Goal: Task Accomplishment & Management: Use online tool/utility

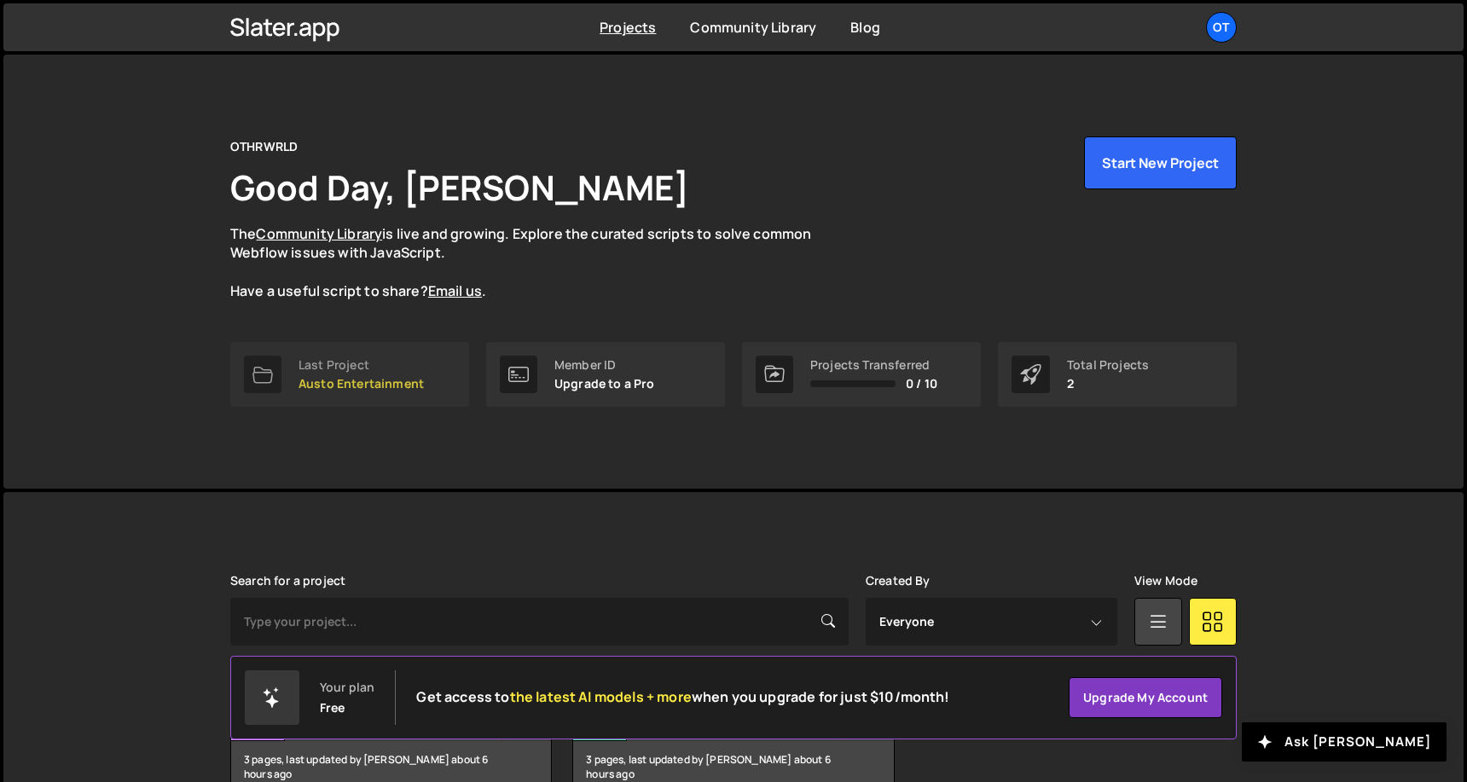
click at [373, 386] on p "Austo Entertainment" at bounding box center [361, 384] width 125 height 14
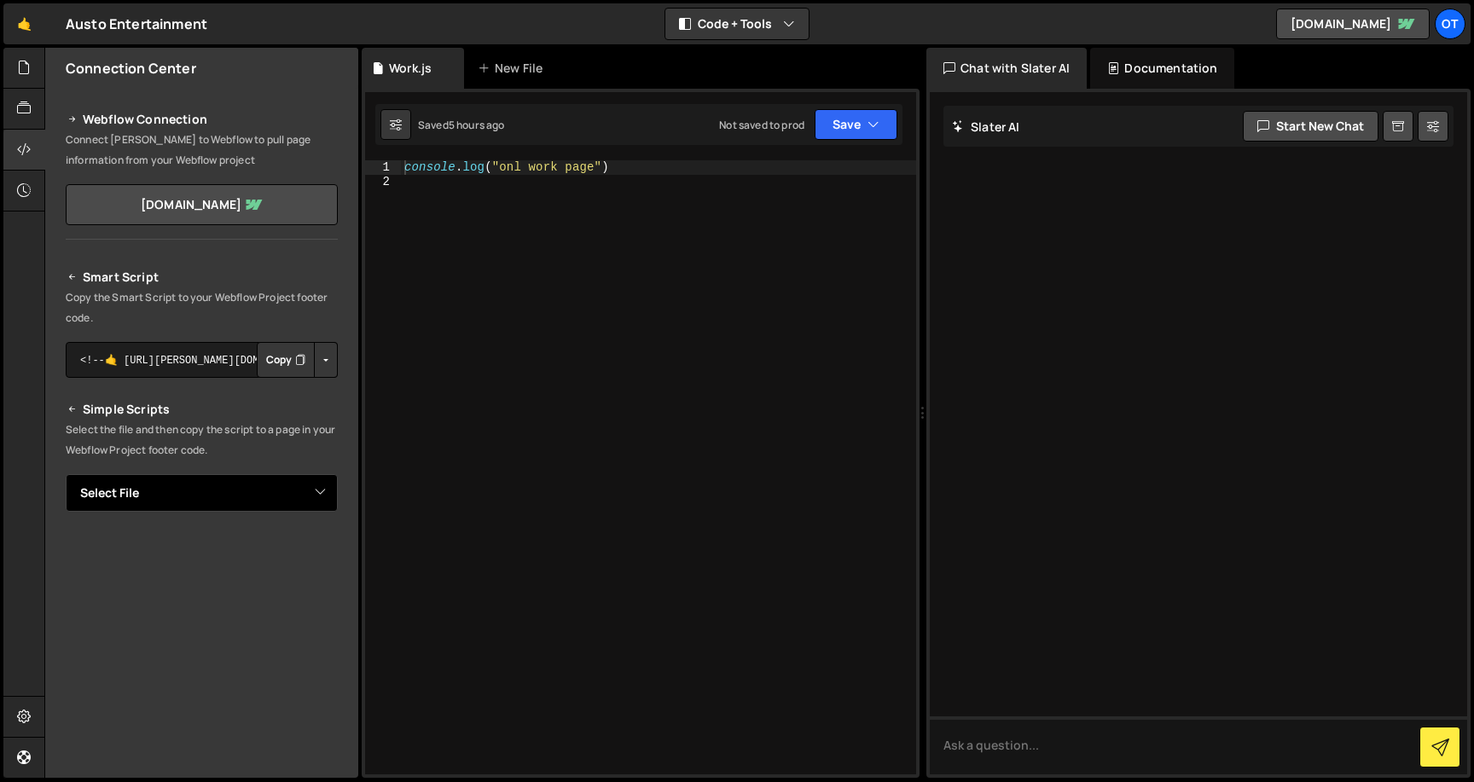
click at [305, 491] on select "Select File About.js Home.js Work.js" at bounding box center [202, 493] width 272 height 38
select select "48502"
click at [66, 474] on select "Select File About.js Home.js Work.js" at bounding box center [202, 493] width 272 height 38
click at [274, 362] on button "Copy" at bounding box center [286, 360] width 58 height 36
click at [283, 355] on button "Copy" at bounding box center [286, 360] width 58 height 36
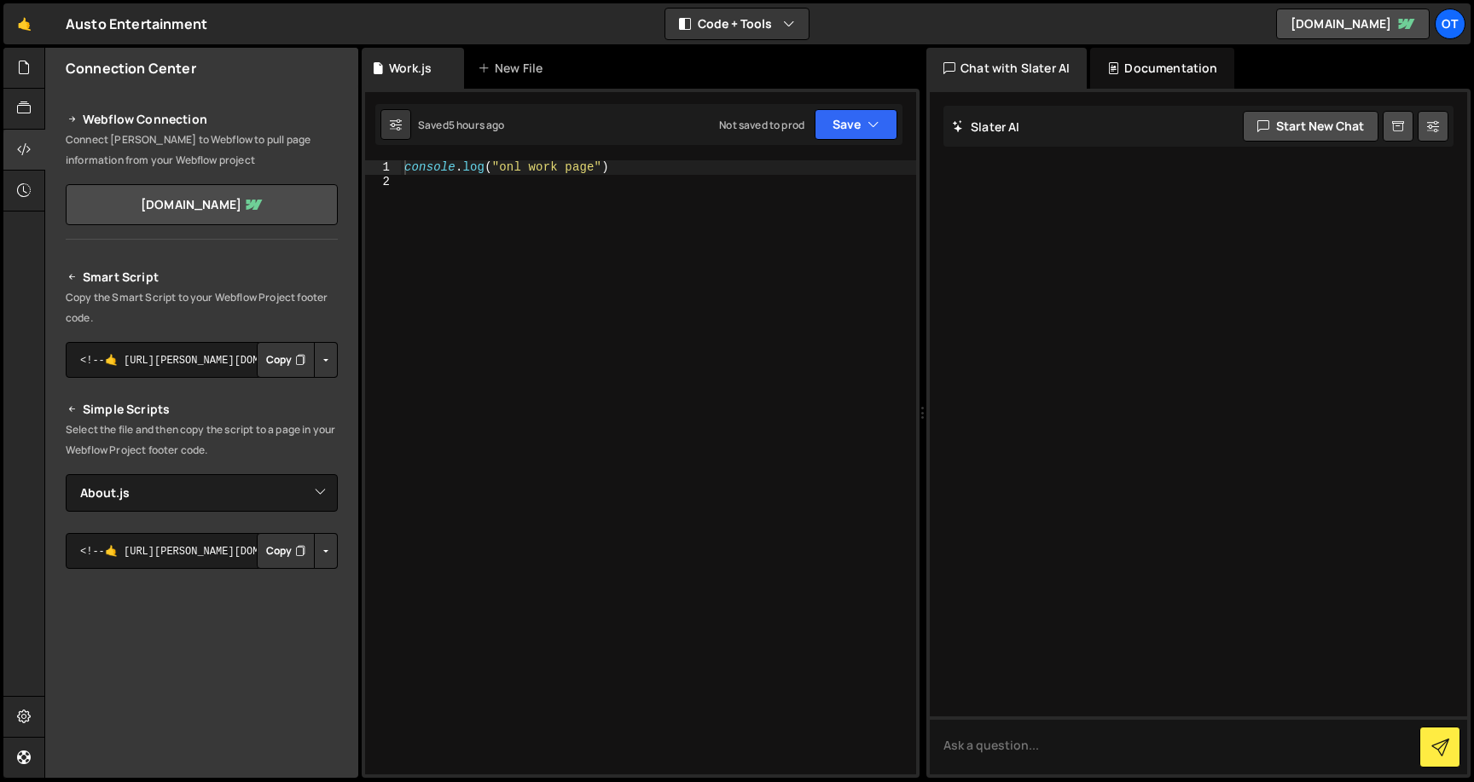
click at [265, 553] on button "Copy" at bounding box center [286, 551] width 58 height 36
click at [22, 77] on icon at bounding box center [24, 67] width 14 height 19
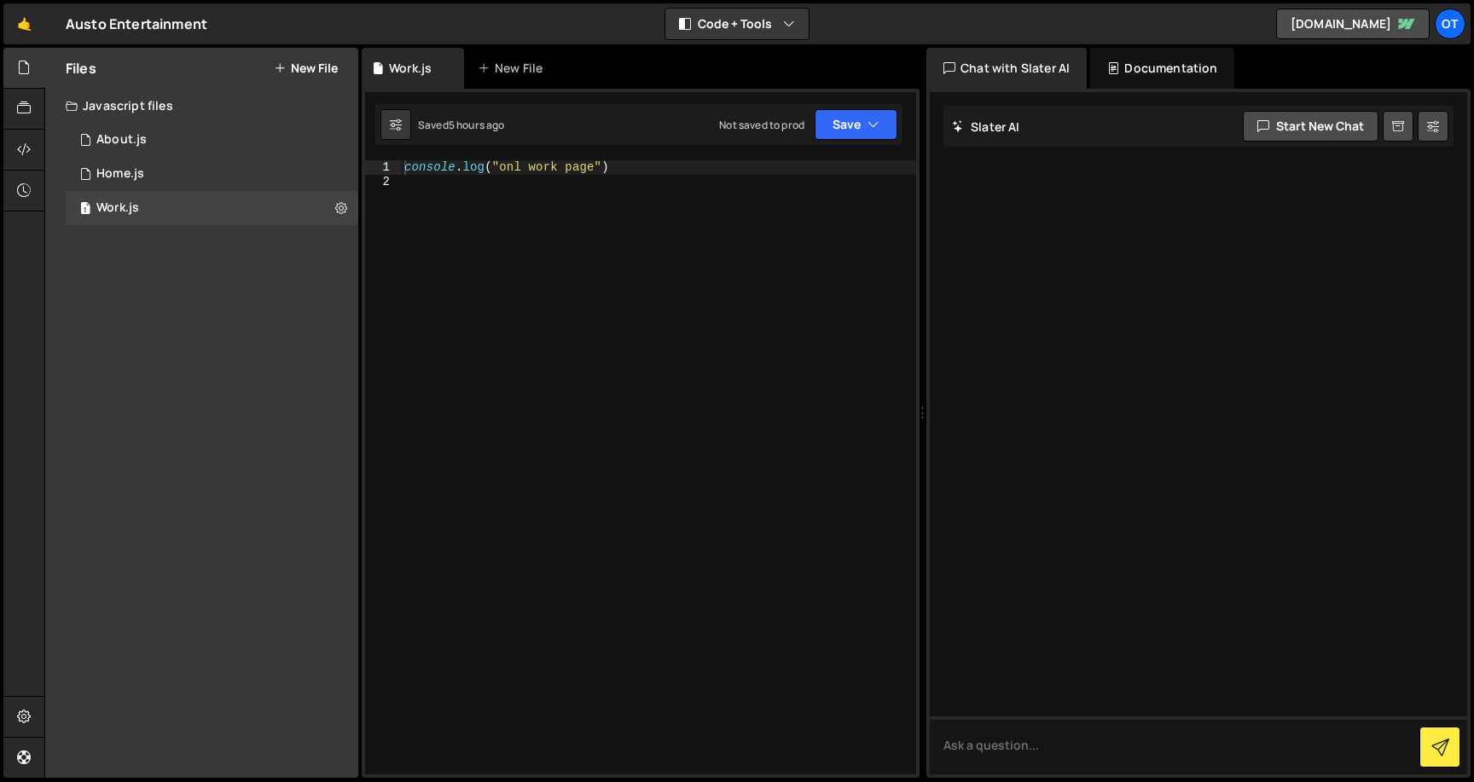
click at [299, 66] on button "New File" at bounding box center [306, 68] width 64 height 14
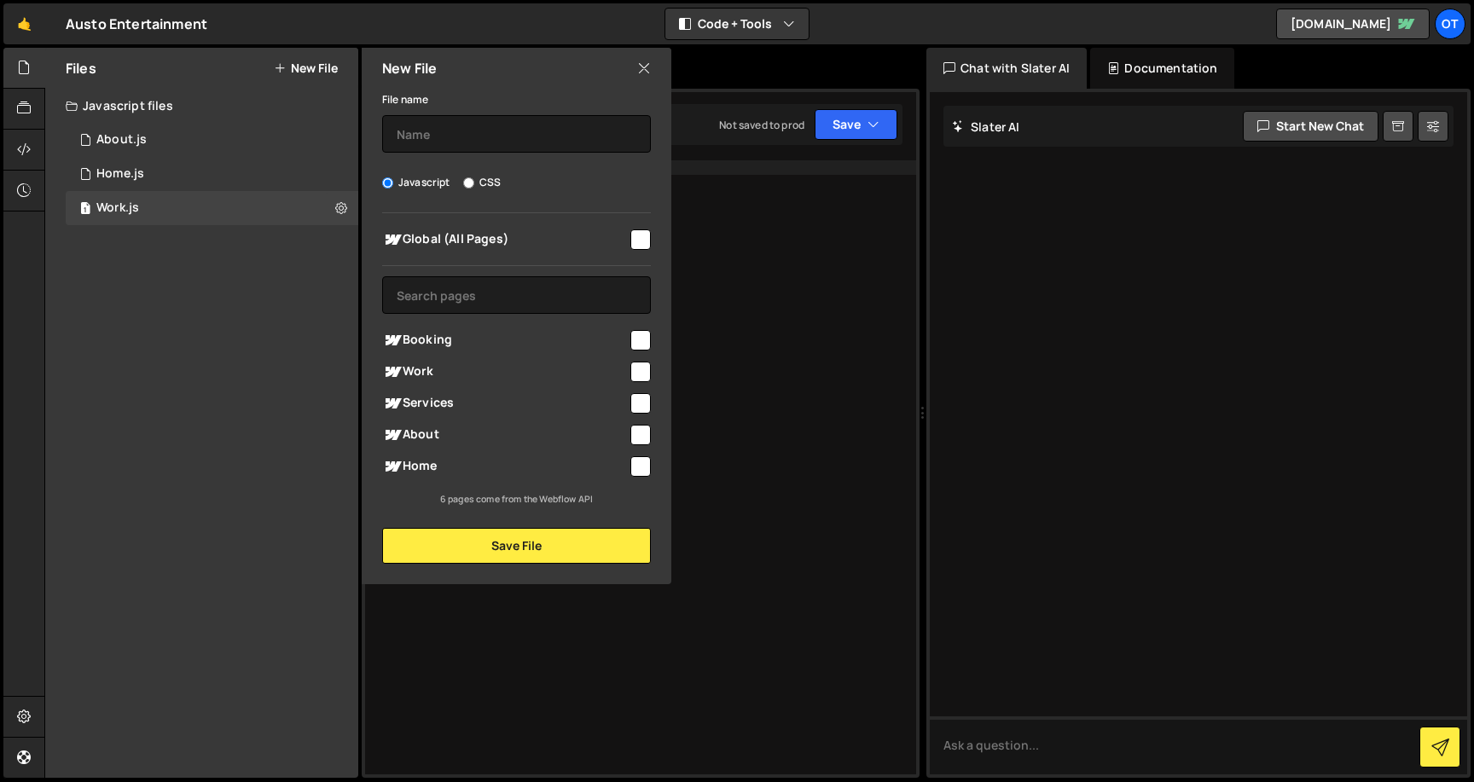
click at [478, 183] on label "CSS" at bounding box center [482, 182] width 38 height 17
click at [474, 183] on input "CSS" at bounding box center [468, 182] width 11 height 11
radio input "true"
click at [641, 236] on input "checkbox" at bounding box center [640, 239] width 20 height 20
checkbox input "true"
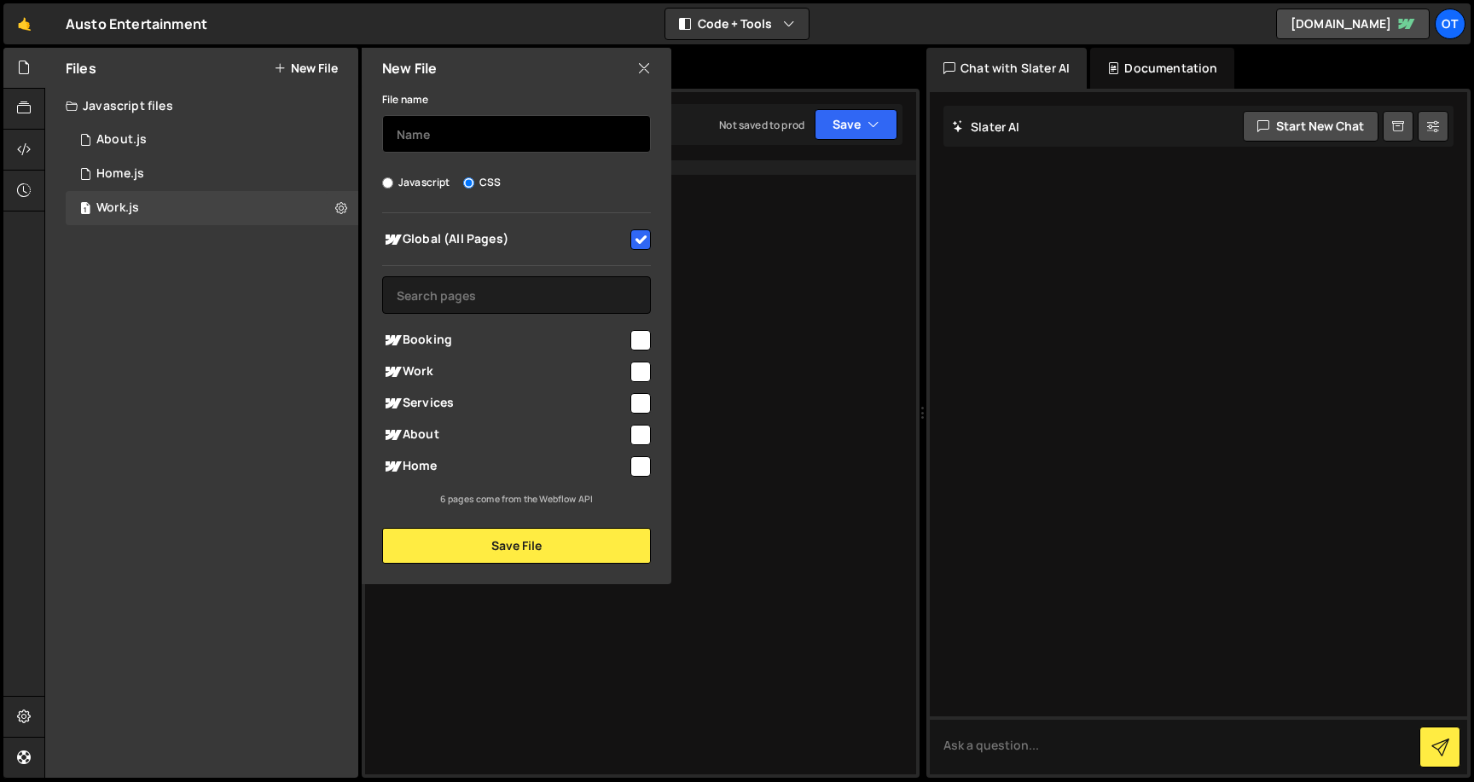
click at [551, 120] on input "text" at bounding box center [516, 134] width 269 height 38
type input "CSS"
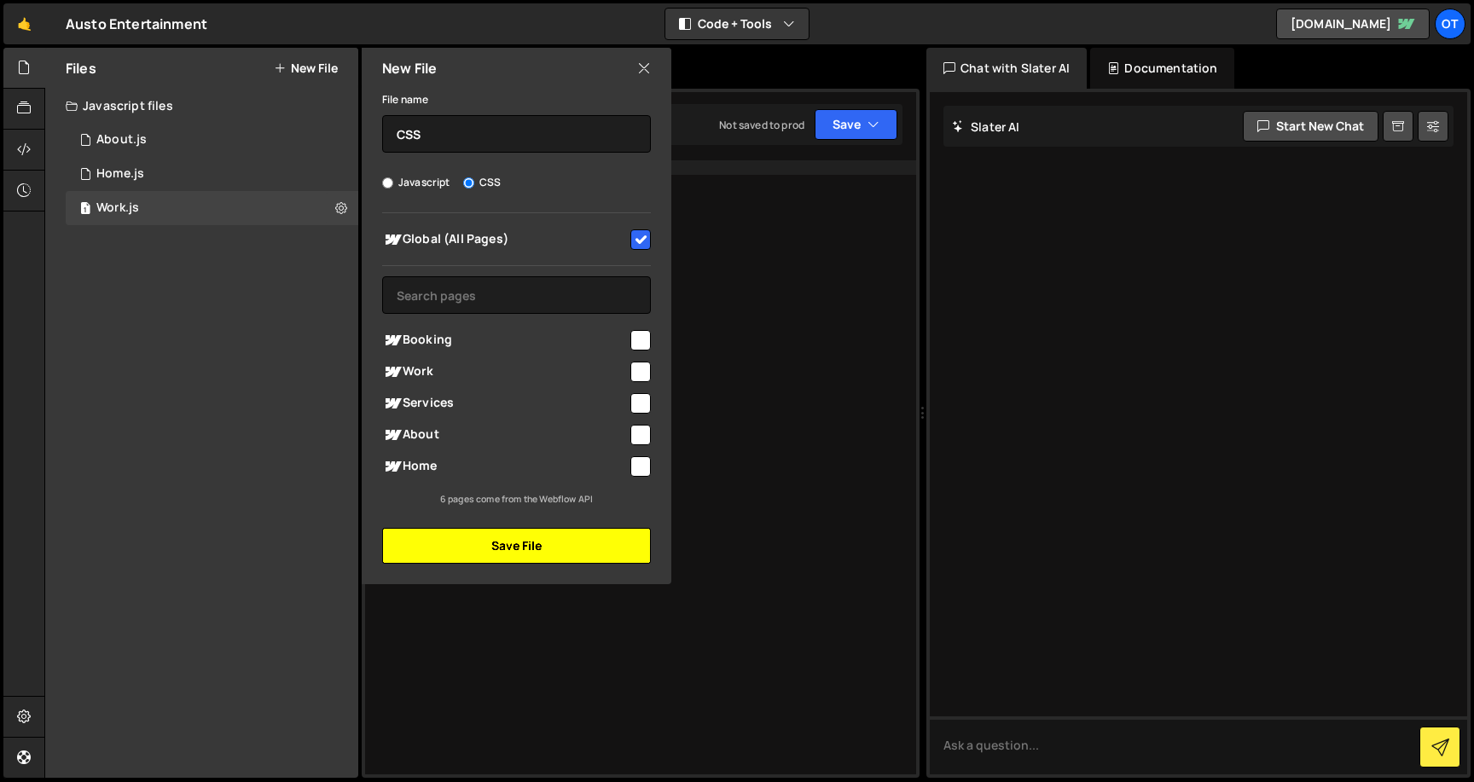
click at [534, 550] on button "Save File" at bounding box center [516, 546] width 269 height 36
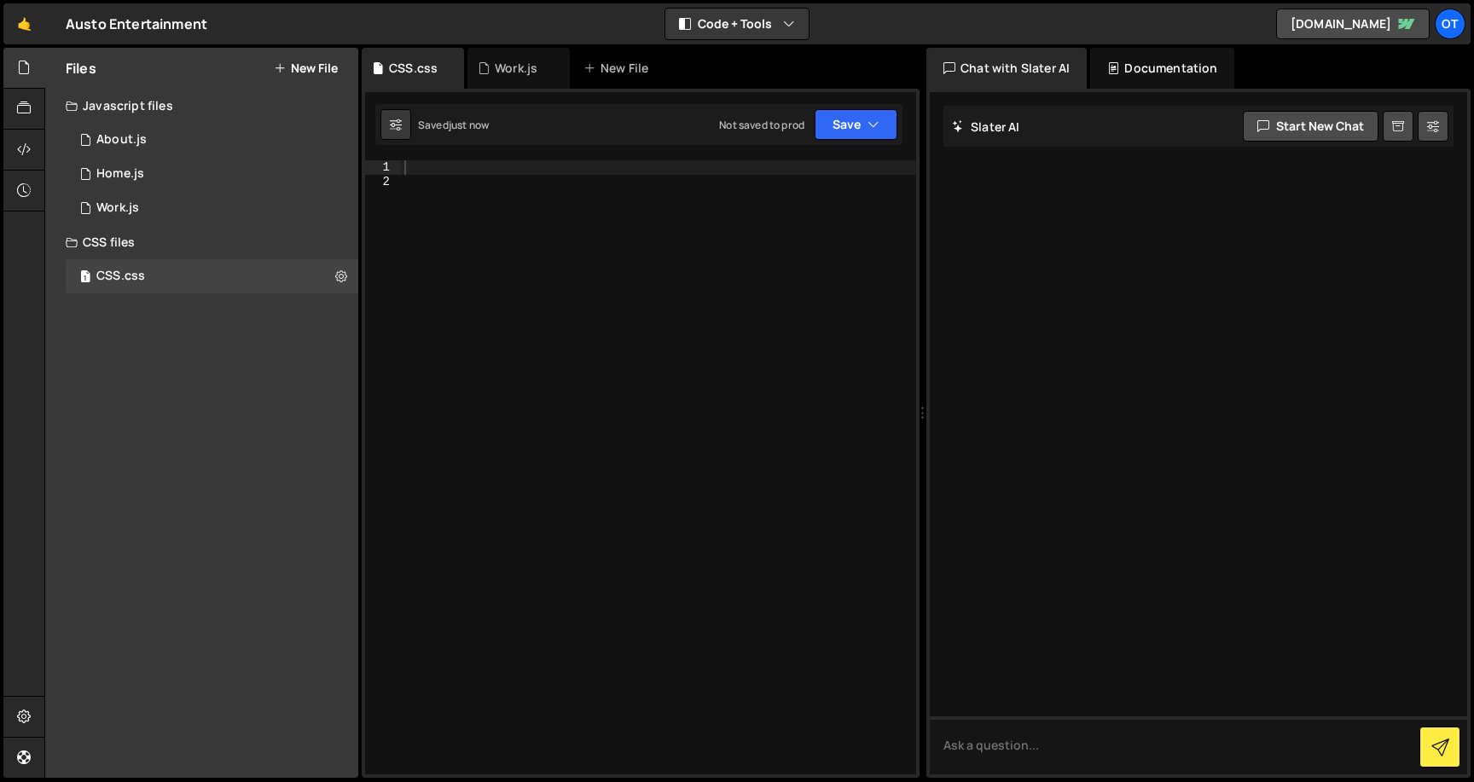
click at [476, 171] on div at bounding box center [658, 481] width 515 height 642
type textarea "body {"
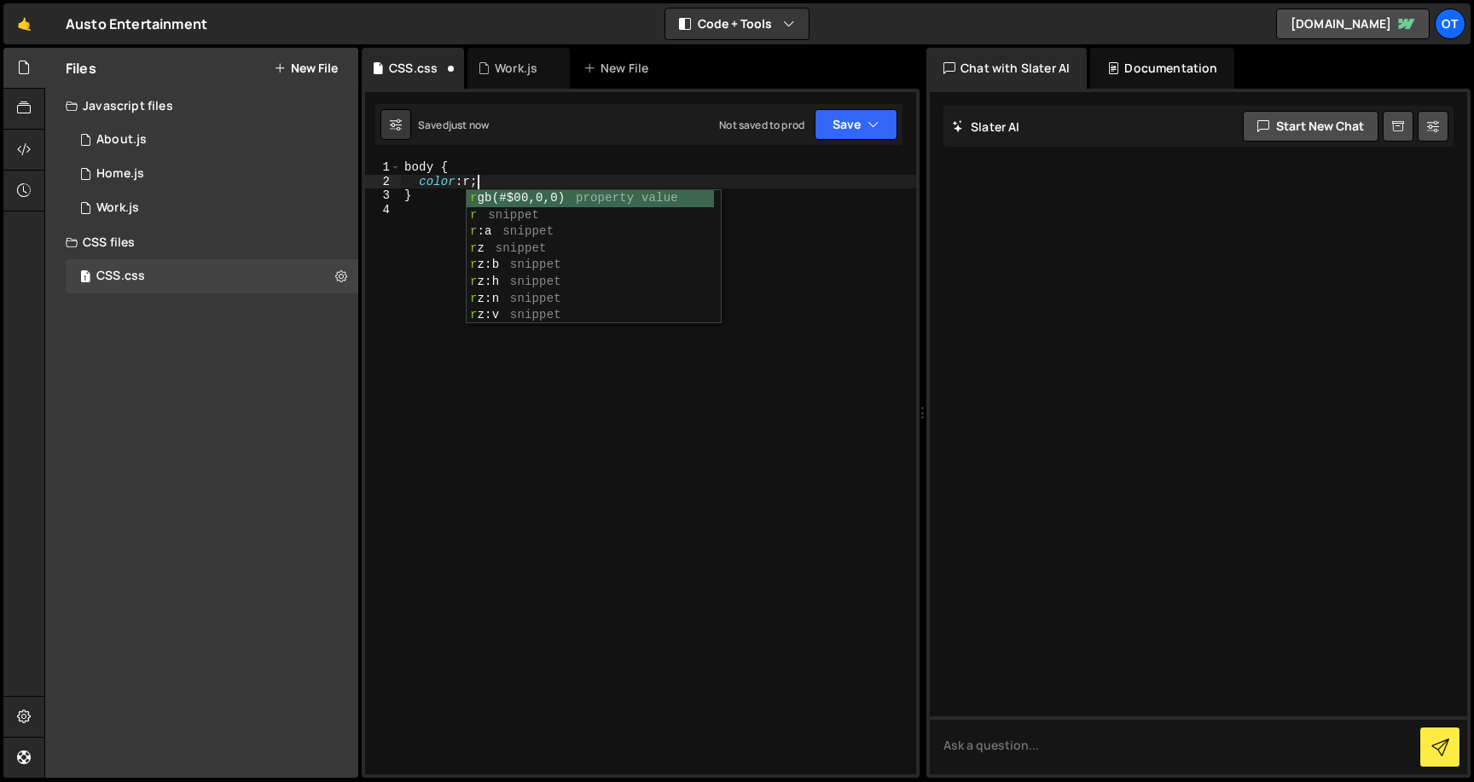
scroll to position [0, 5]
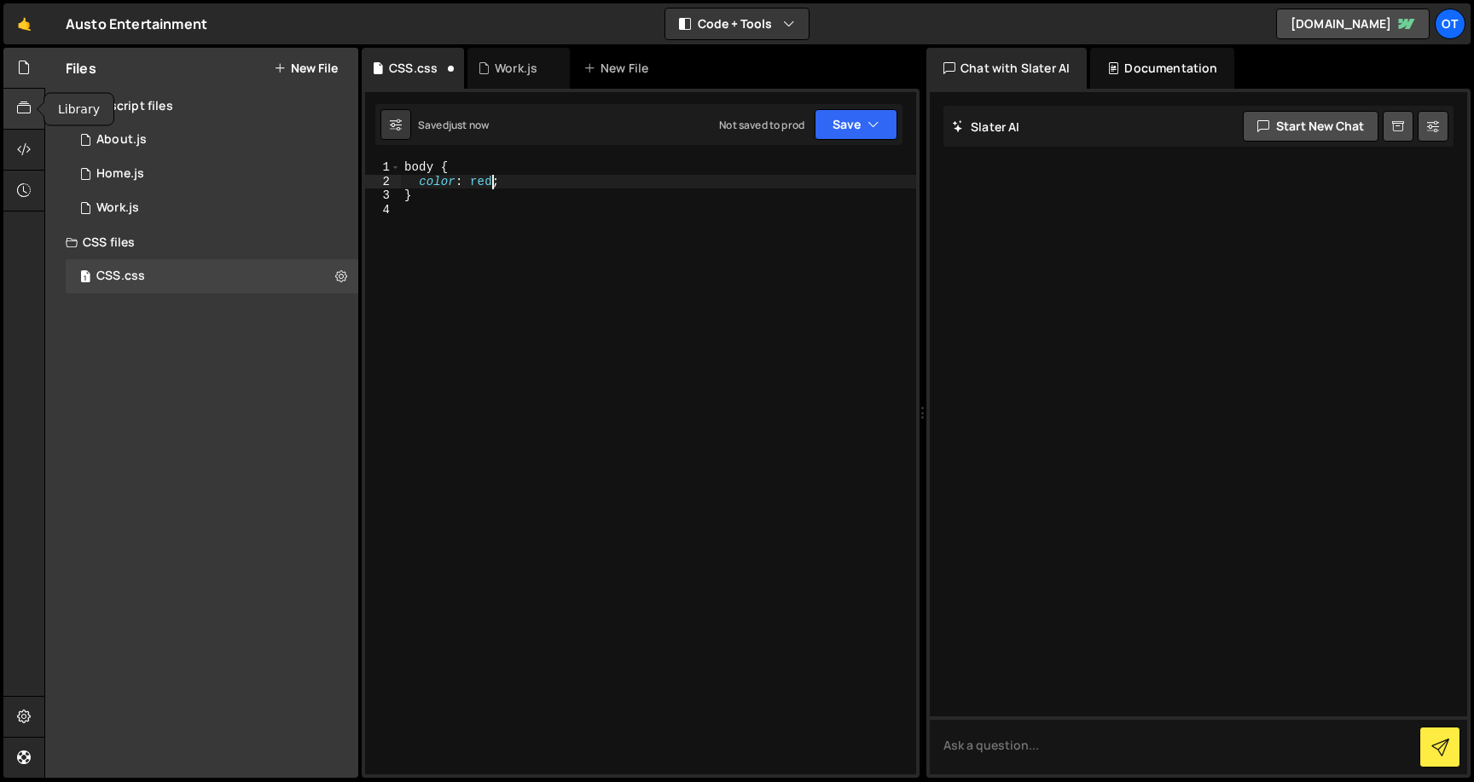
type textarea "color: red"
click at [9, 107] on div at bounding box center [24, 109] width 42 height 41
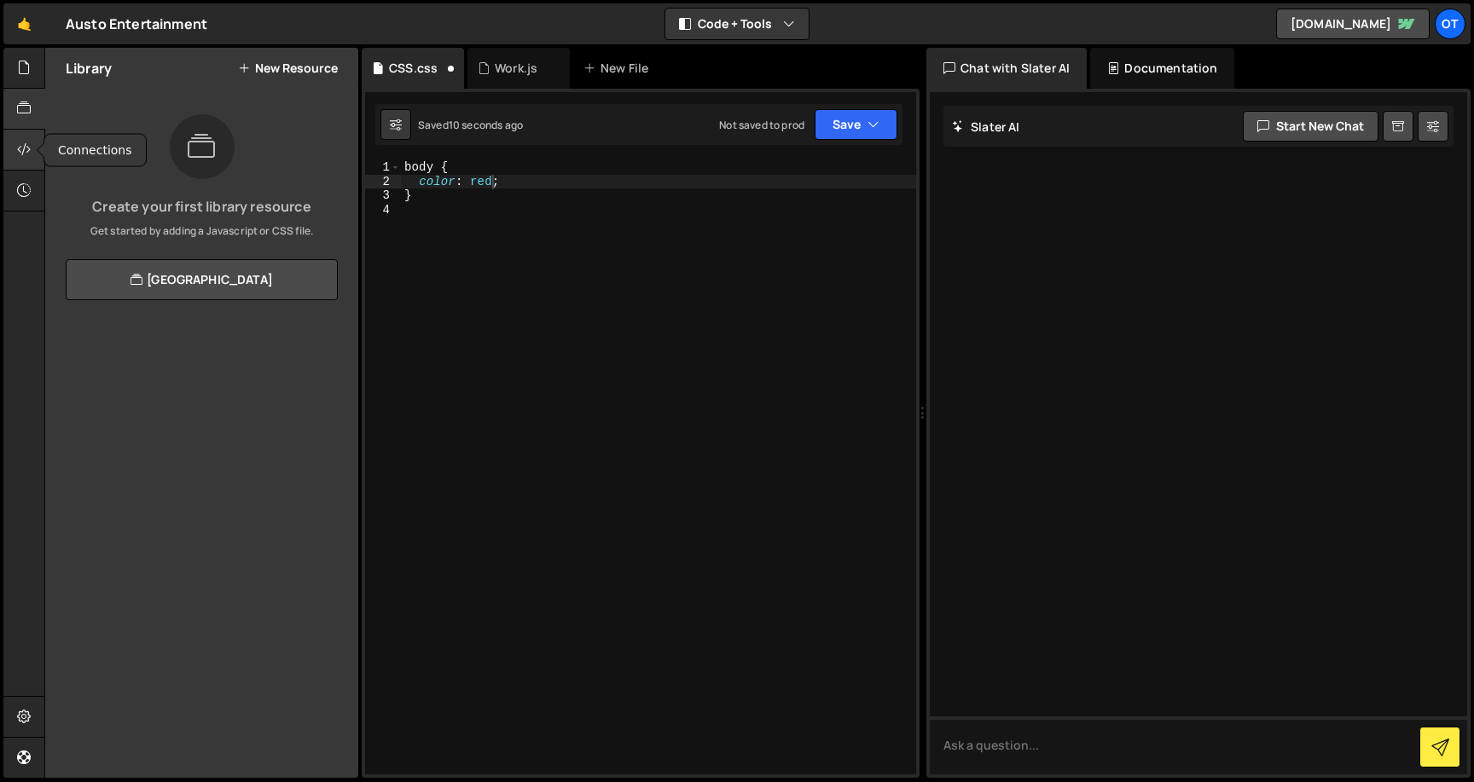
click at [24, 145] on icon at bounding box center [24, 149] width 14 height 19
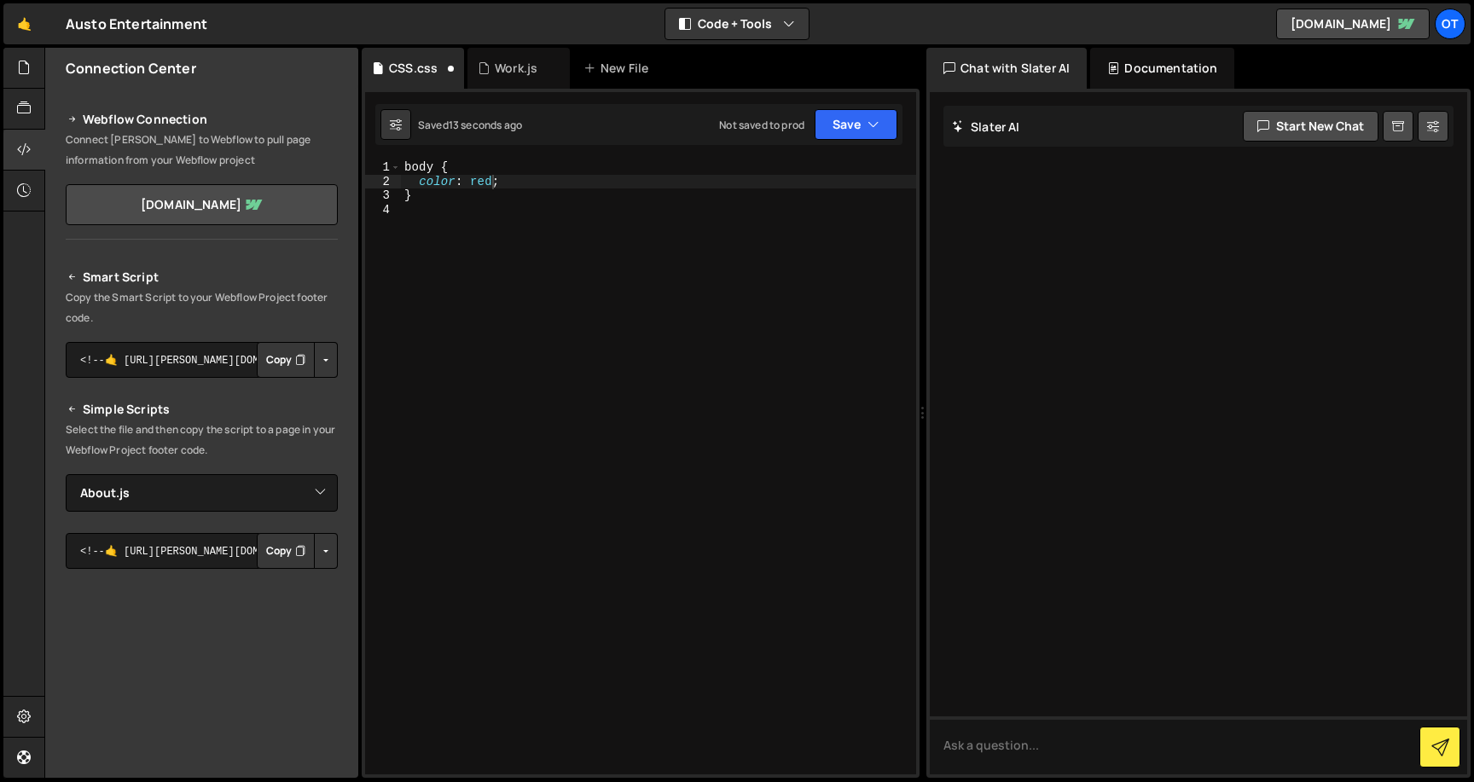
click at [281, 360] on button "Copy" at bounding box center [286, 360] width 58 height 36
click at [853, 124] on button "Save" at bounding box center [856, 124] width 83 height 31
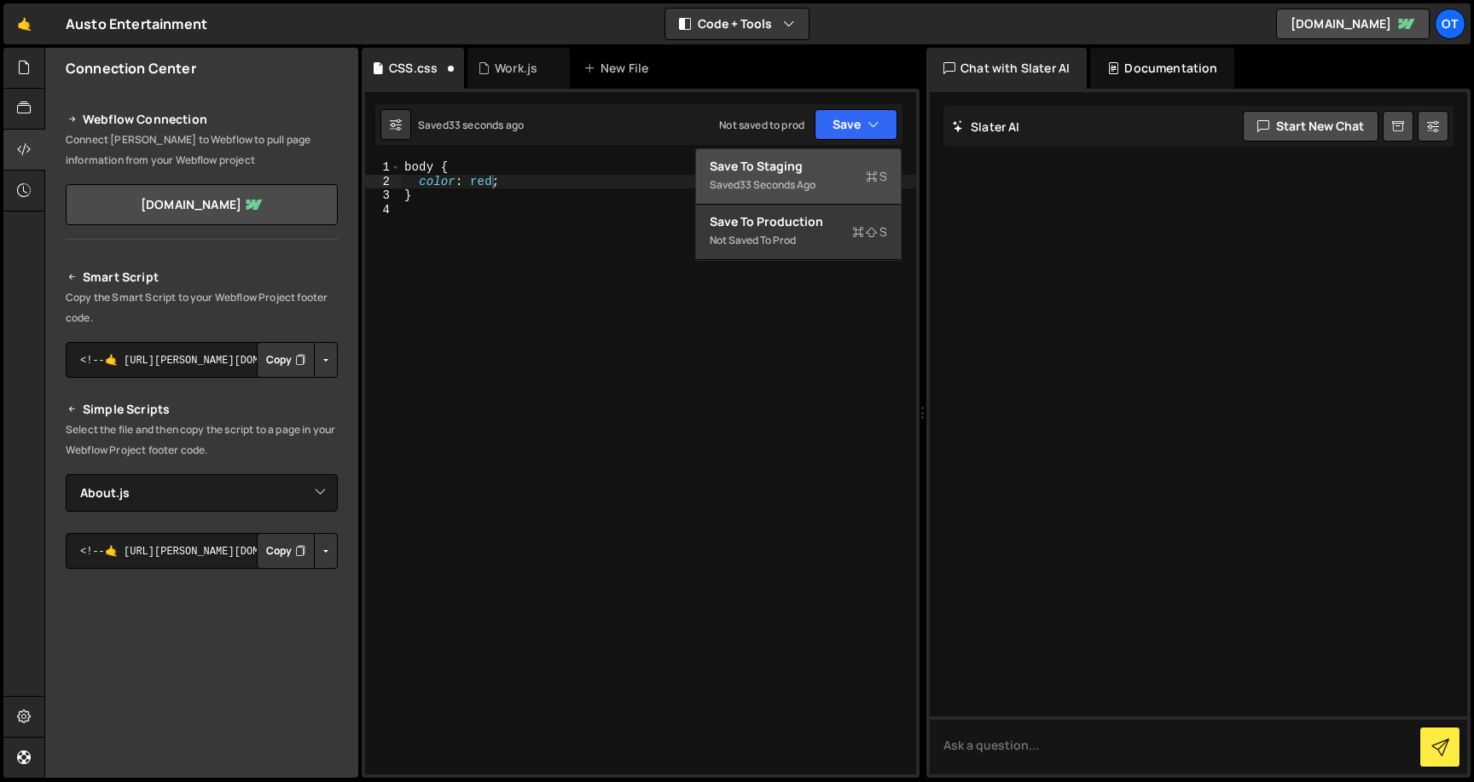
click at [816, 172] on div "Save to Staging S" at bounding box center [798, 166] width 177 height 17
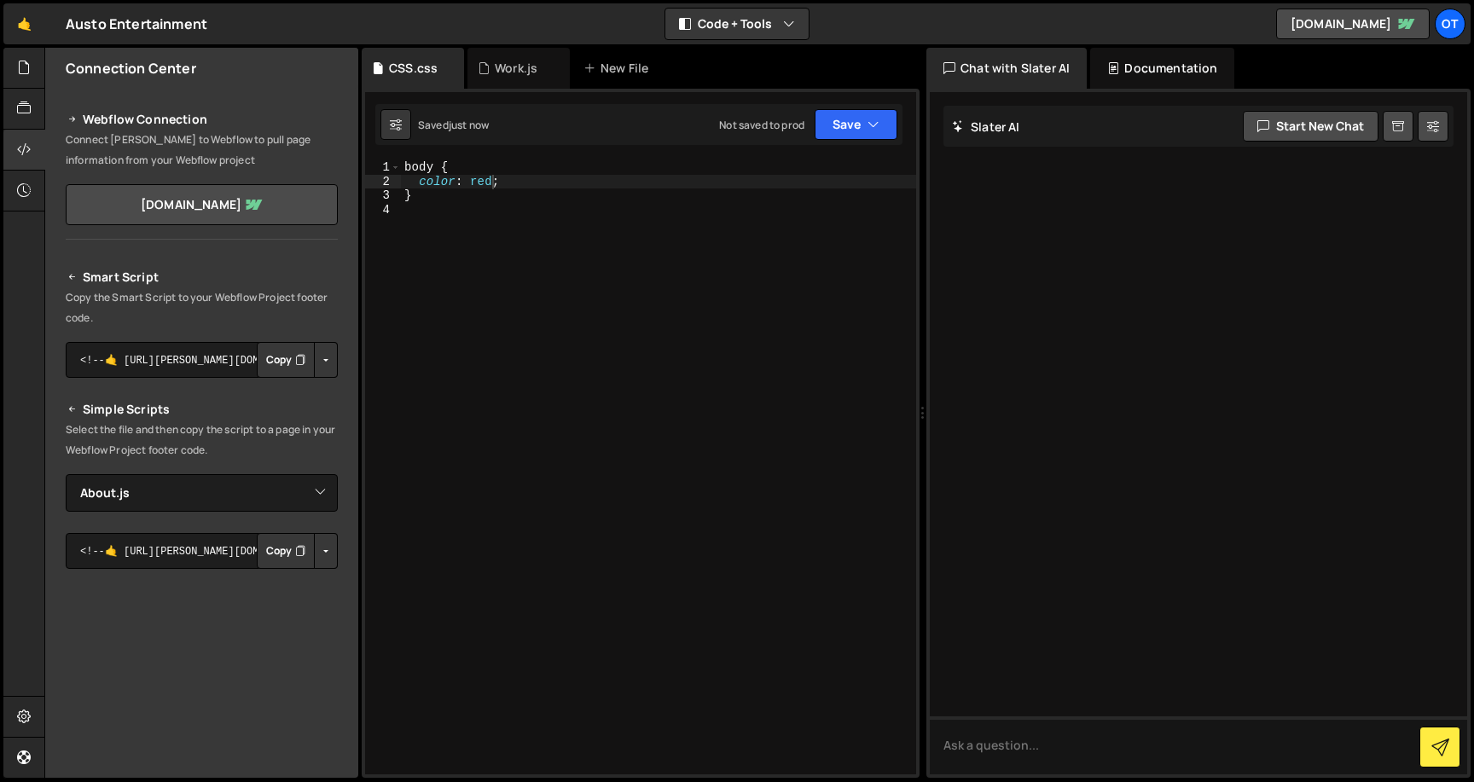
click at [316, 362] on button "Button group with nested dropdown" at bounding box center [326, 360] width 24 height 36
click at [283, 390] on link "Copy Staging Script" at bounding box center [253, 392] width 167 height 24
click at [322, 358] on button "Button group with nested dropdown" at bounding box center [326, 360] width 24 height 36
click at [287, 411] on link "Copy Production Script" at bounding box center [253, 416] width 167 height 24
click at [280, 362] on button "Copy" at bounding box center [286, 360] width 58 height 36
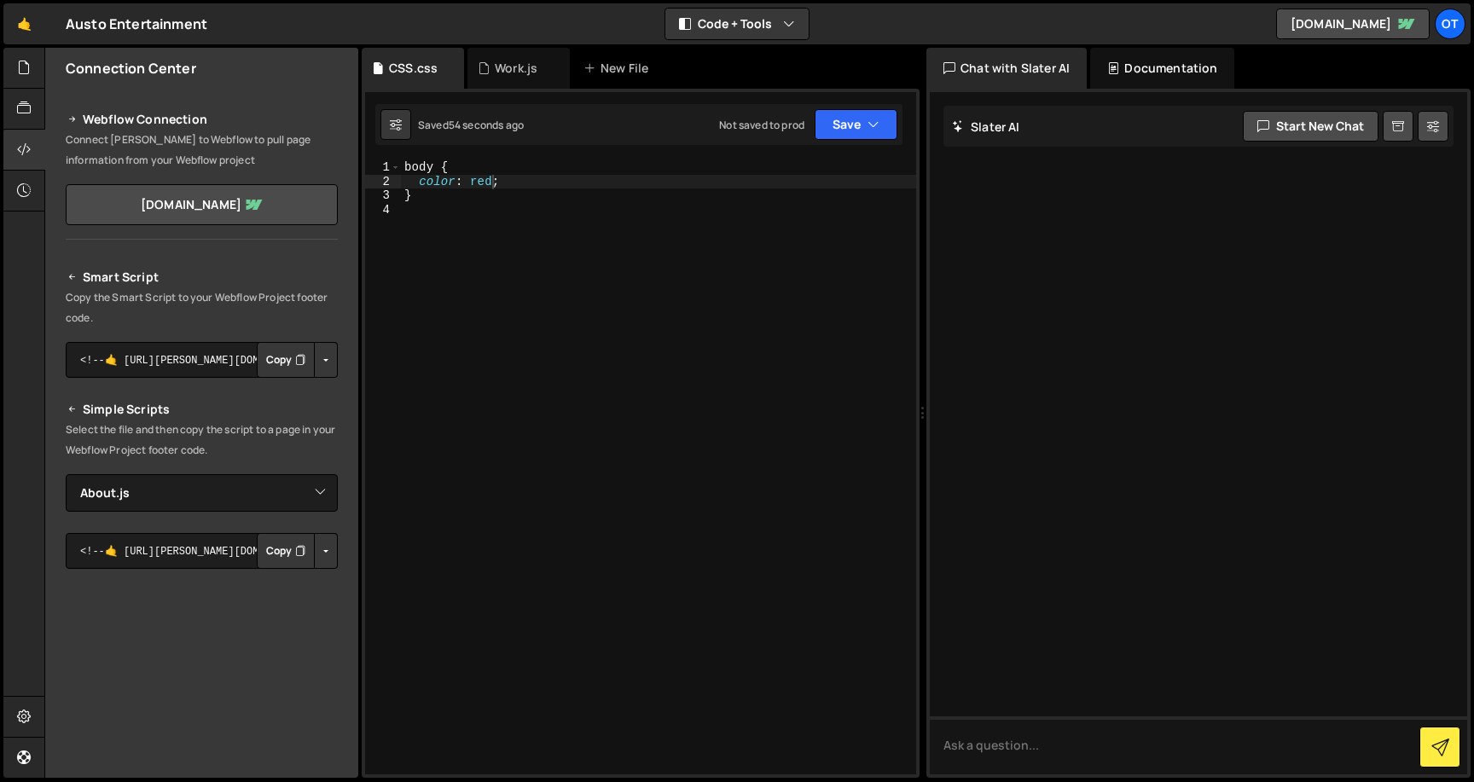
click at [277, 358] on button "Copy" at bounding box center [286, 360] width 58 height 36
click at [20, 68] on icon at bounding box center [24, 67] width 14 height 19
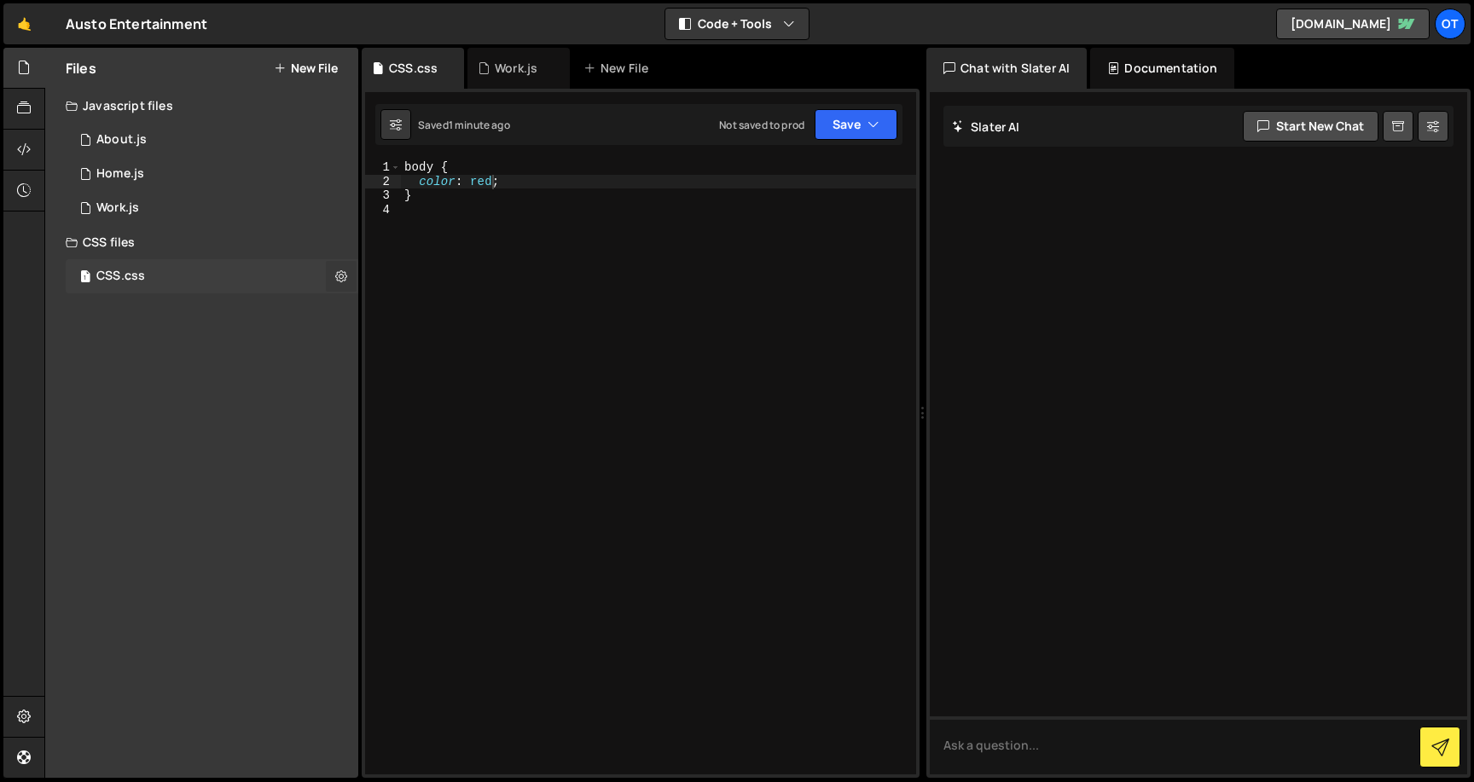
click at [340, 274] on icon at bounding box center [341, 276] width 12 height 16
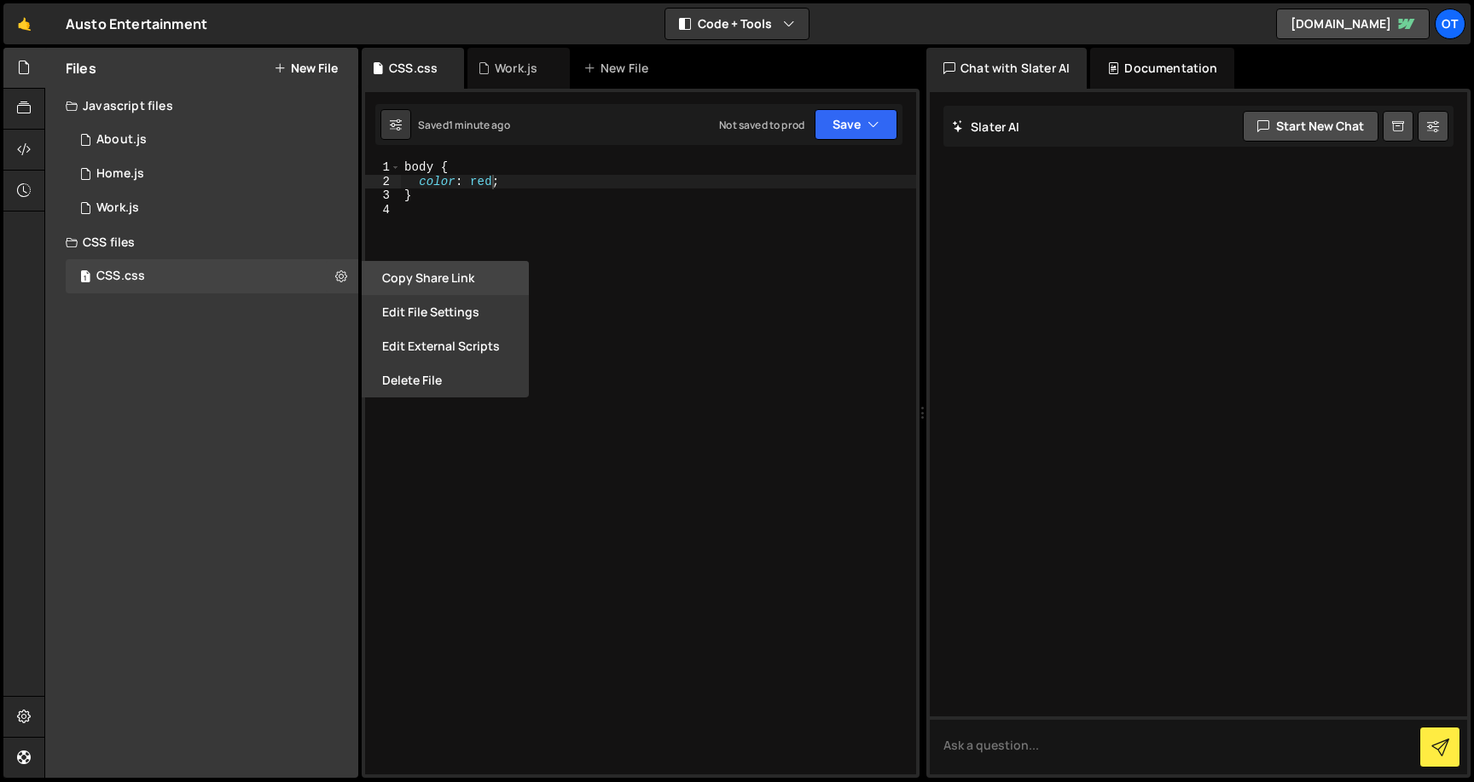
click at [391, 283] on button "Copy share link" at bounding box center [445, 278] width 167 height 34
click at [706, 293] on div "body { color : red ; }" at bounding box center [658, 481] width 515 height 642
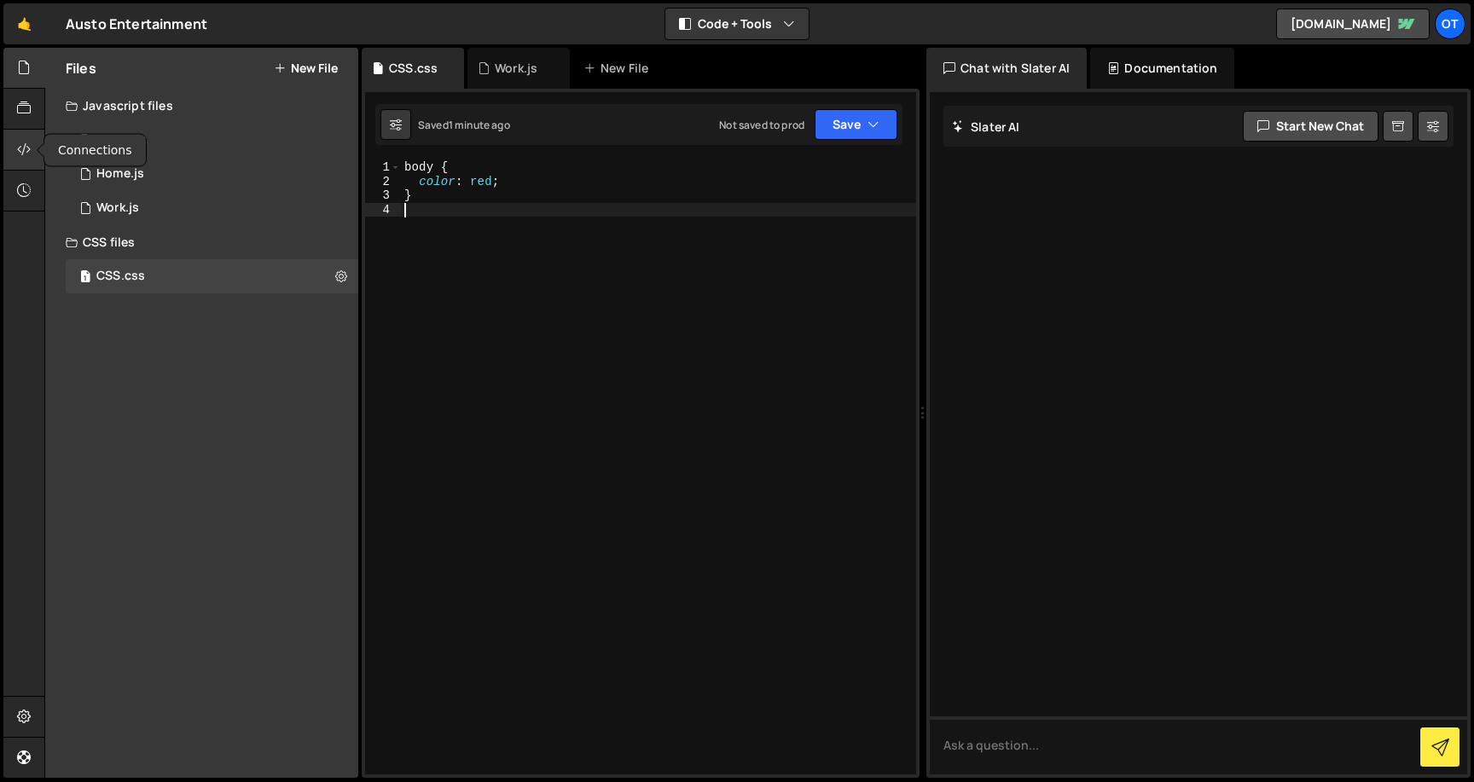
click at [12, 155] on div at bounding box center [24, 150] width 42 height 41
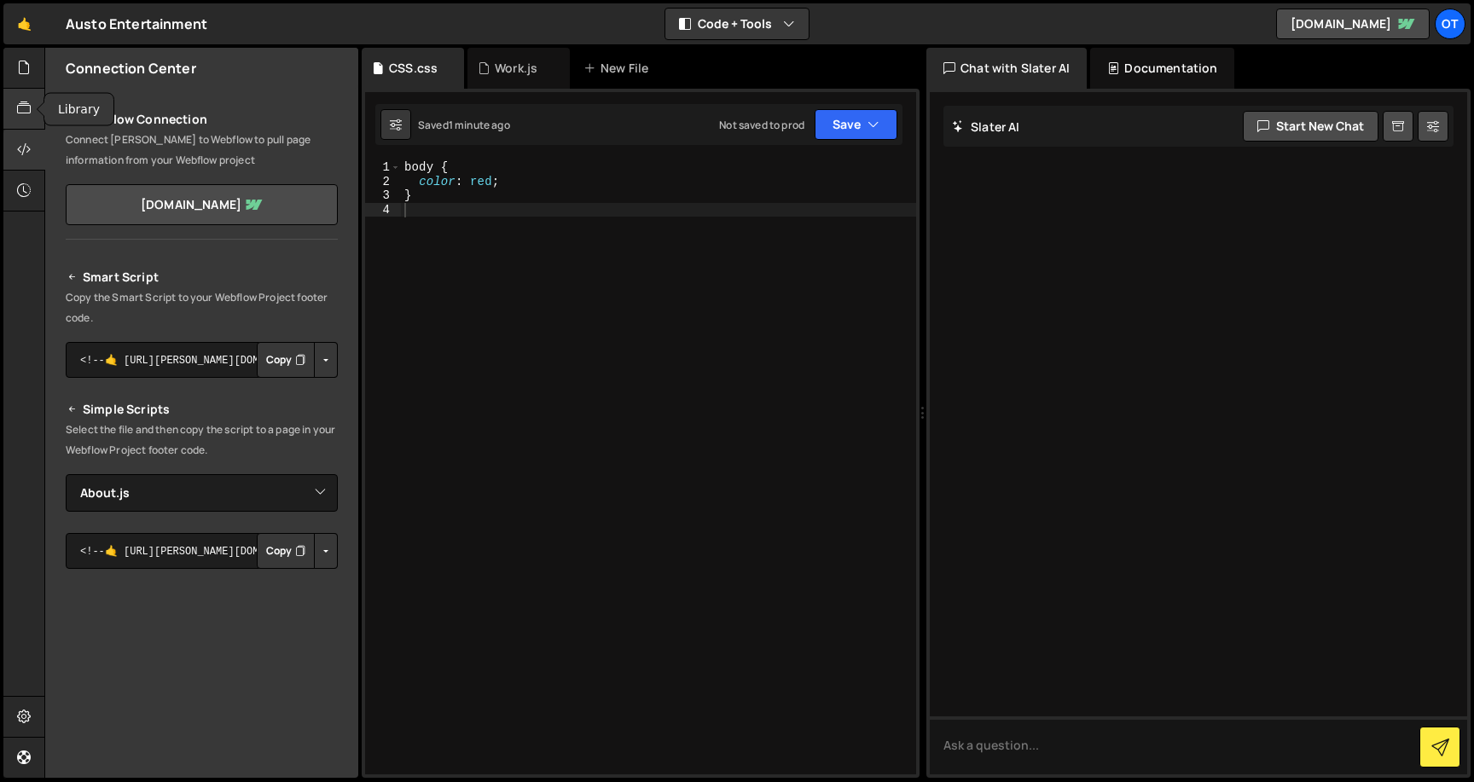
click at [23, 99] on icon at bounding box center [24, 108] width 14 height 19
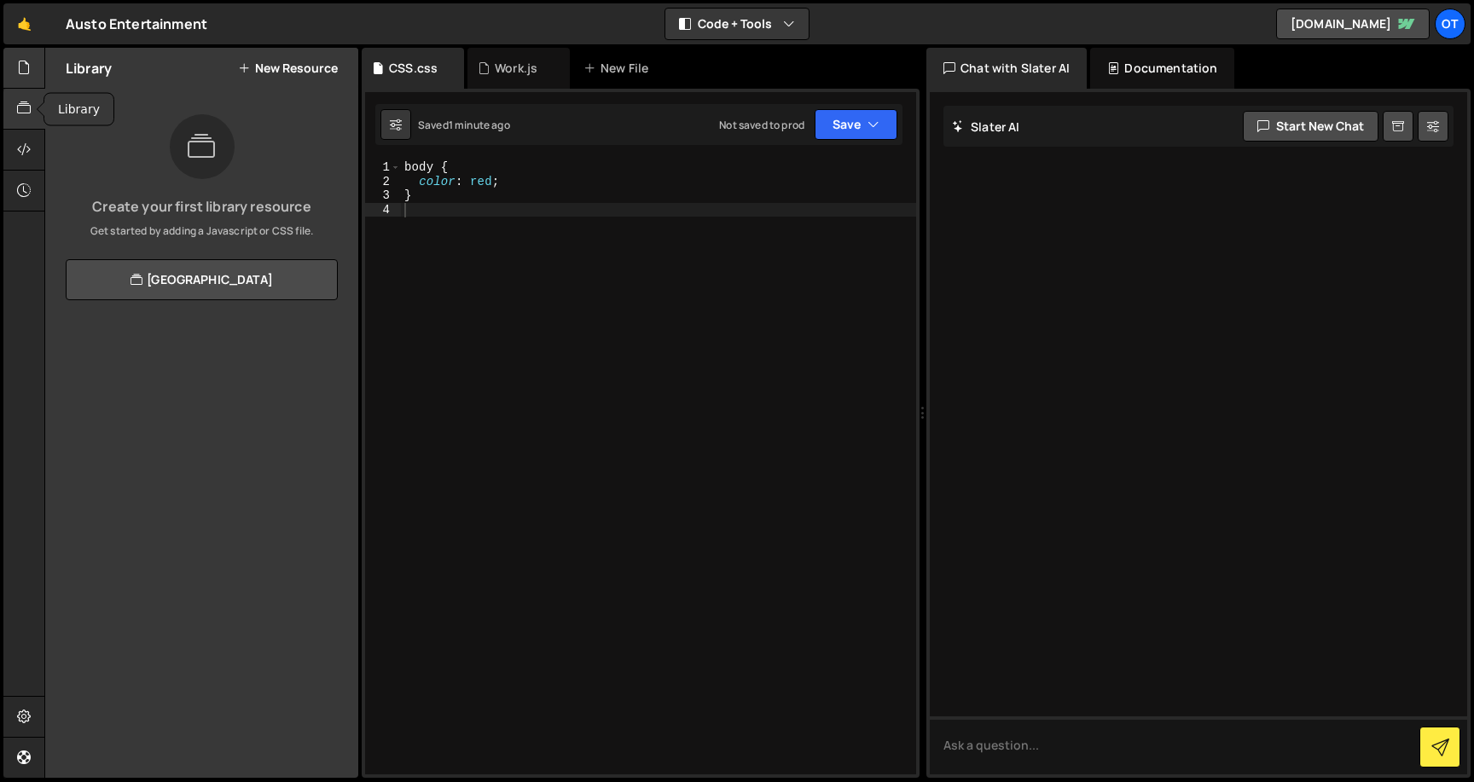
click at [23, 78] on div at bounding box center [24, 68] width 42 height 41
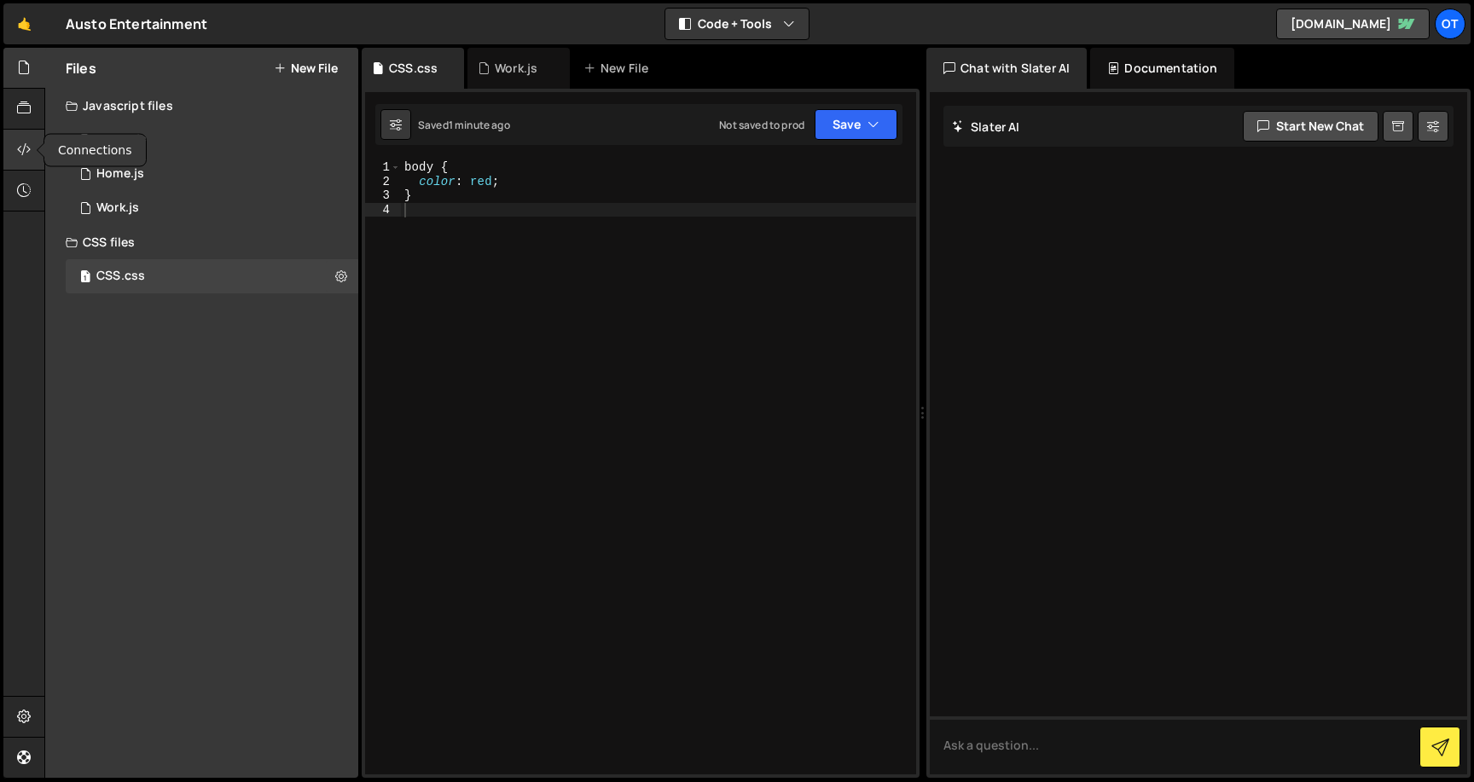
click at [17, 143] on icon at bounding box center [24, 149] width 14 height 19
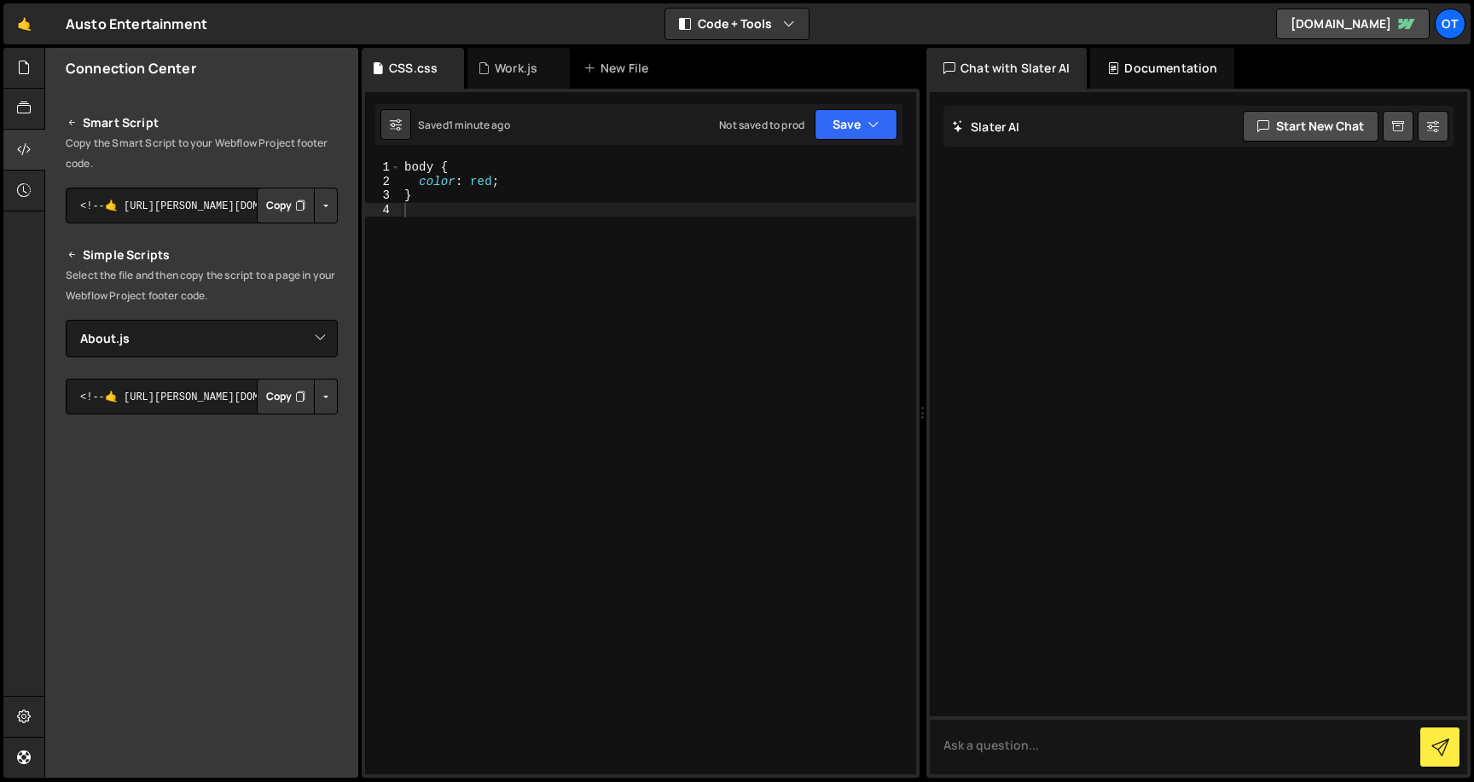
scroll to position [169, 0]
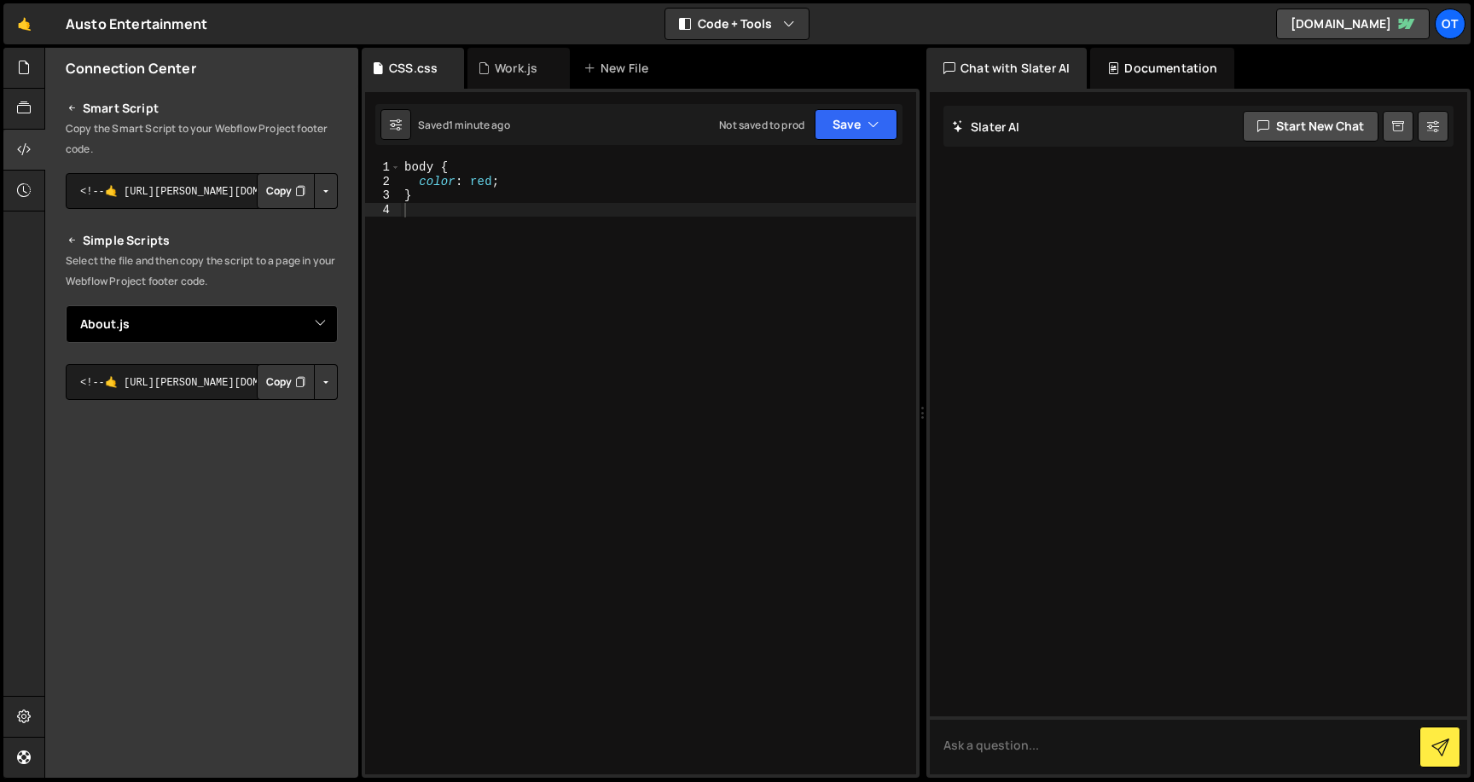
click at [298, 322] on select "Select File About.js Home.js Work.js CSS.css" at bounding box center [202, 324] width 272 height 38
select select "48526"
click at [66, 305] on select "Select File About.js Home.js Work.js CSS.css" at bounding box center [202, 324] width 272 height 38
click at [268, 385] on button "Copy" at bounding box center [286, 382] width 58 height 36
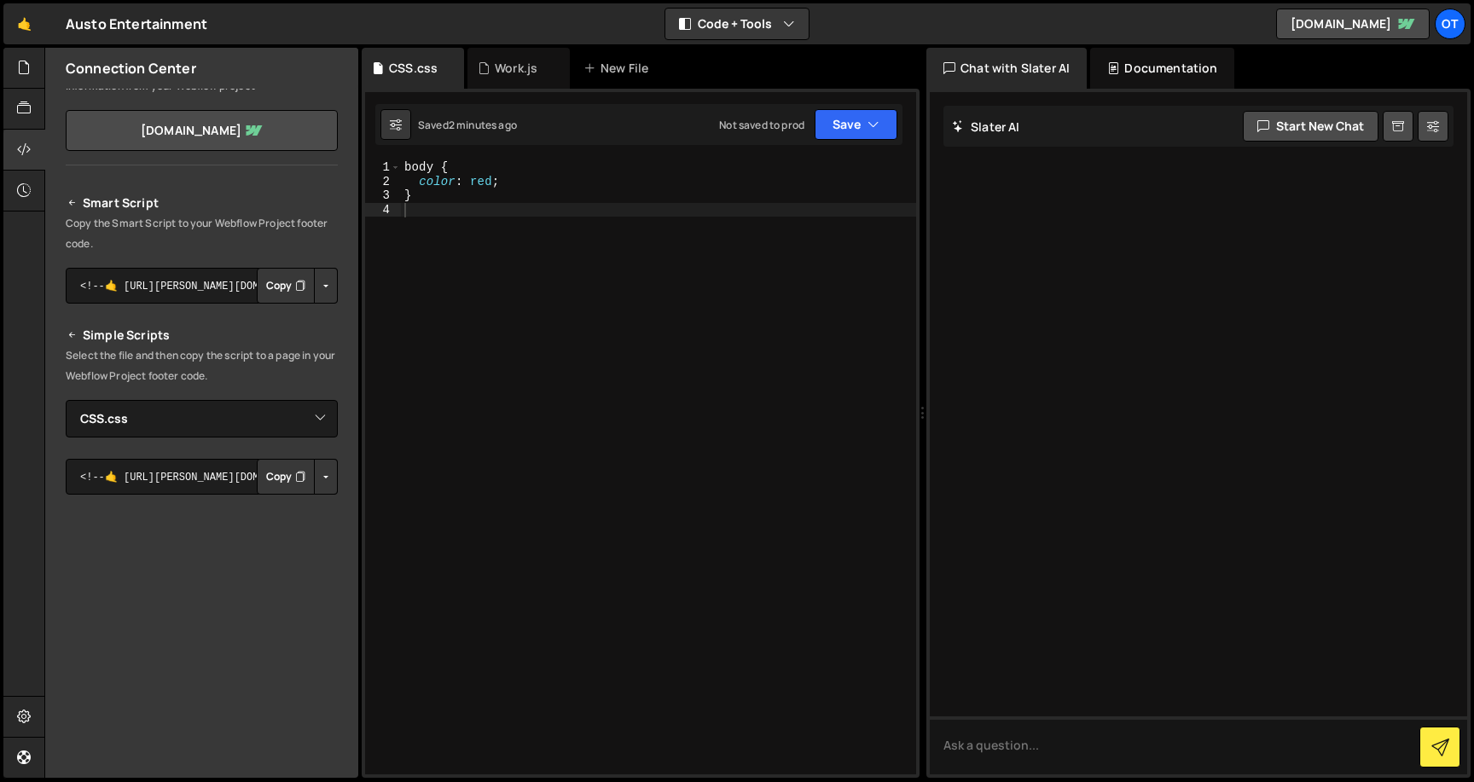
scroll to position [72, 0]
click at [274, 490] on button "Copy" at bounding box center [286, 479] width 58 height 36
click at [533, 72] on div "Work.js" at bounding box center [516, 68] width 43 height 17
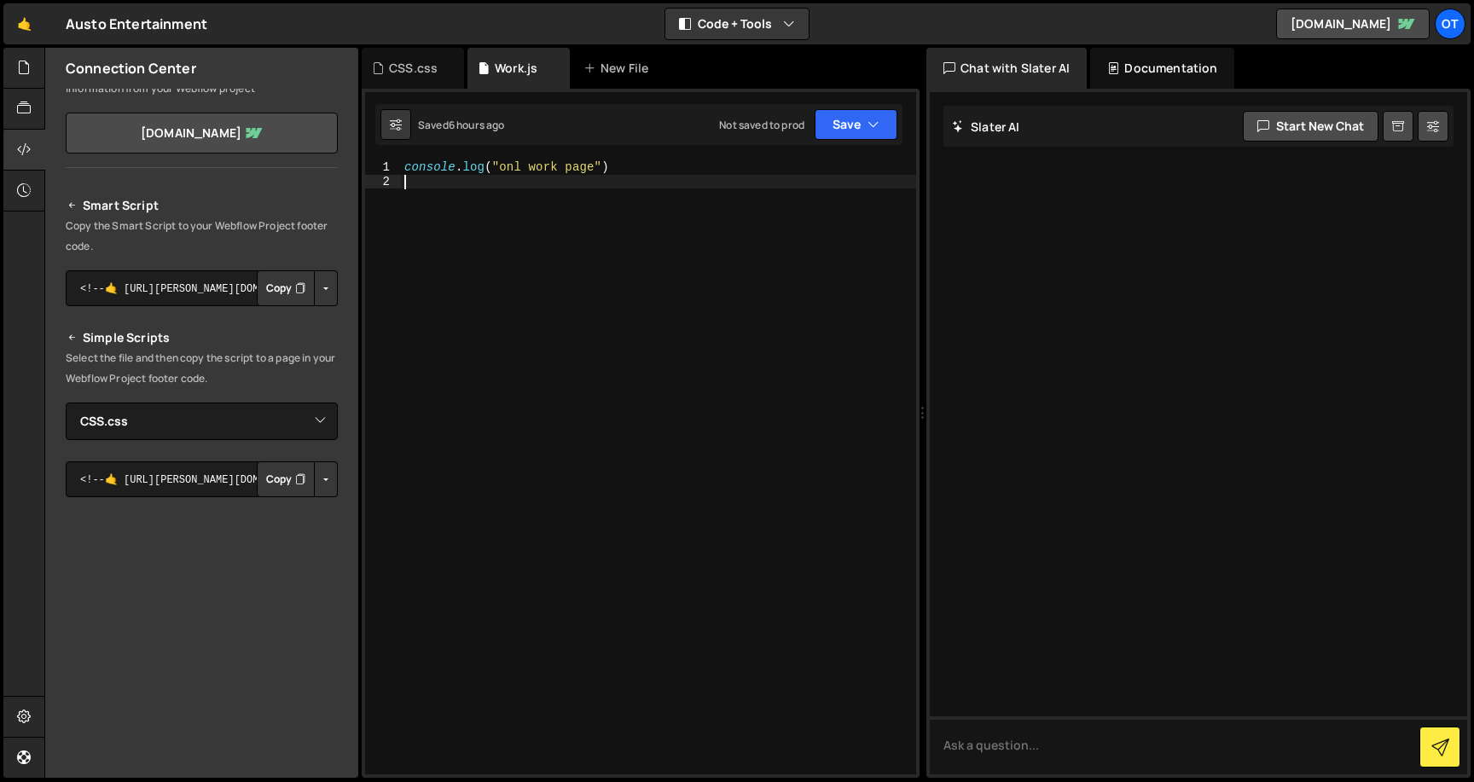
click at [513, 176] on div "console . log ( "onl work page" )" at bounding box center [658, 481] width 515 height 642
click at [26, 76] on icon at bounding box center [24, 67] width 14 height 19
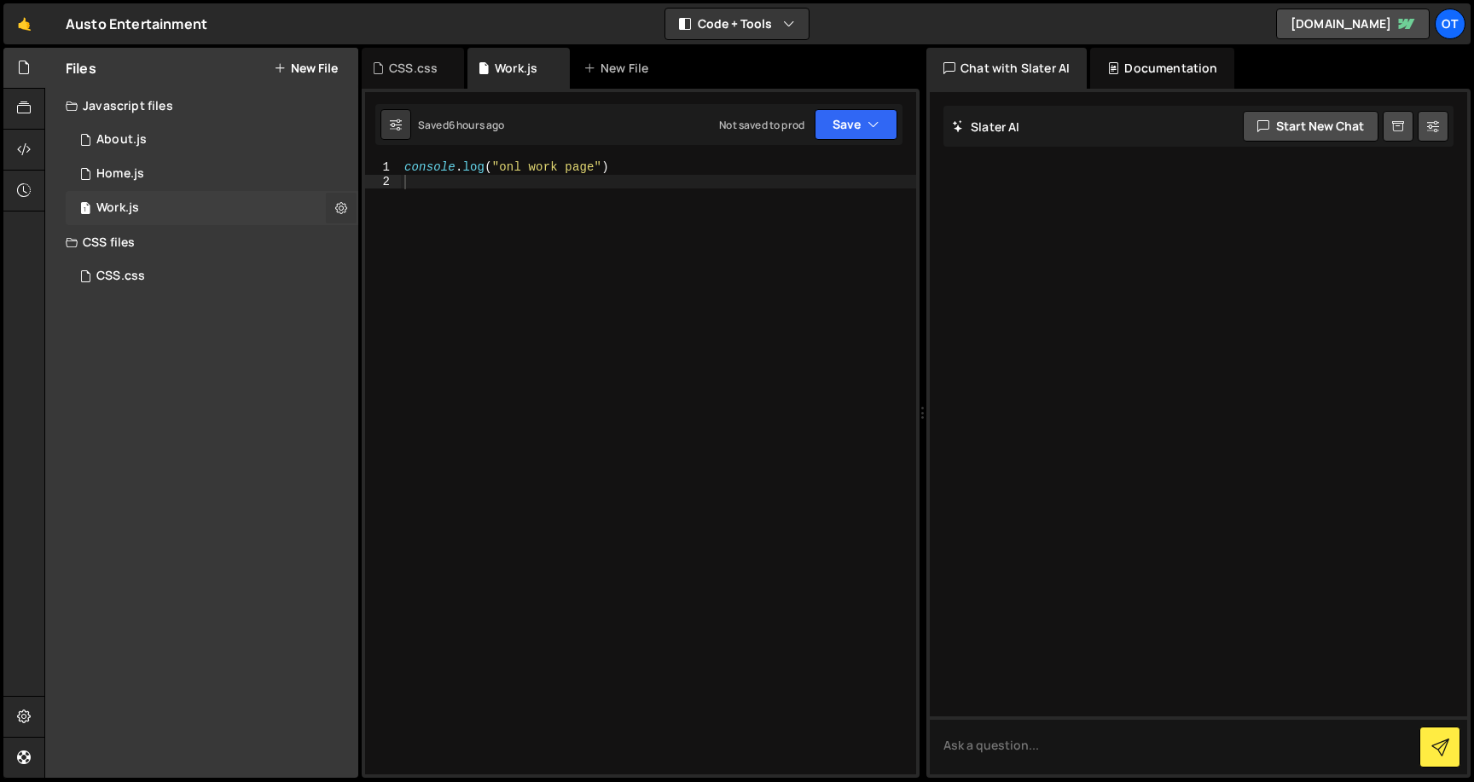
click at [339, 206] on icon at bounding box center [341, 208] width 12 height 16
type input "Work"
radio input "true"
checkbox input "true"
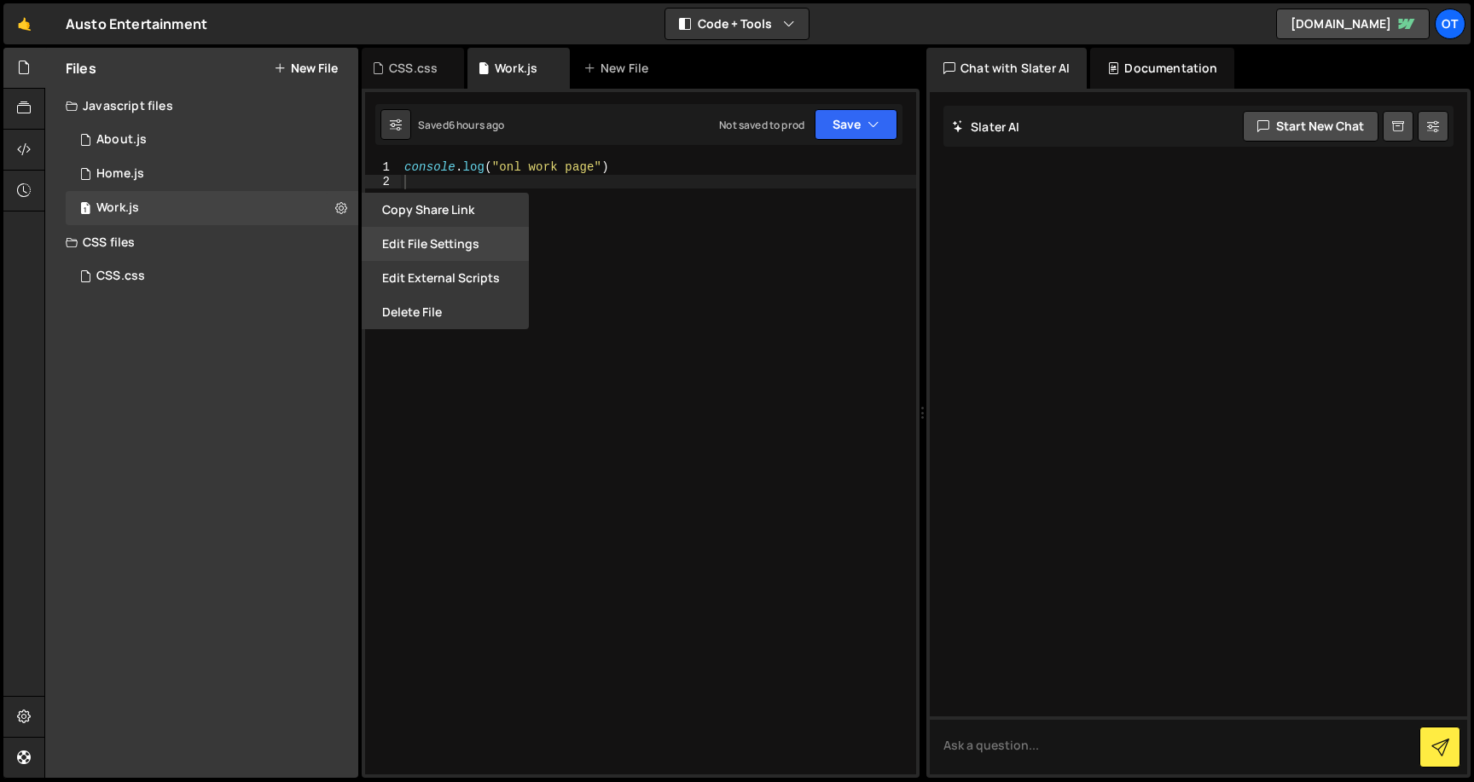
click at [405, 247] on button "Edit File Settings" at bounding box center [445, 244] width 167 height 34
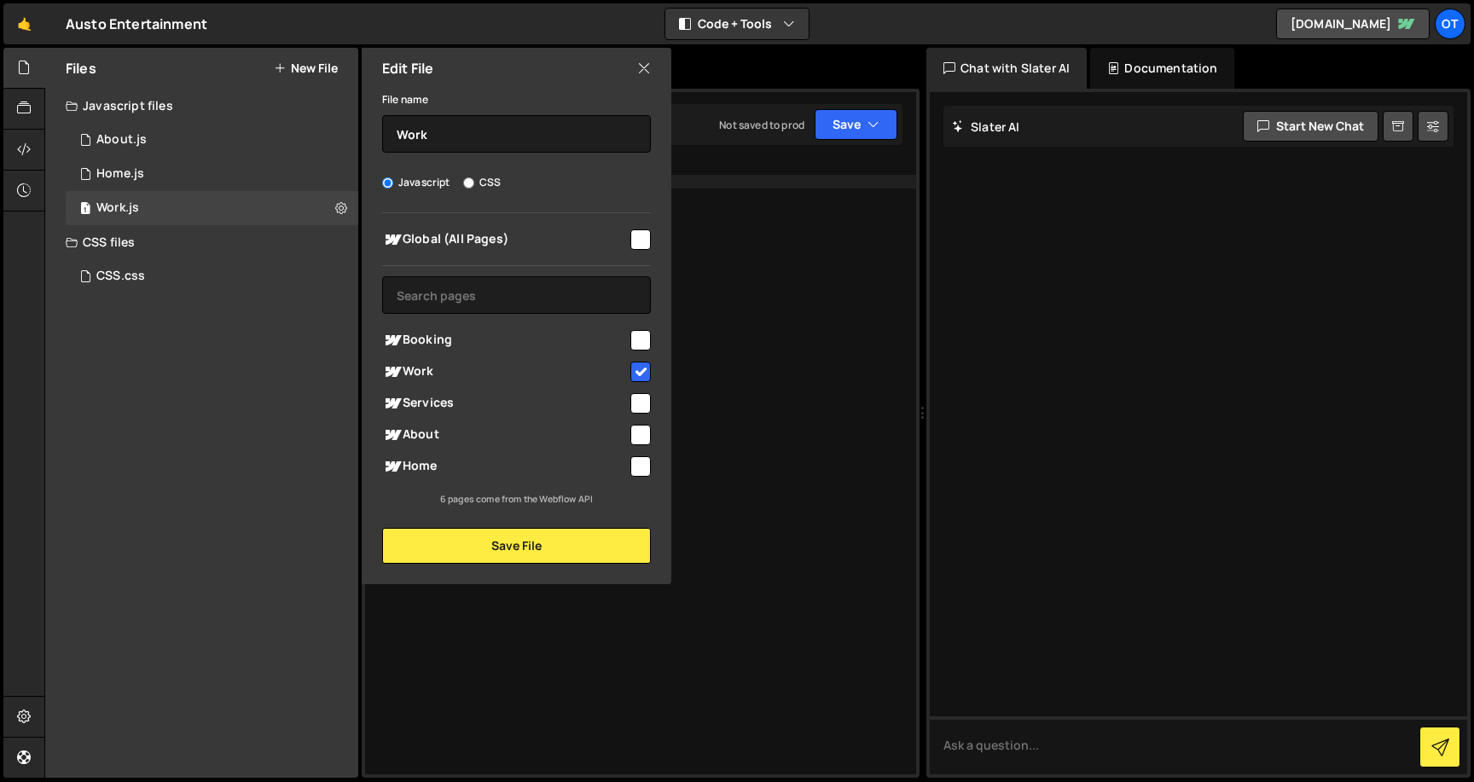
click at [641, 402] on input "checkbox" at bounding box center [640, 403] width 20 height 20
checkbox input "true"
click at [561, 548] on button "Save File" at bounding box center [516, 546] width 269 height 36
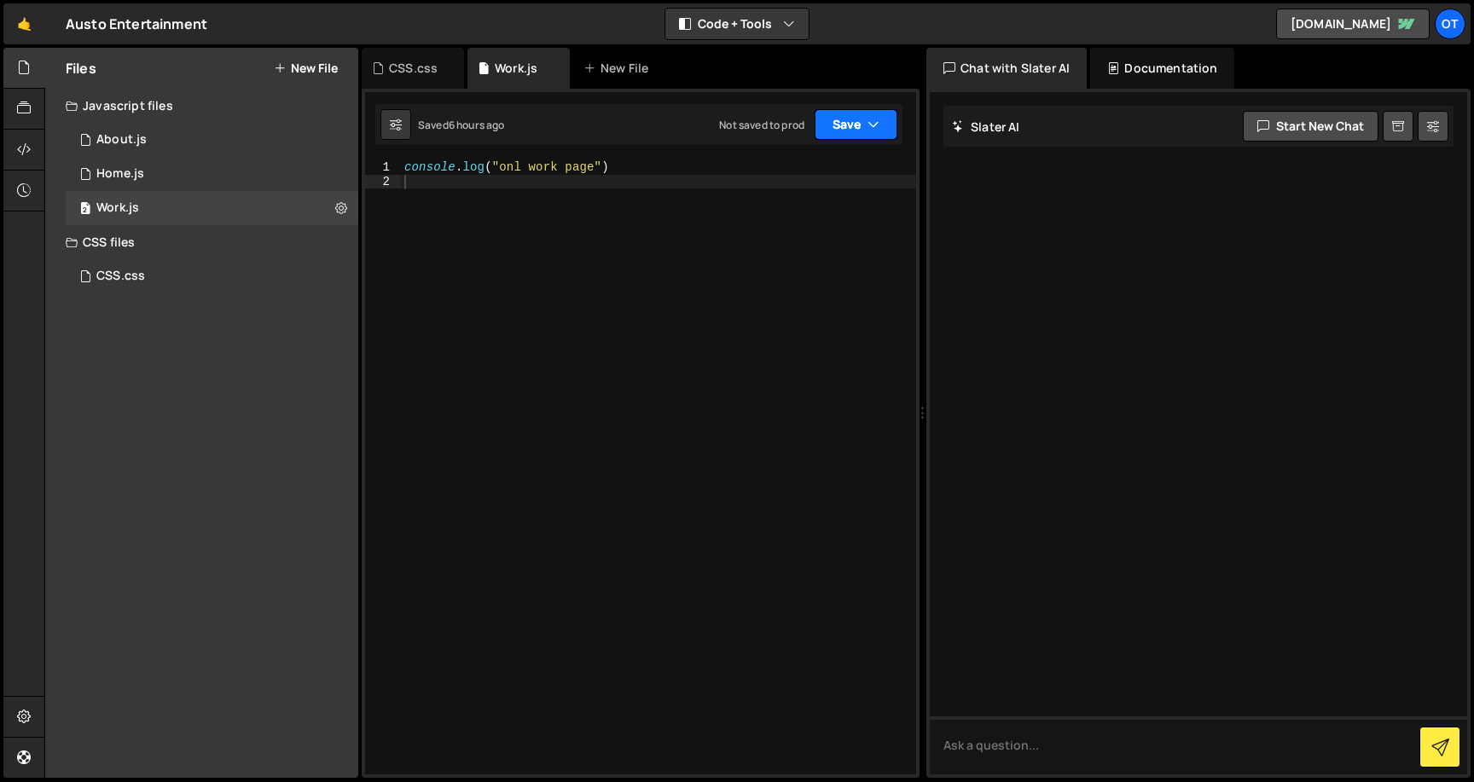
click at [815, 125] on button "Save" at bounding box center [856, 124] width 83 height 31
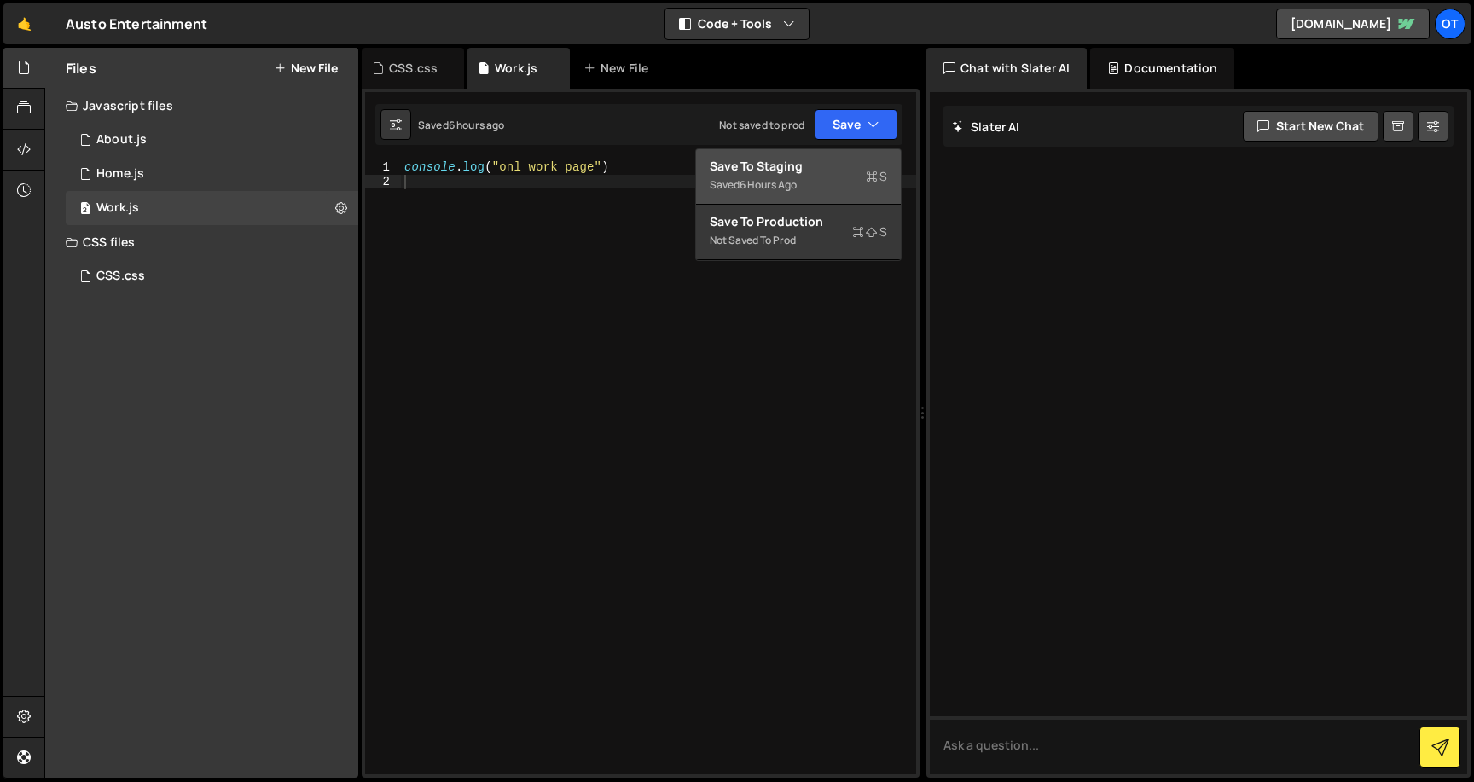
click at [732, 172] on div "Save to Staging S" at bounding box center [798, 166] width 177 height 17
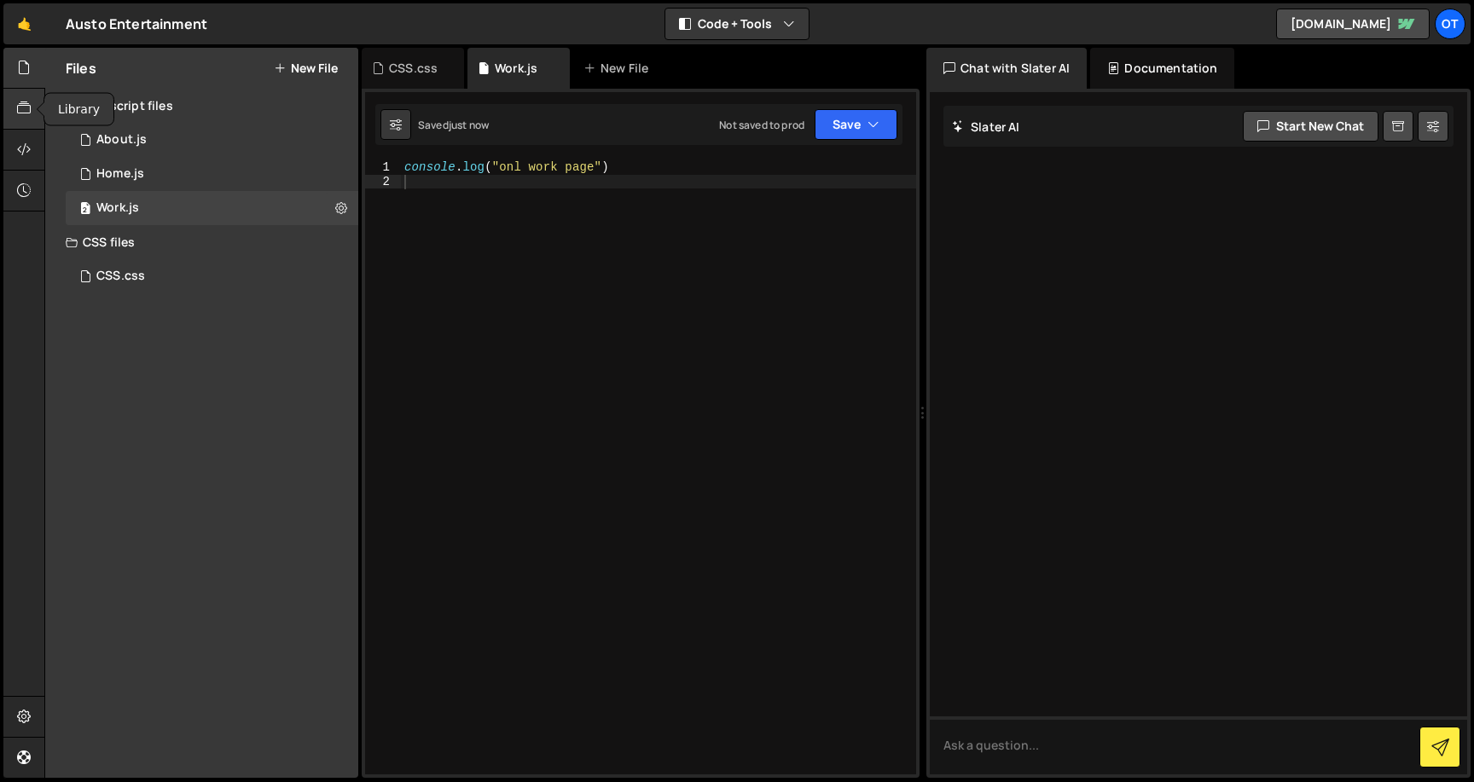
click at [24, 109] on icon at bounding box center [24, 108] width 14 height 19
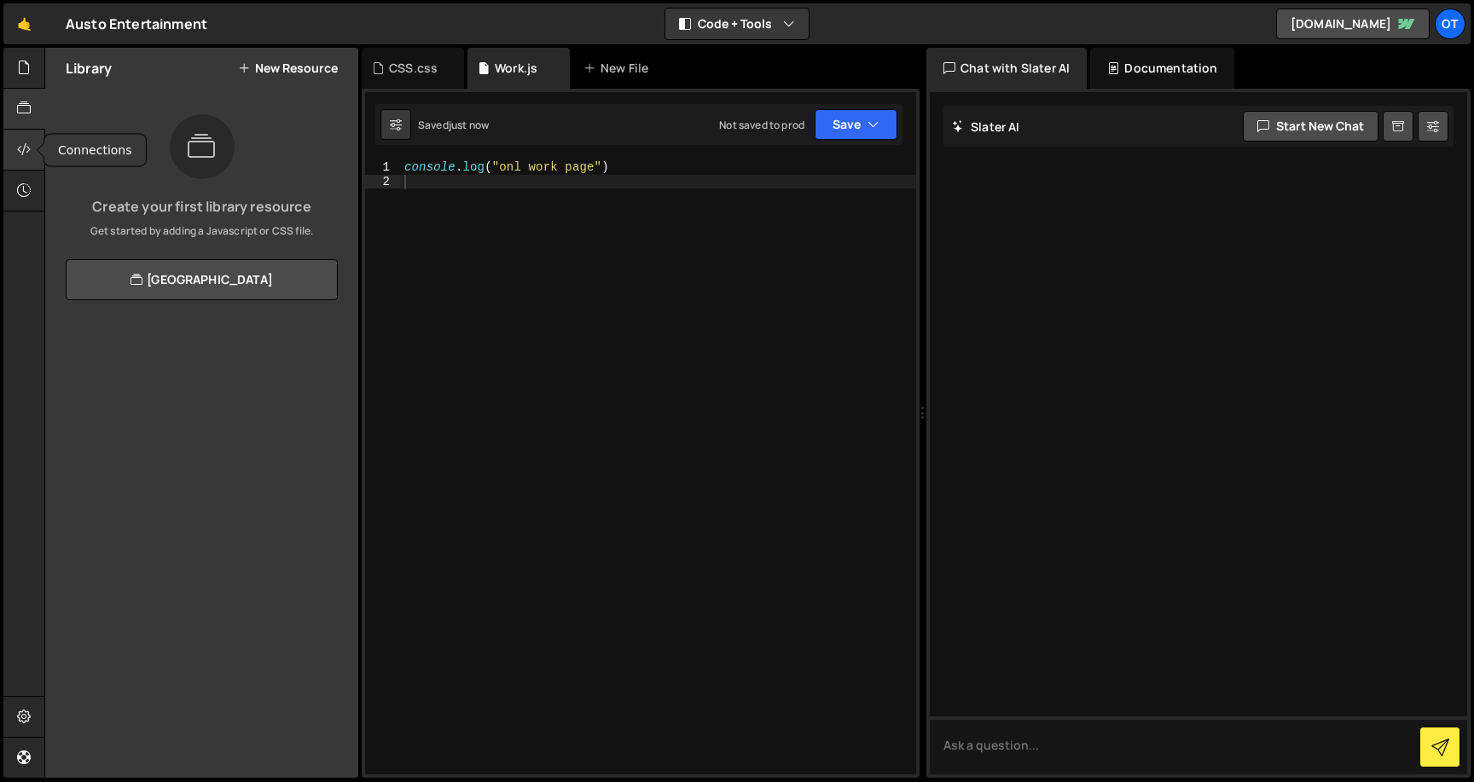
click at [24, 153] on icon at bounding box center [24, 149] width 14 height 19
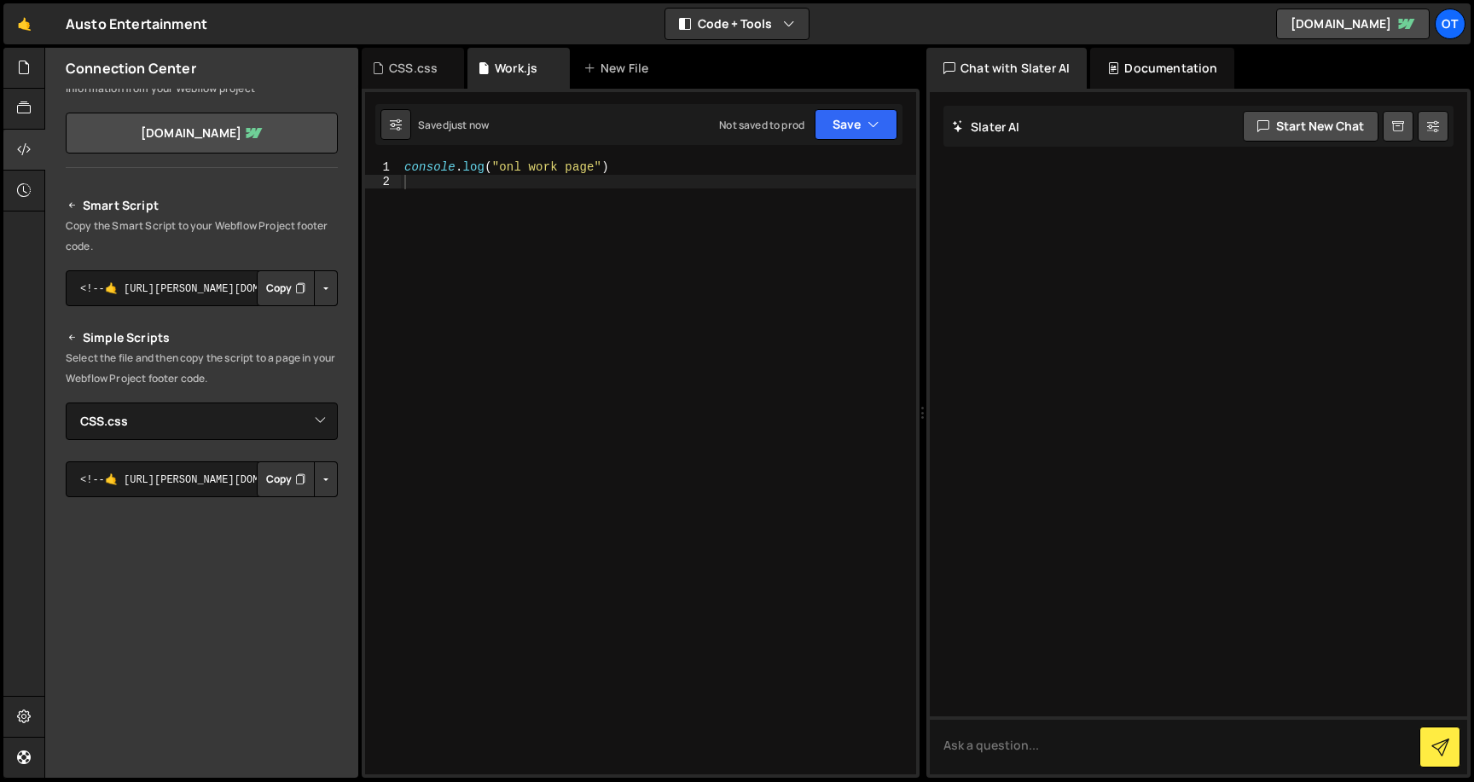
click at [267, 295] on button "Copy" at bounding box center [286, 288] width 58 height 36
click at [319, 285] on button "Button group with nested dropdown" at bounding box center [326, 288] width 24 height 36
click at [293, 315] on link "Copy Staging Script" at bounding box center [253, 321] width 167 height 24
click at [32, 75] on div at bounding box center [24, 68] width 42 height 41
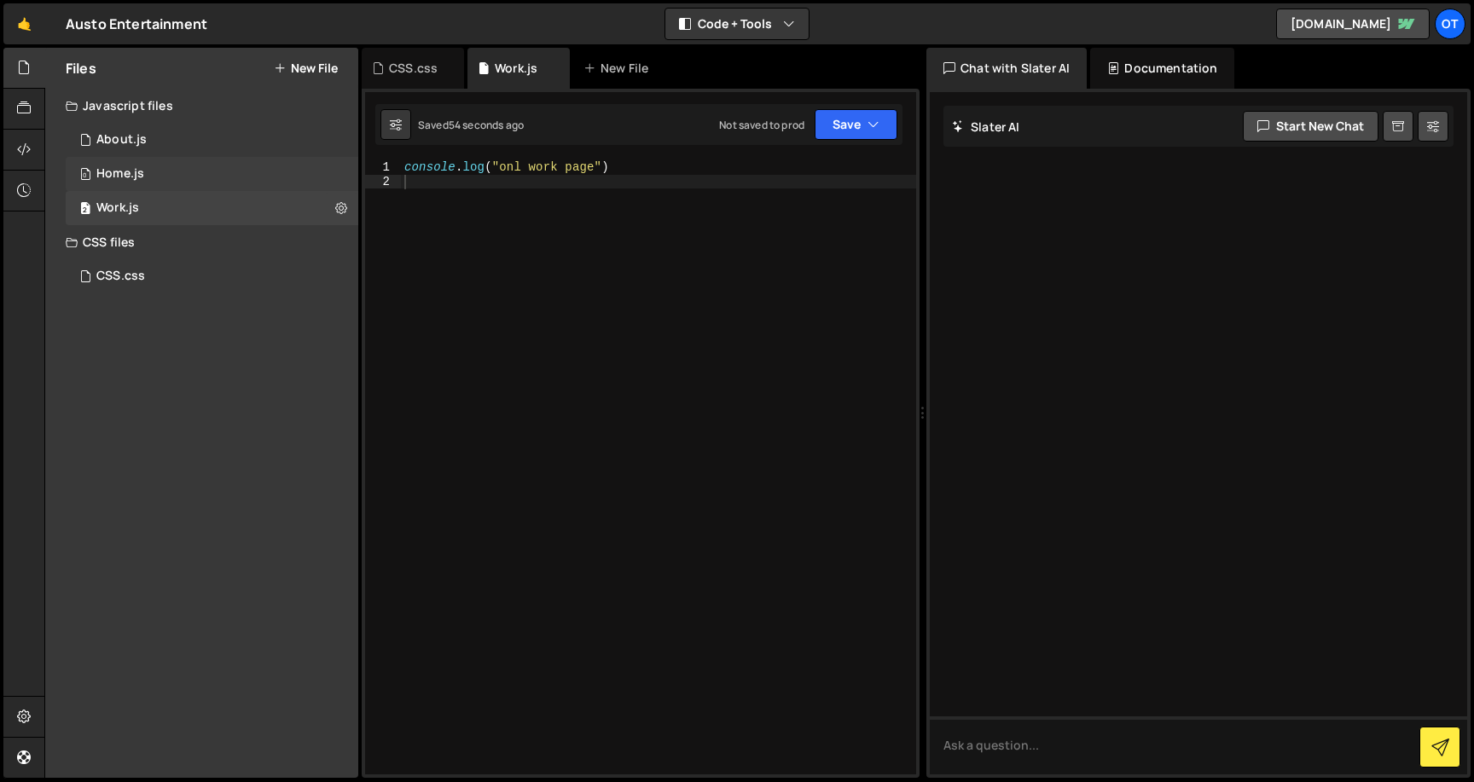
click at [234, 178] on div "0 Home.js 0" at bounding box center [212, 174] width 293 height 34
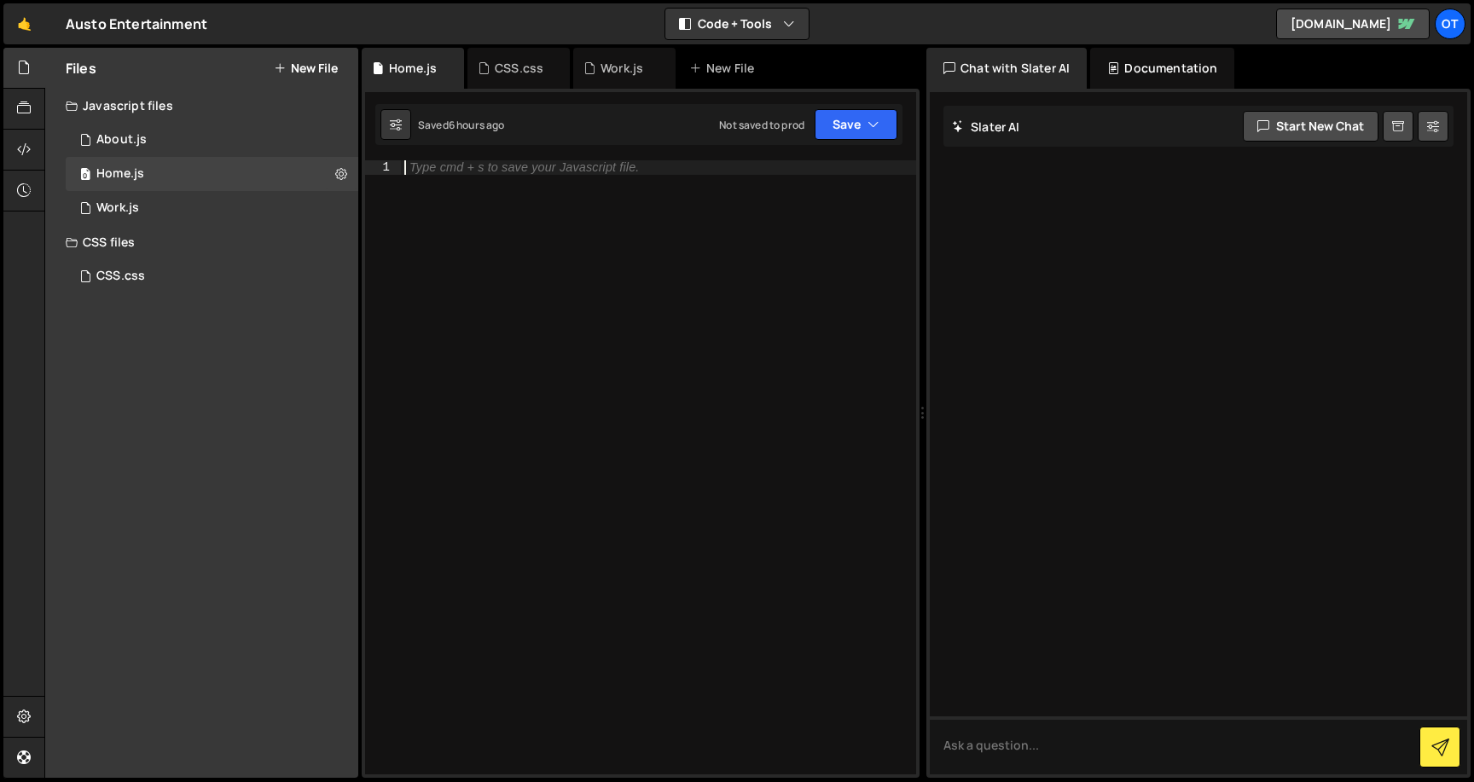
click at [438, 174] on div "Type cmd + s to save your Javascript file." at bounding box center [658, 481] width 515 height 642
type textarea "c"
click at [589, 166] on div "console . log ( "global" )" at bounding box center [658, 481] width 515 height 642
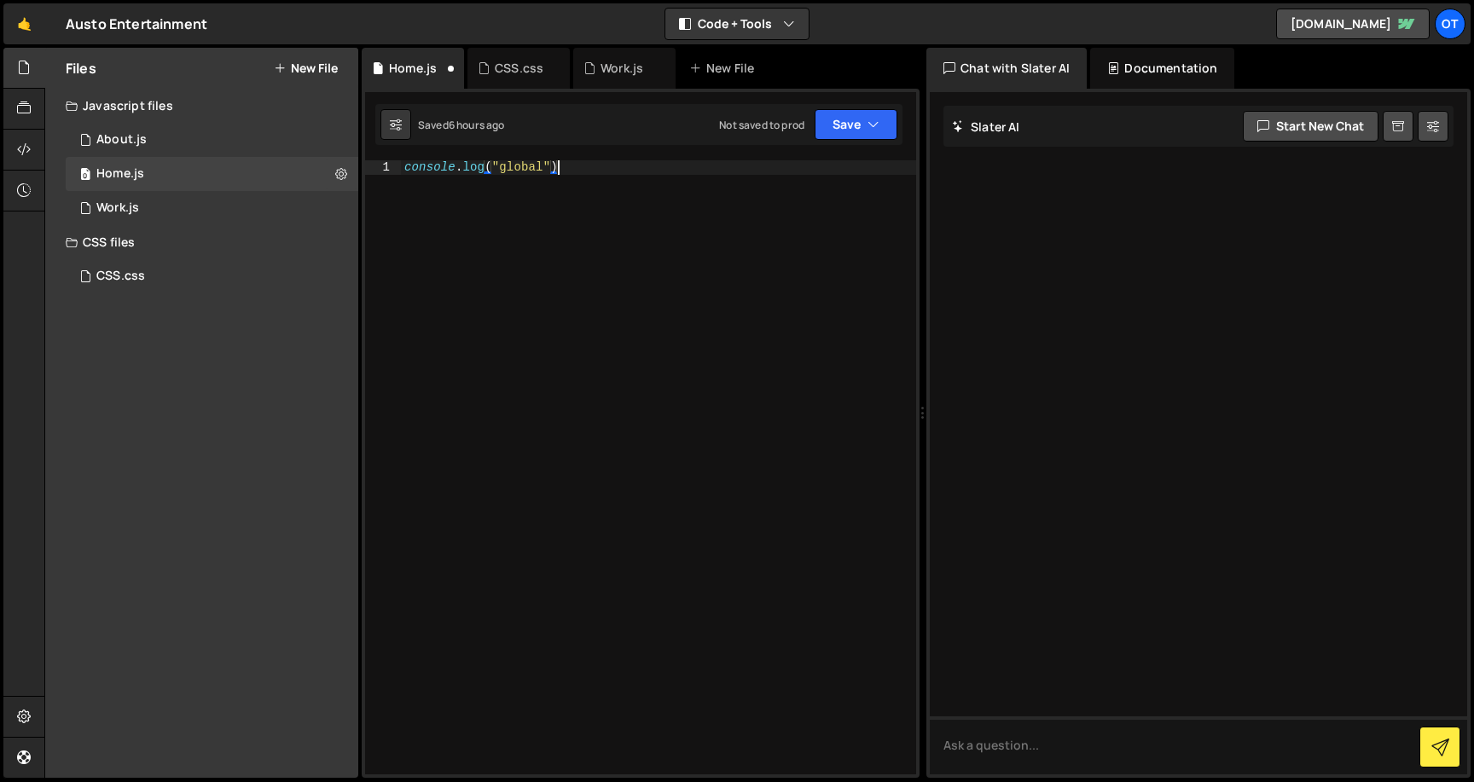
scroll to position [0, 10]
type textarea "console.log("global");"
click at [119, 138] on div "About.js" at bounding box center [121, 139] width 50 height 15
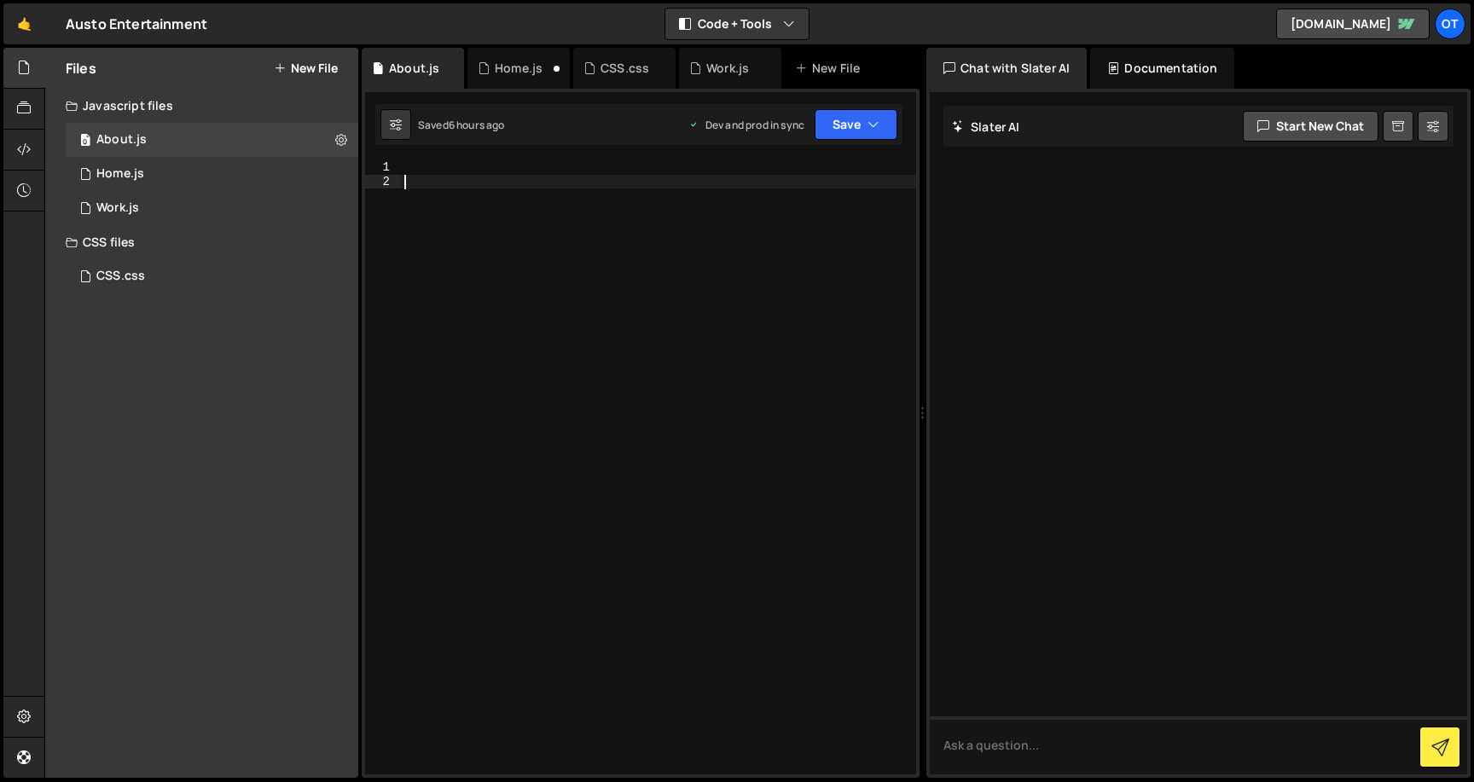
click at [555, 190] on div at bounding box center [658, 481] width 515 height 642
paste textarea "console.log("global");"
click at [524, 179] on div "console . log ( "global" ) ;" at bounding box center [658, 481] width 515 height 642
type textarea "console.log("about");"
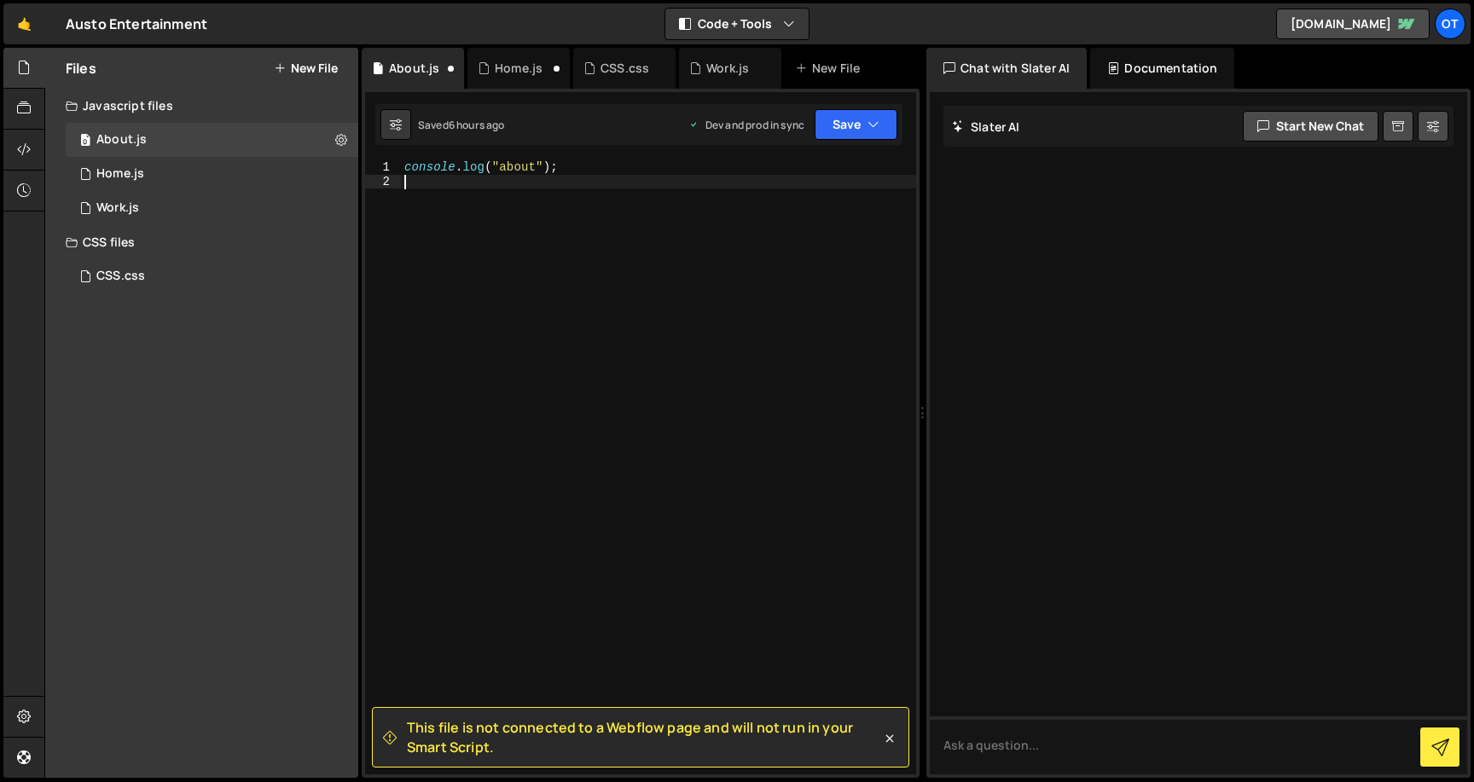
scroll to position [0, 0]
click at [532, 67] on div "Home.js" at bounding box center [519, 68] width 48 height 17
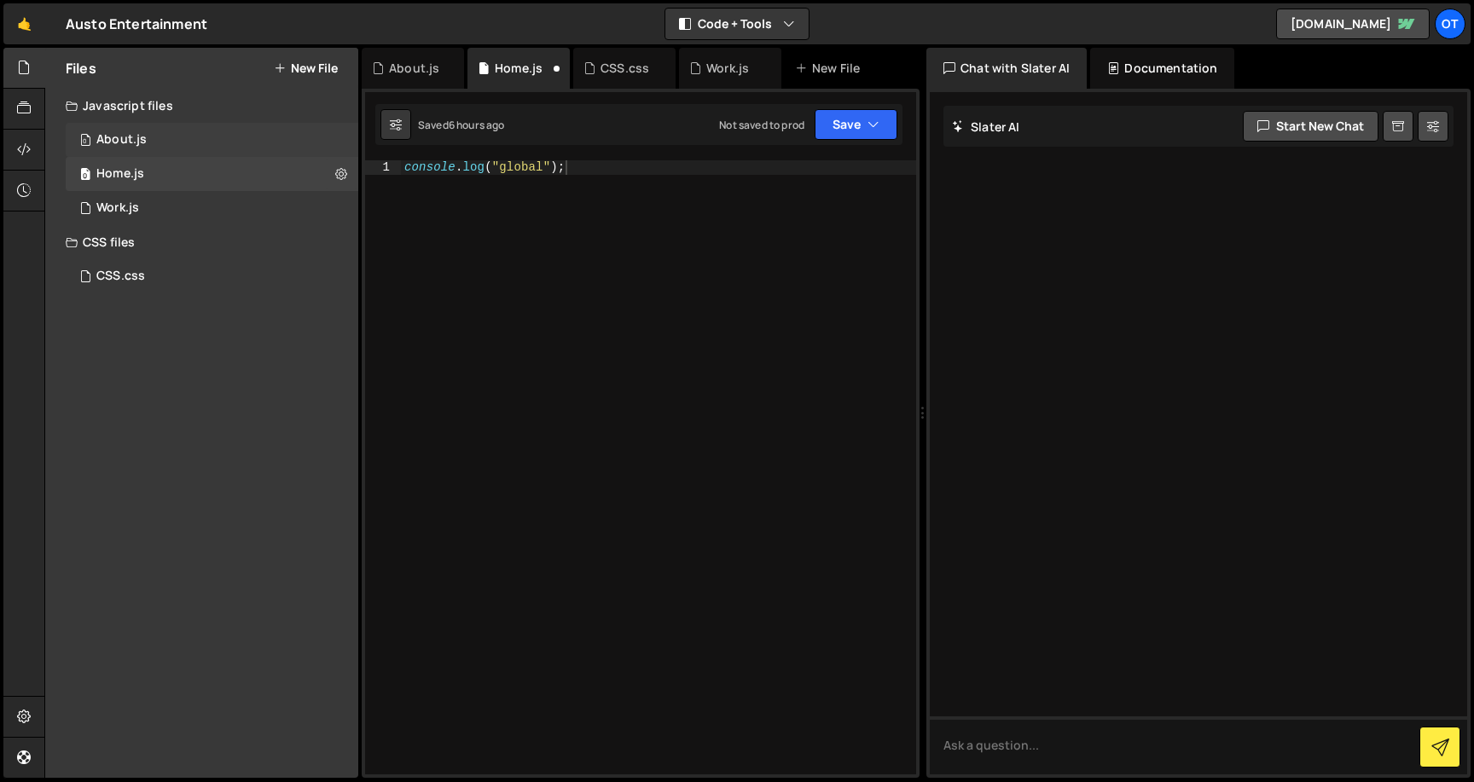
click at [299, 139] on div "0 About.js 0" at bounding box center [212, 140] width 293 height 34
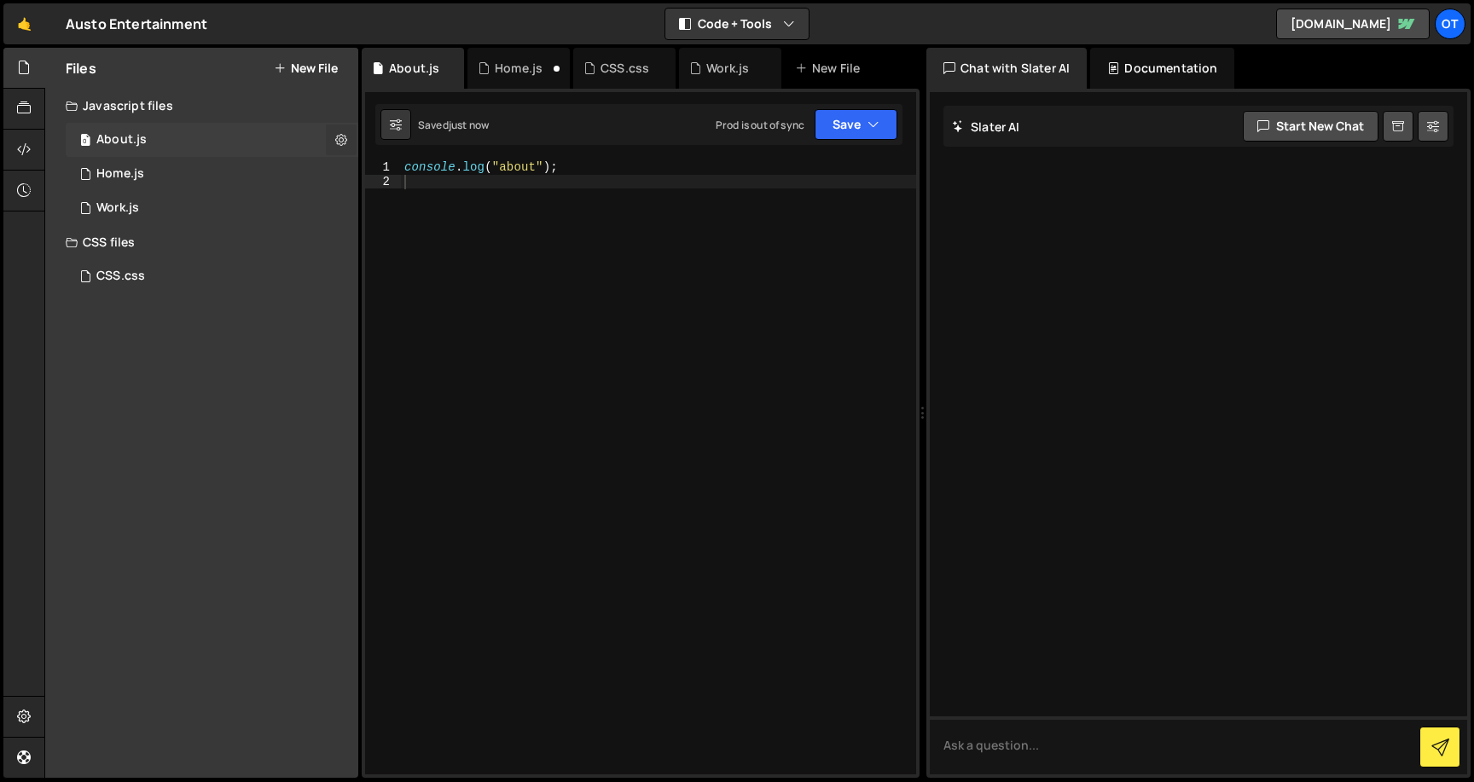
click at [337, 138] on icon at bounding box center [341, 139] width 12 height 16
type input "About"
radio input "true"
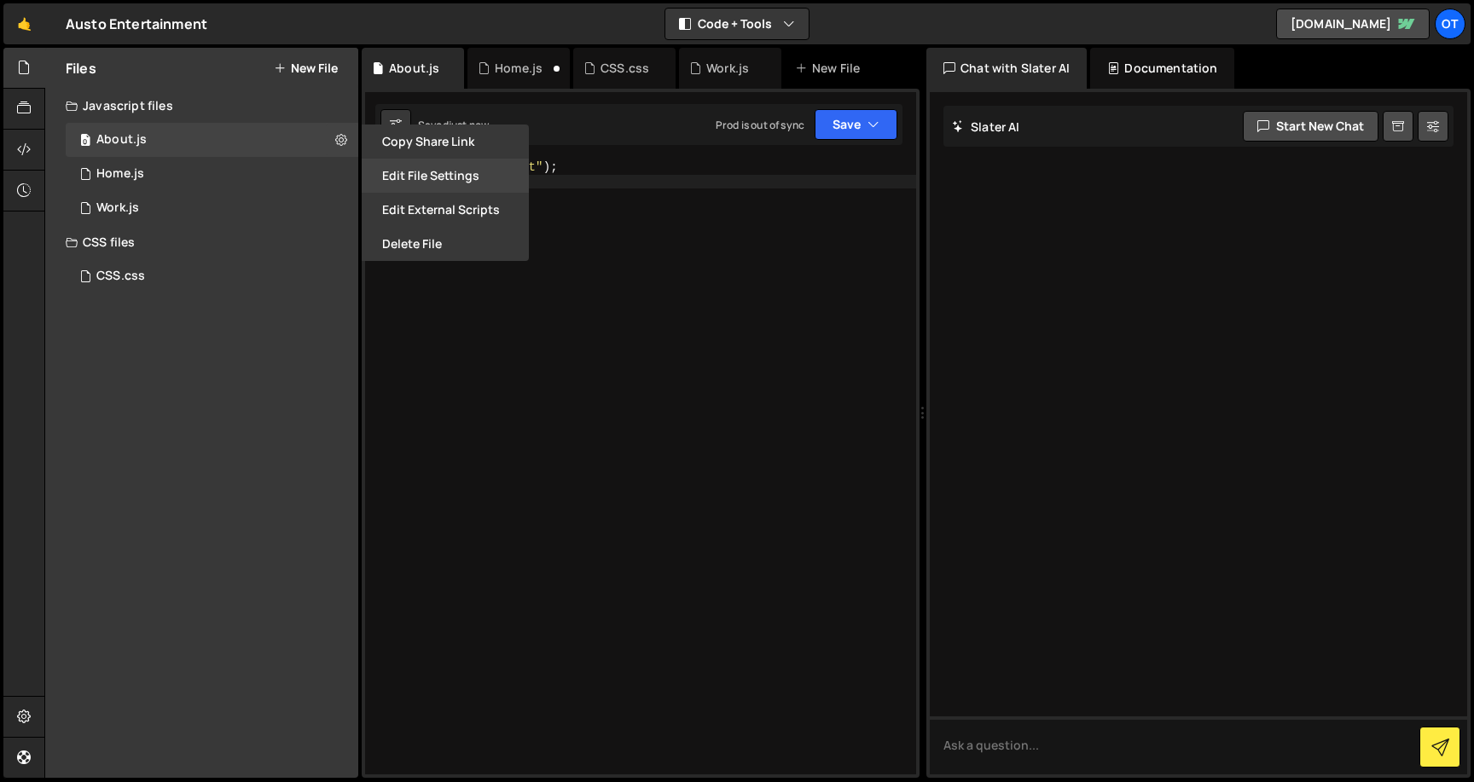
click at [448, 179] on button "Edit File Settings" at bounding box center [445, 176] width 167 height 34
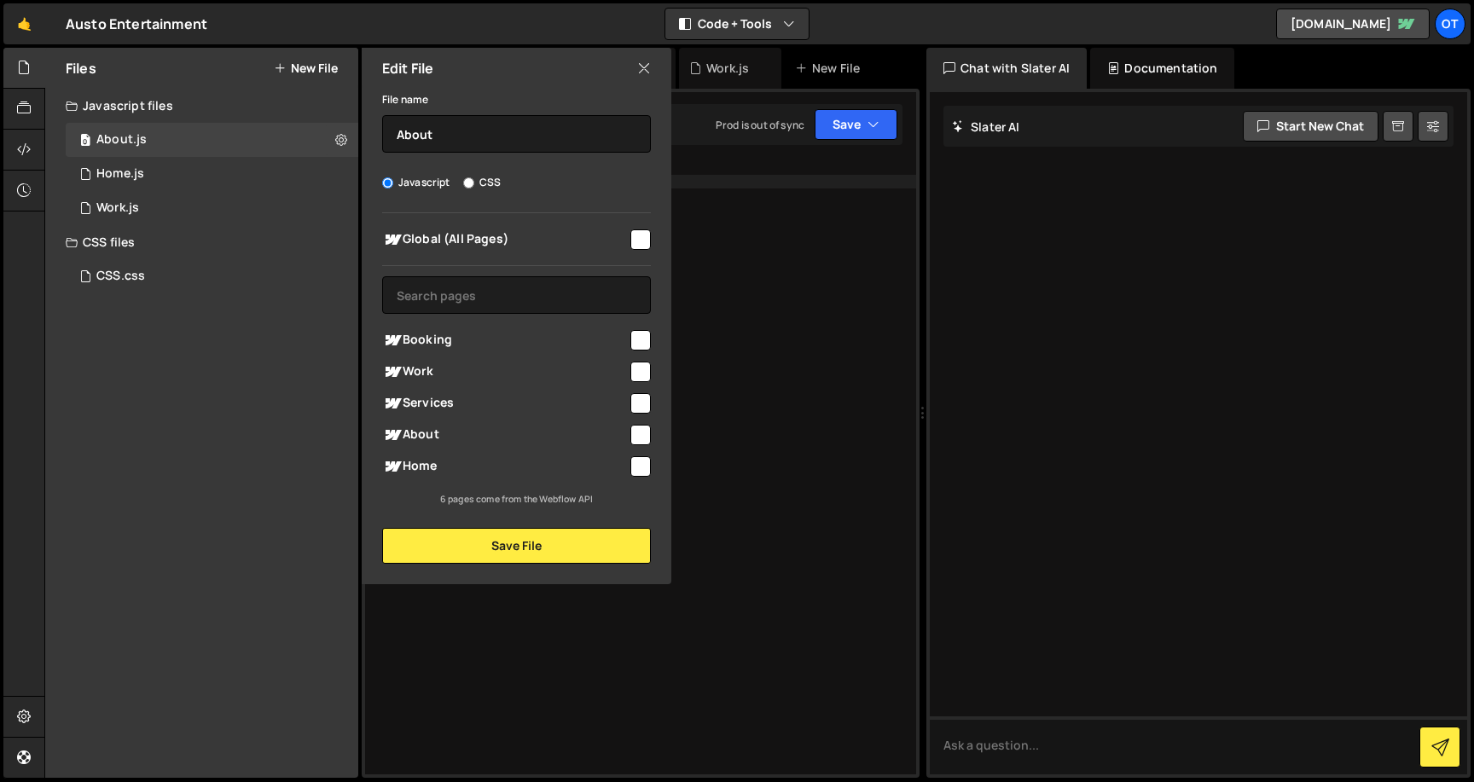
click at [641, 430] on input "checkbox" at bounding box center [640, 435] width 20 height 20
checkbox input "true"
click at [551, 546] on button "Save File" at bounding box center [516, 546] width 269 height 36
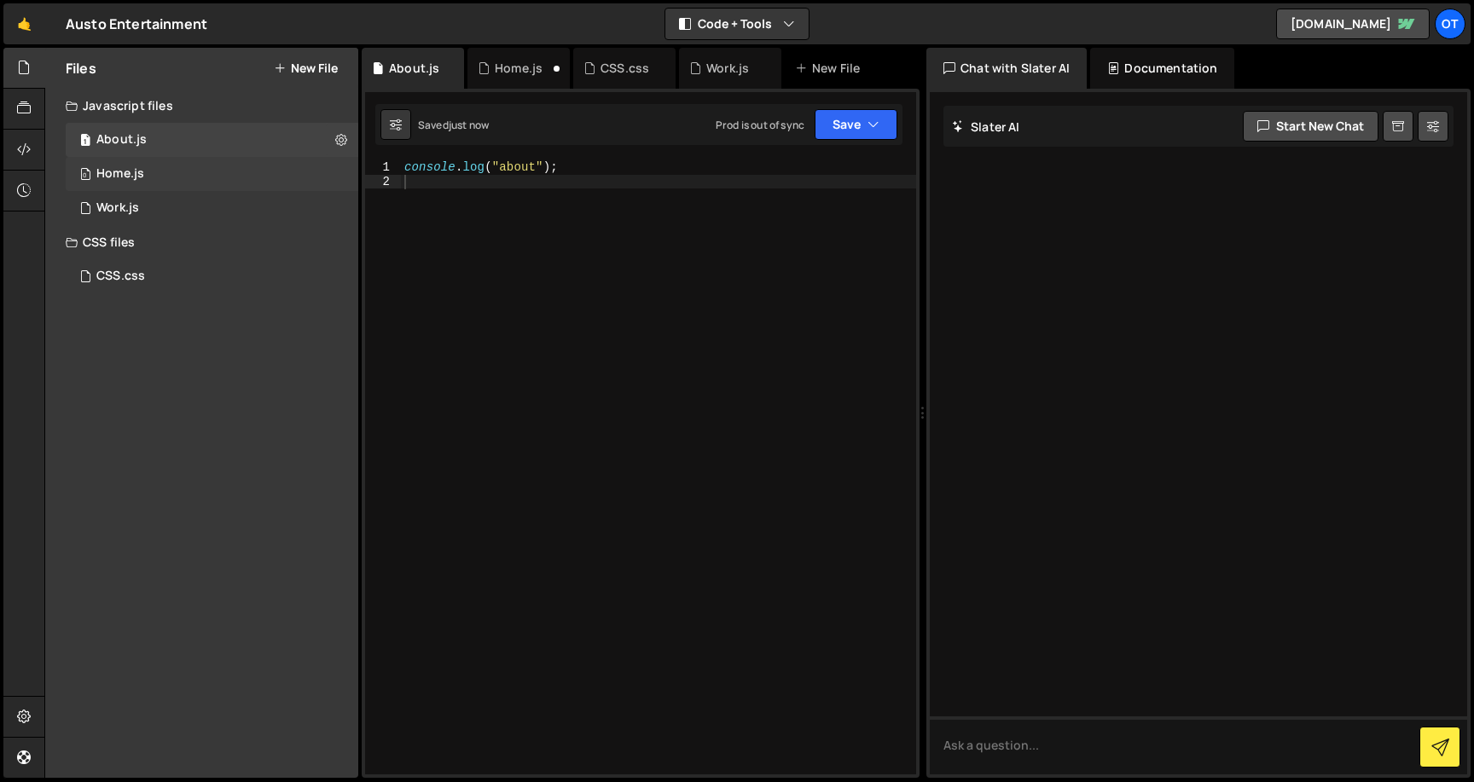
click at [190, 179] on div "0 Home.js 0" at bounding box center [212, 174] width 293 height 34
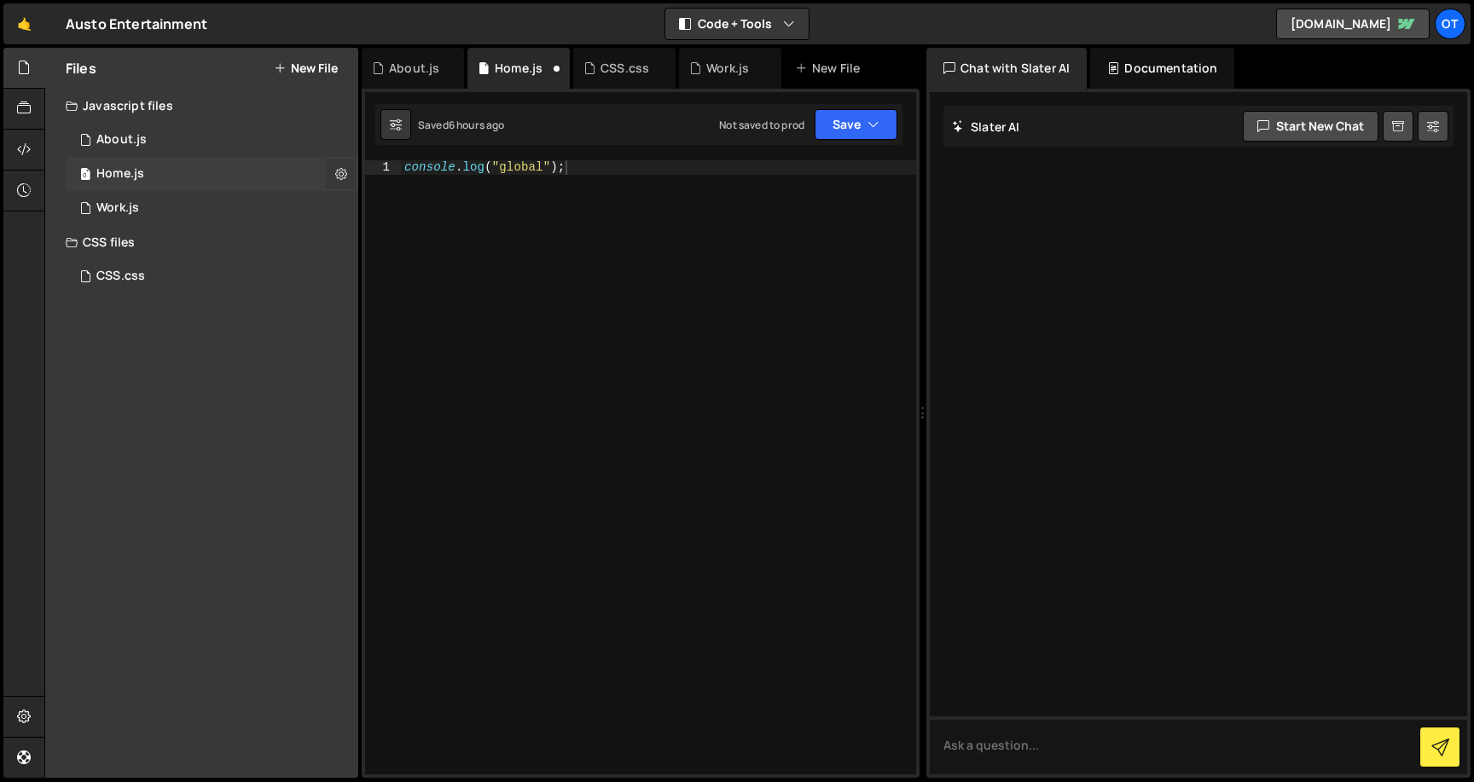
click at [340, 168] on icon at bounding box center [341, 173] width 12 height 16
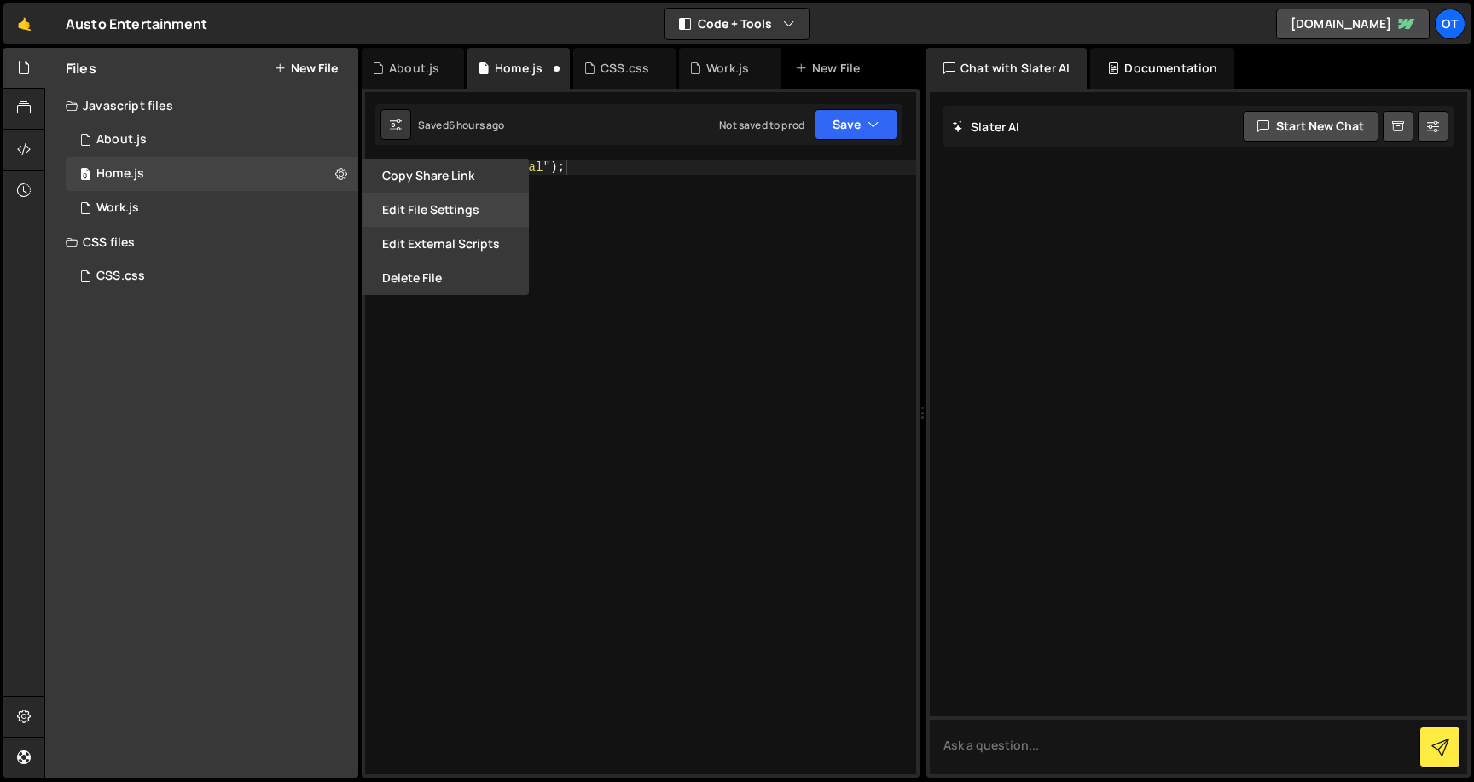
click at [422, 200] on button "Edit File Settings" at bounding box center [445, 210] width 167 height 34
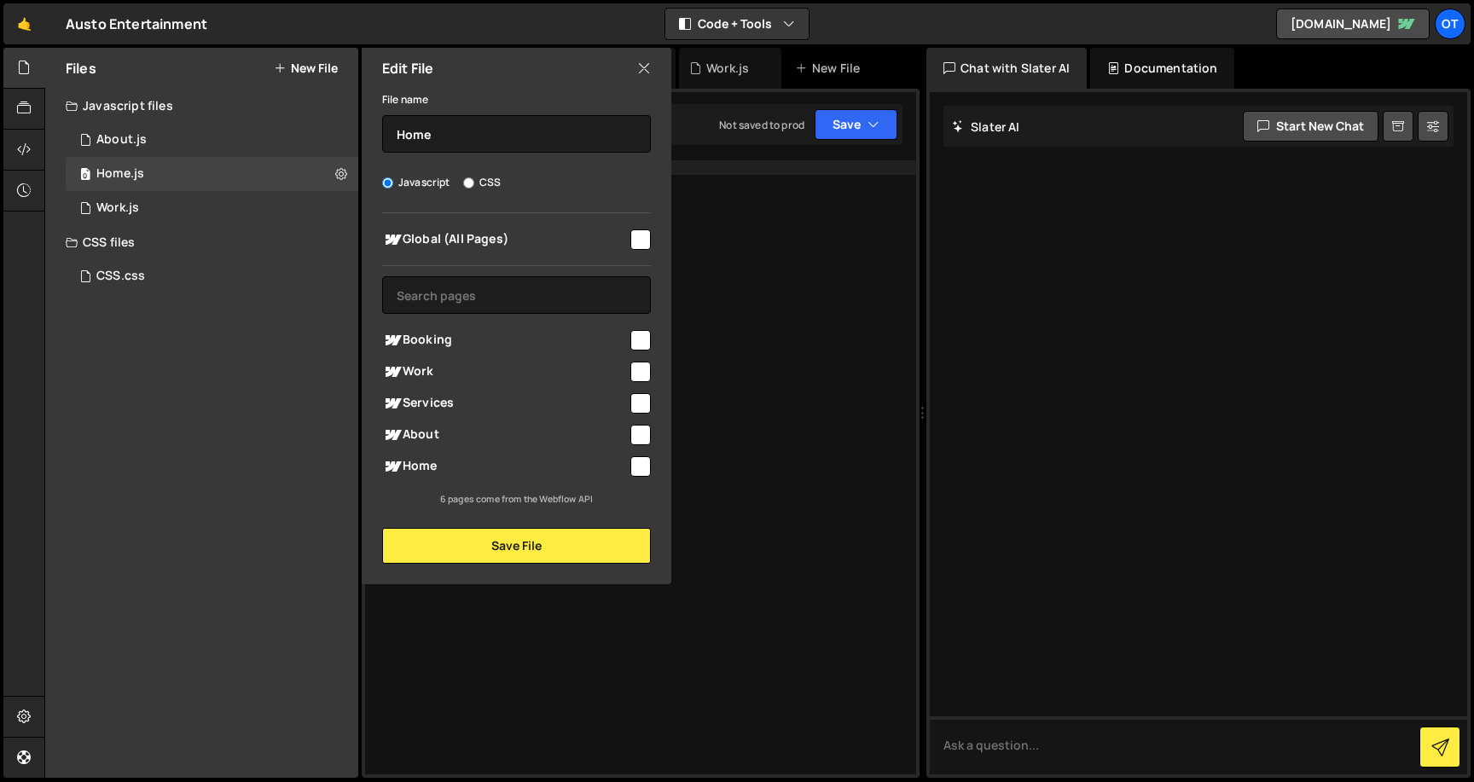
click at [637, 241] on input "checkbox" at bounding box center [640, 239] width 20 height 20
checkbox input "true"
click at [496, 130] on input "Home" at bounding box center [516, 134] width 269 height 38
click at [508, 554] on button "Save File" at bounding box center [516, 546] width 269 height 36
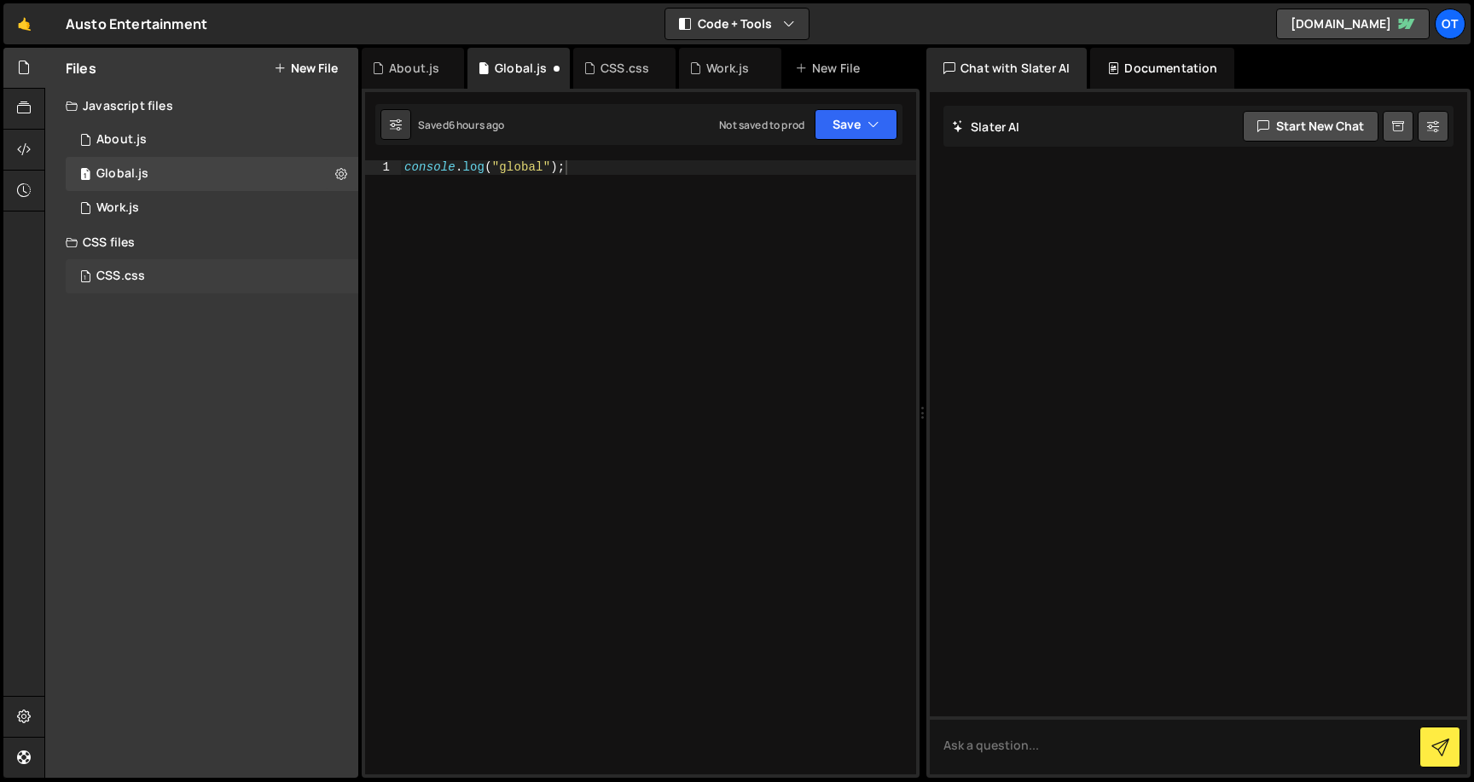
click at [151, 284] on div "1 CSS.css 0" at bounding box center [212, 276] width 293 height 34
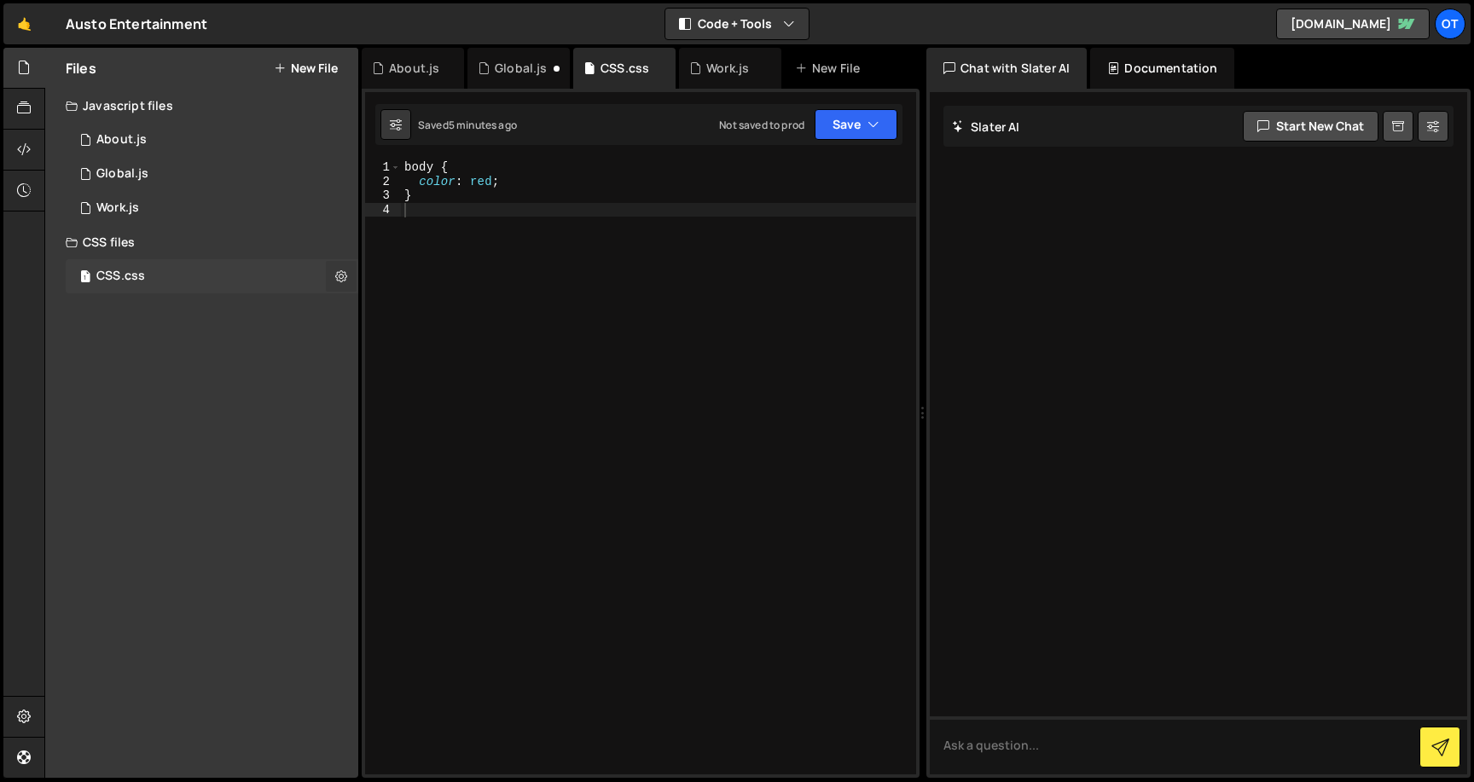
click at [342, 275] on icon at bounding box center [341, 276] width 12 height 16
type input "CSS"
radio input "false"
radio input "true"
checkbox input "true"
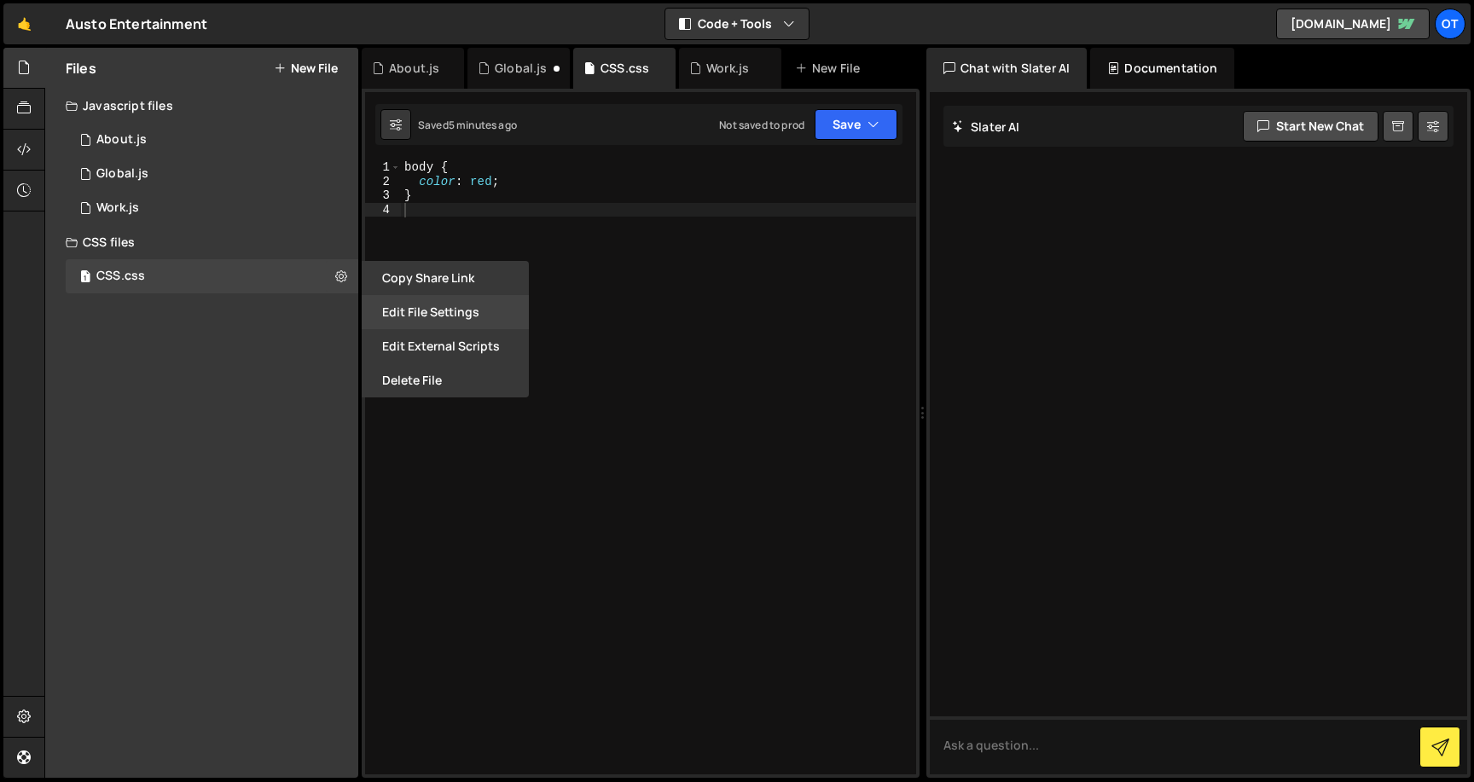
click at [417, 307] on button "Edit File Settings" at bounding box center [445, 312] width 167 height 34
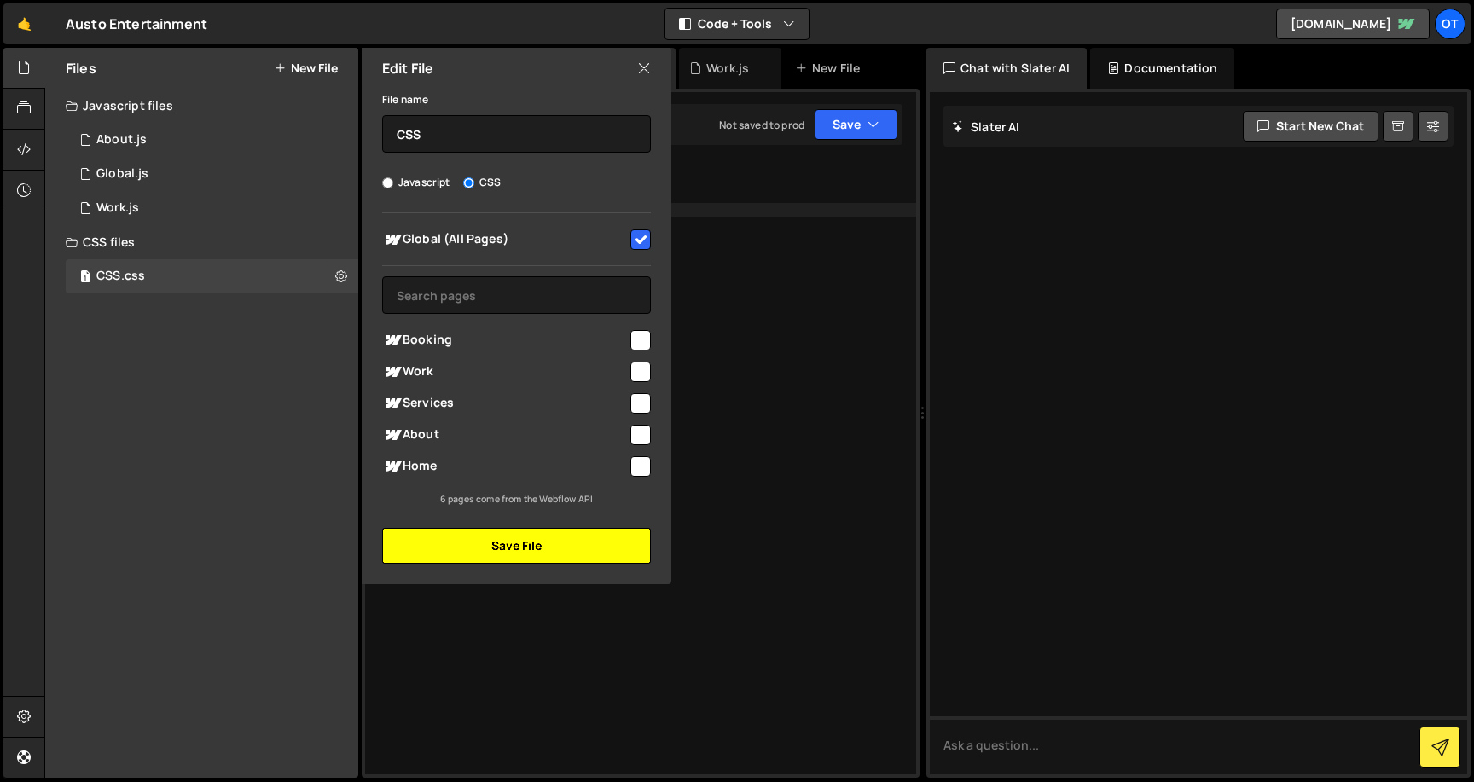
click at [544, 540] on button "Save File" at bounding box center [516, 546] width 269 height 36
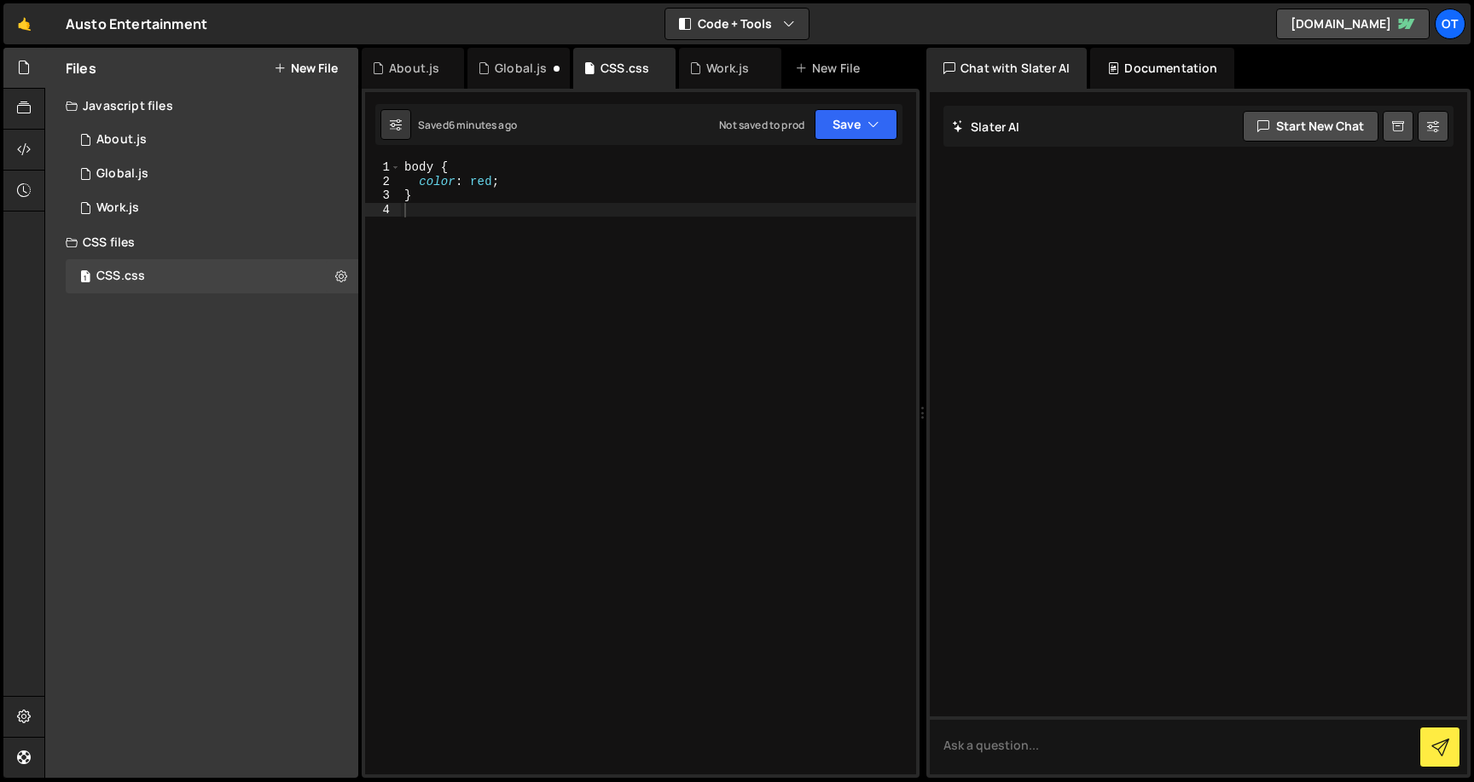
click at [290, 61] on button "New File" at bounding box center [306, 68] width 64 height 14
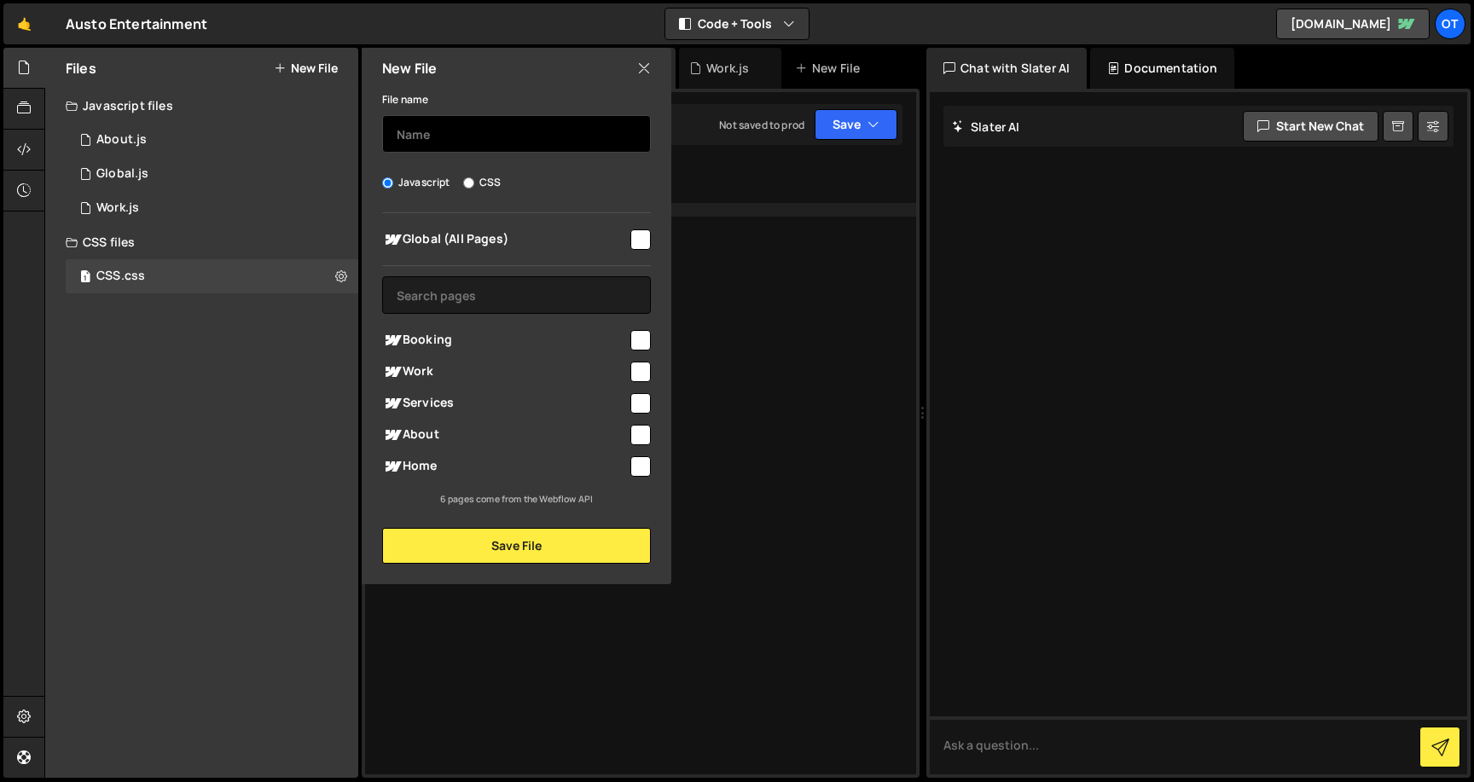
click at [455, 136] on input "text" at bounding box center [516, 134] width 269 height 38
type input "home-css"
click at [468, 182] on input "CSS" at bounding box center [468, 182] width 11 height 11
radio input "true"
click at [644, 470] on input "checkbox" at bounding box center [640, 466] width 20 height 20
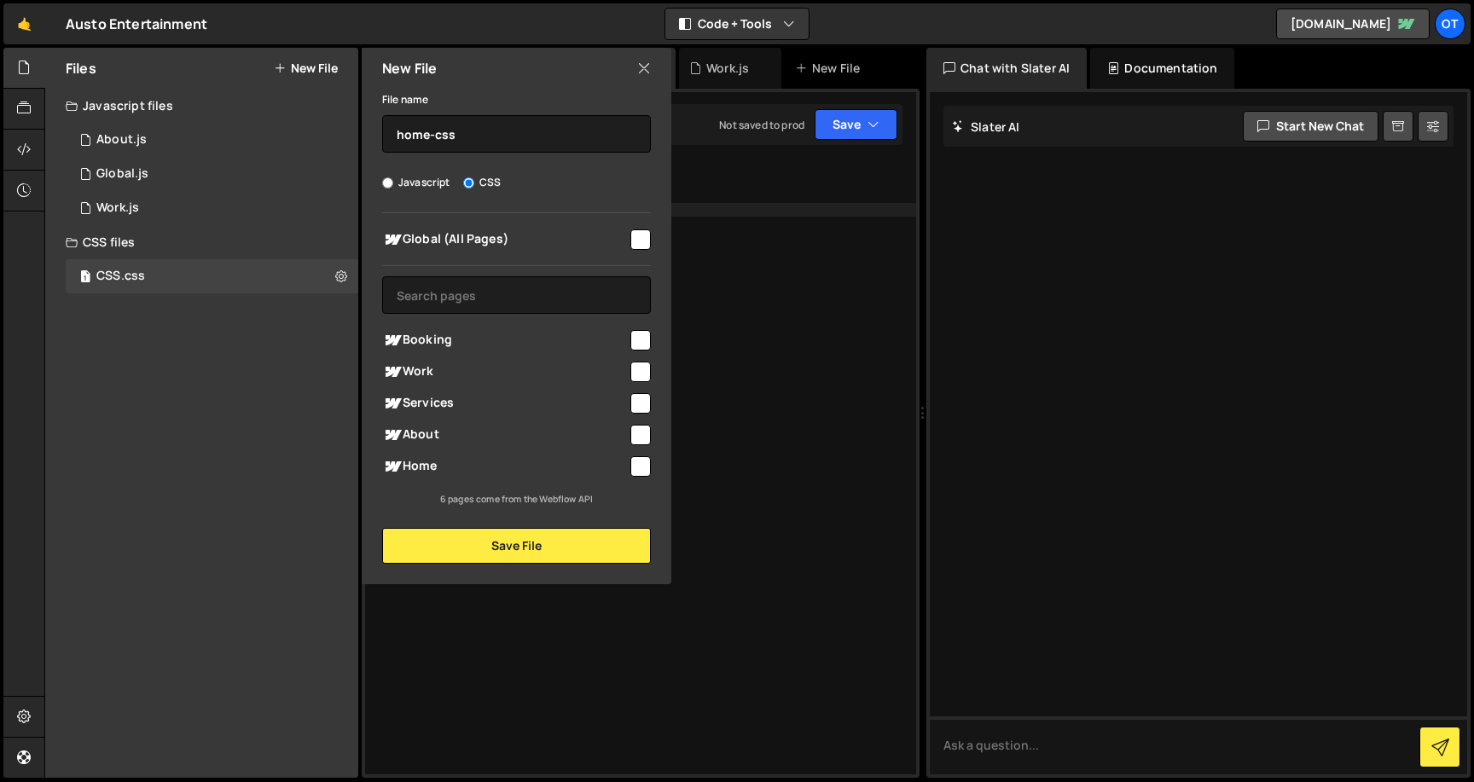
checkbox input "true"
click at [537, 559] on button "Save File" at bounding box center [516, 546] width 269 height 36
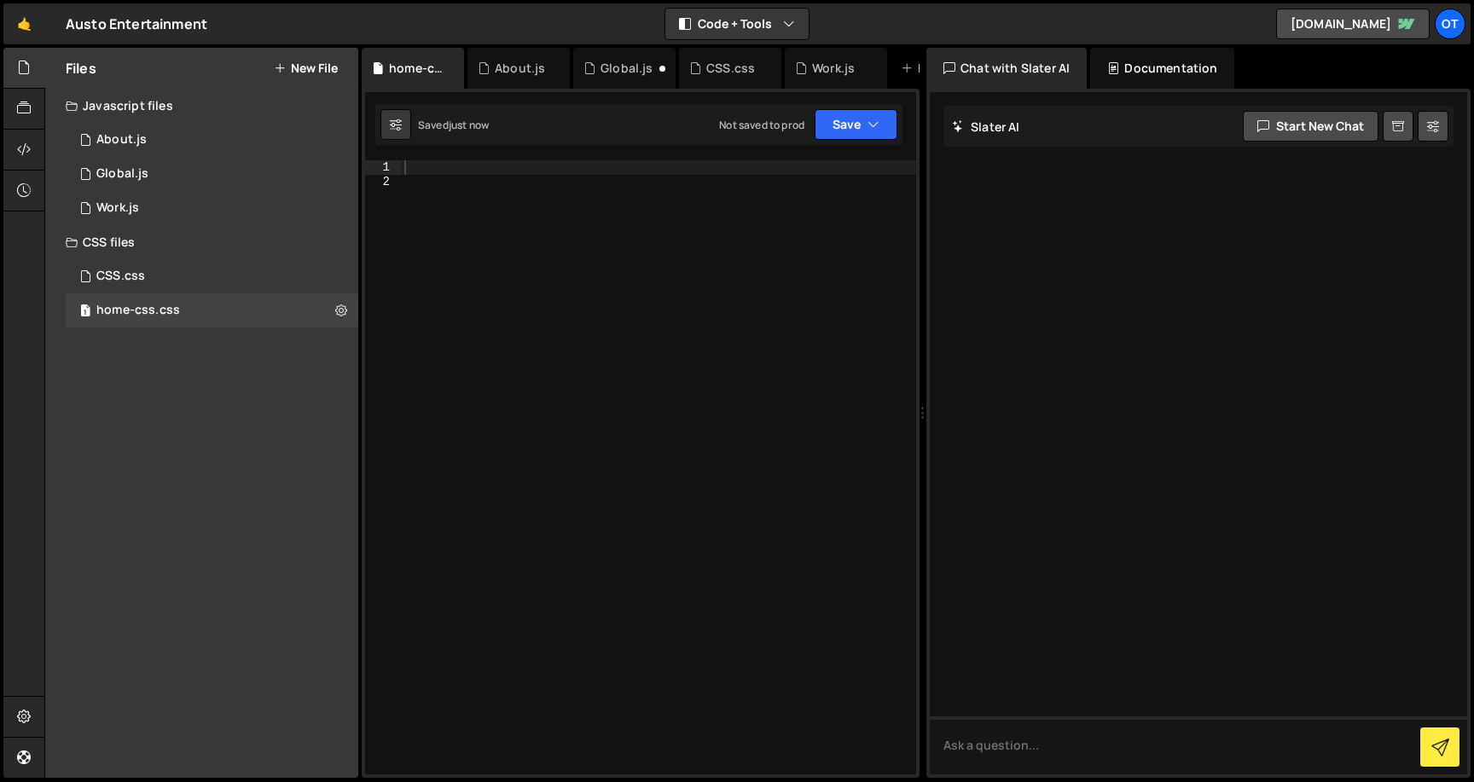
click at [494, 218] on div at bounding box center [658, 481] width 515 height 642
type textarea "h"
type textarea ".home {"
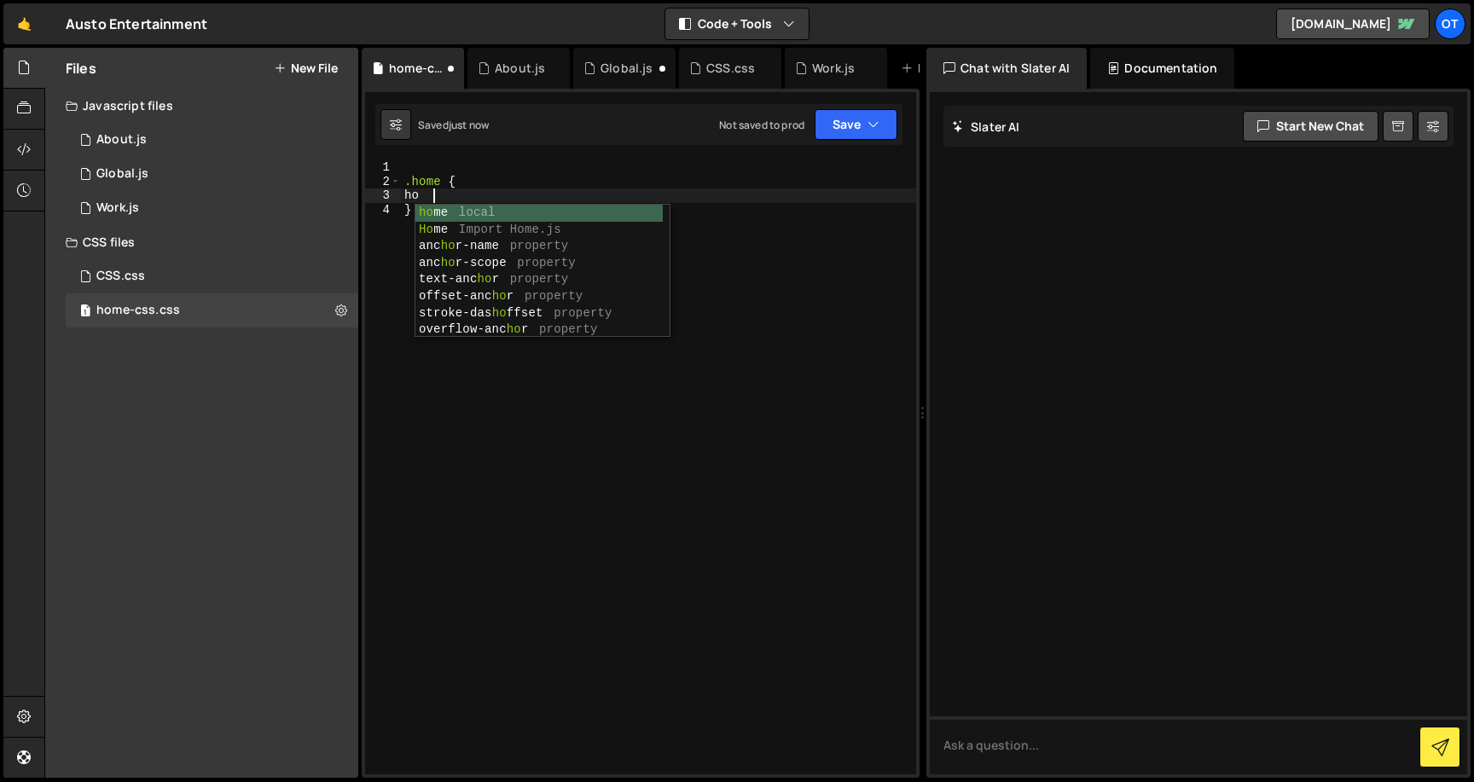
type textarea "h"
type textarea "b"
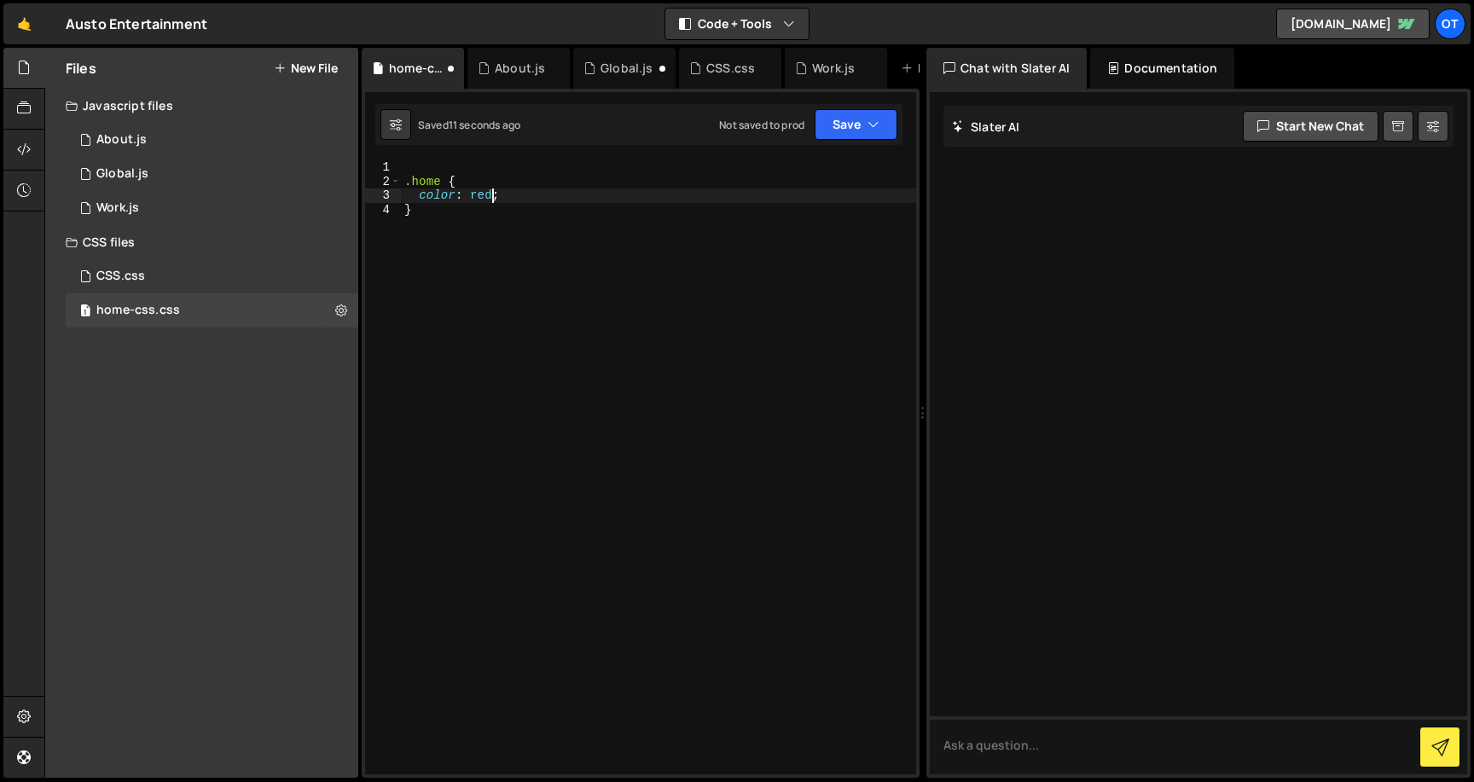
scroll to position [0, 0]
type textarea "}"
click at [618, 79] on div "Global.js" at bounding box center [624, 68] width 102 height 41
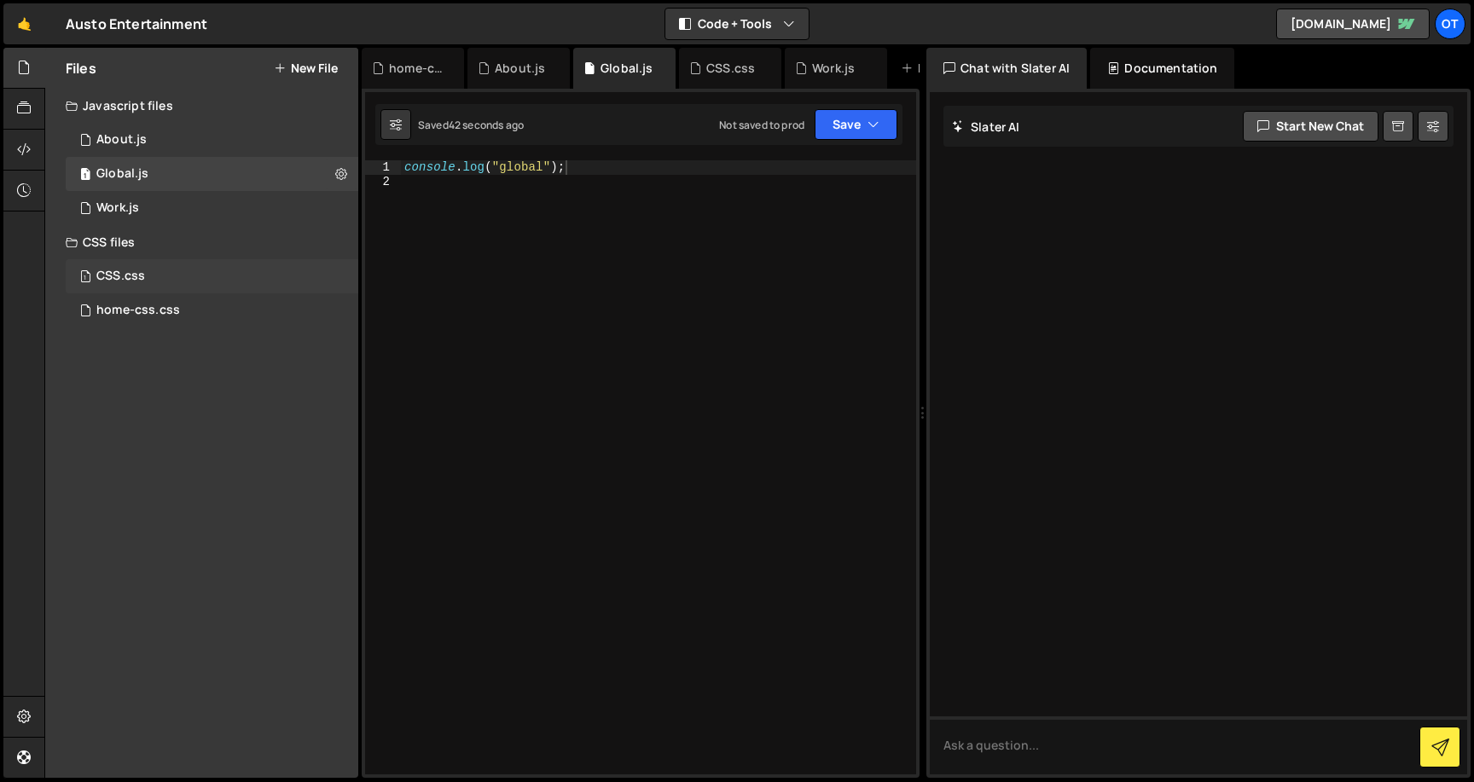
click at [189, 270] on div "1 CSS.css 0" at bounding box center [212, 276] width 293 height 34
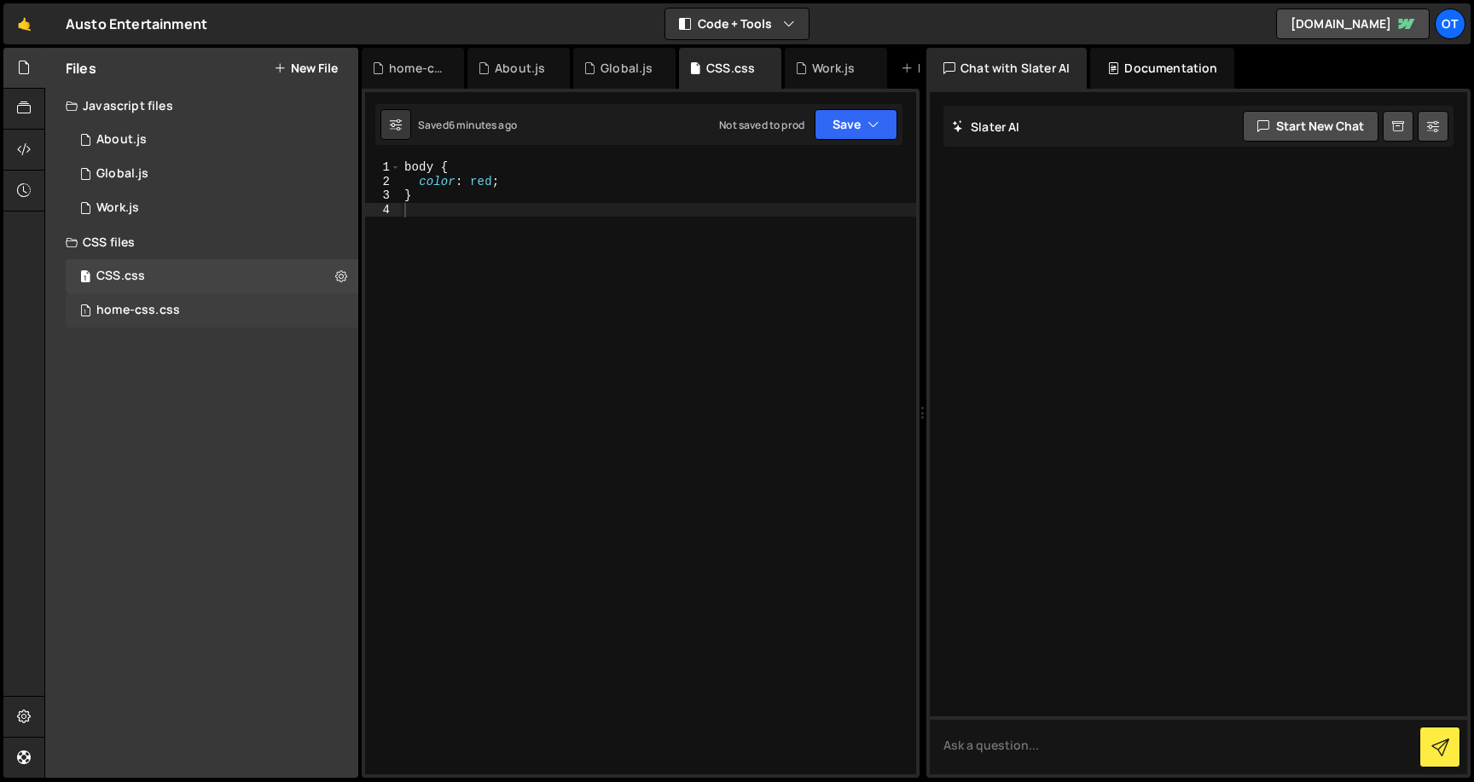
click at [177, 310] on div "home-css.css" at bounding box center [138, 310] width 84 height 15
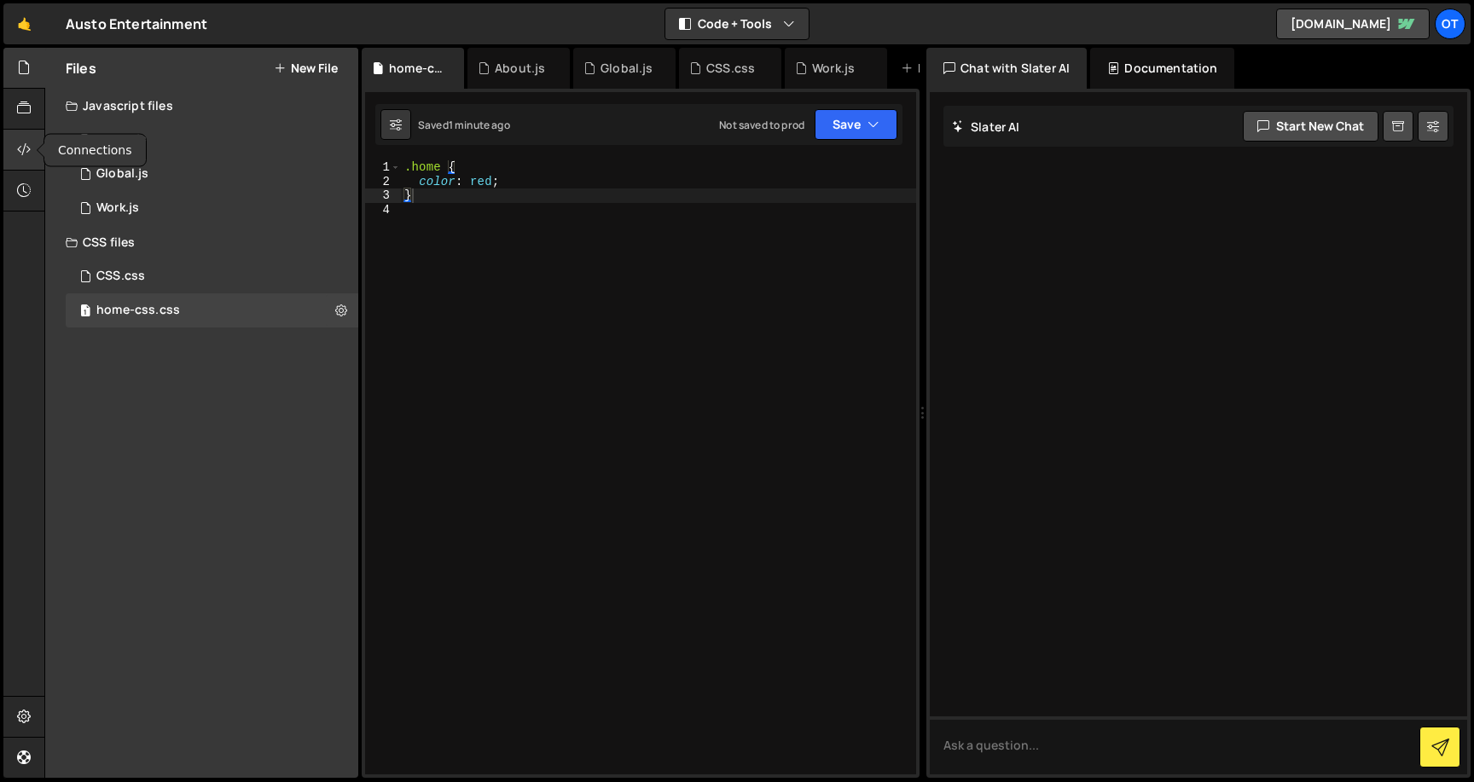
click at [22, 155] on icon at bounding box center [24, 149] width 14 height 19
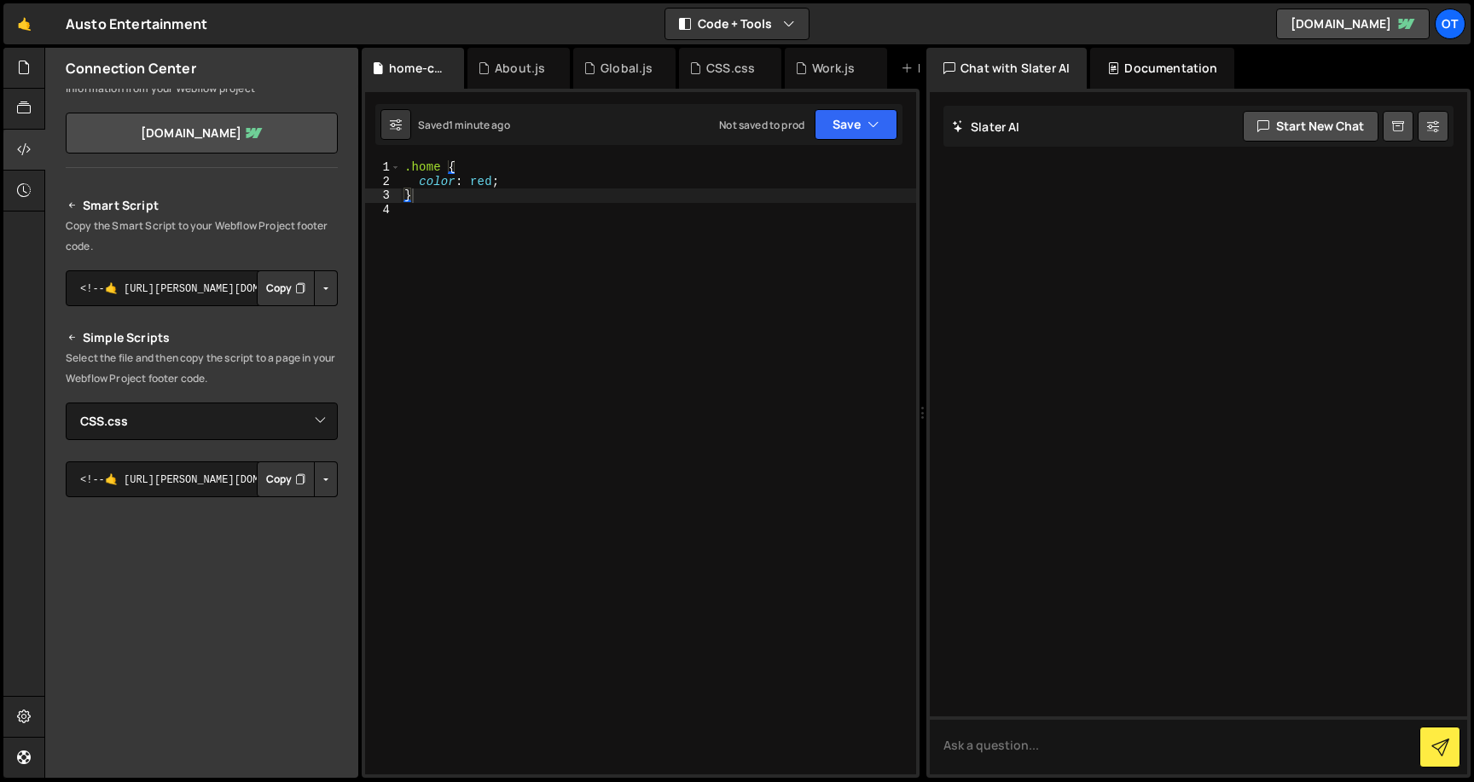
click at [273, 295] on button "Copy" at bounding box center [286, 288] width 58 height 36
click at [25, 78] on div at bounding box center [24, 68] width 42 height 41
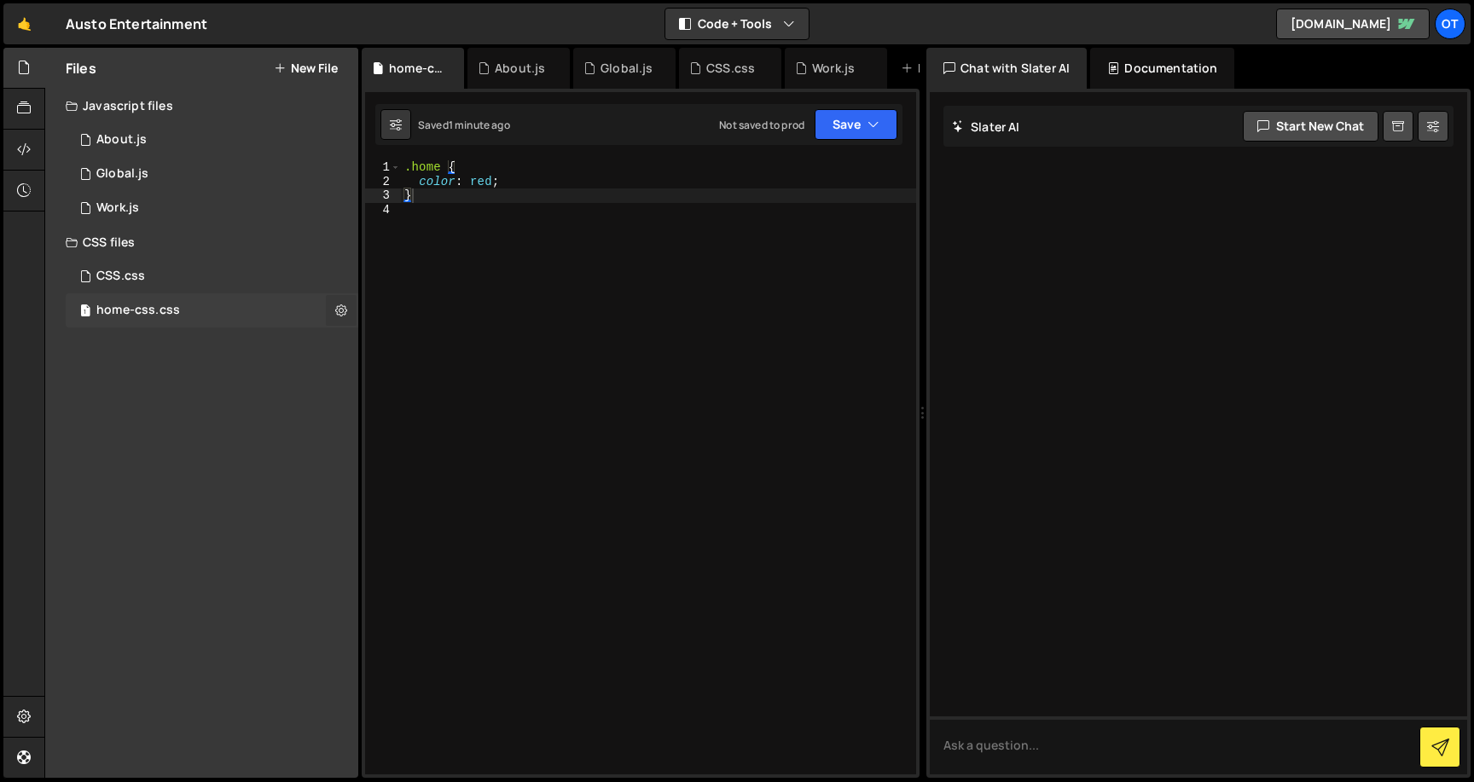
click at [343, 305] on icon at bounding box center [341, 310] width 12 height 16
type input "home-css"
radio input "false"
radio input "true"
checkbox input "true"
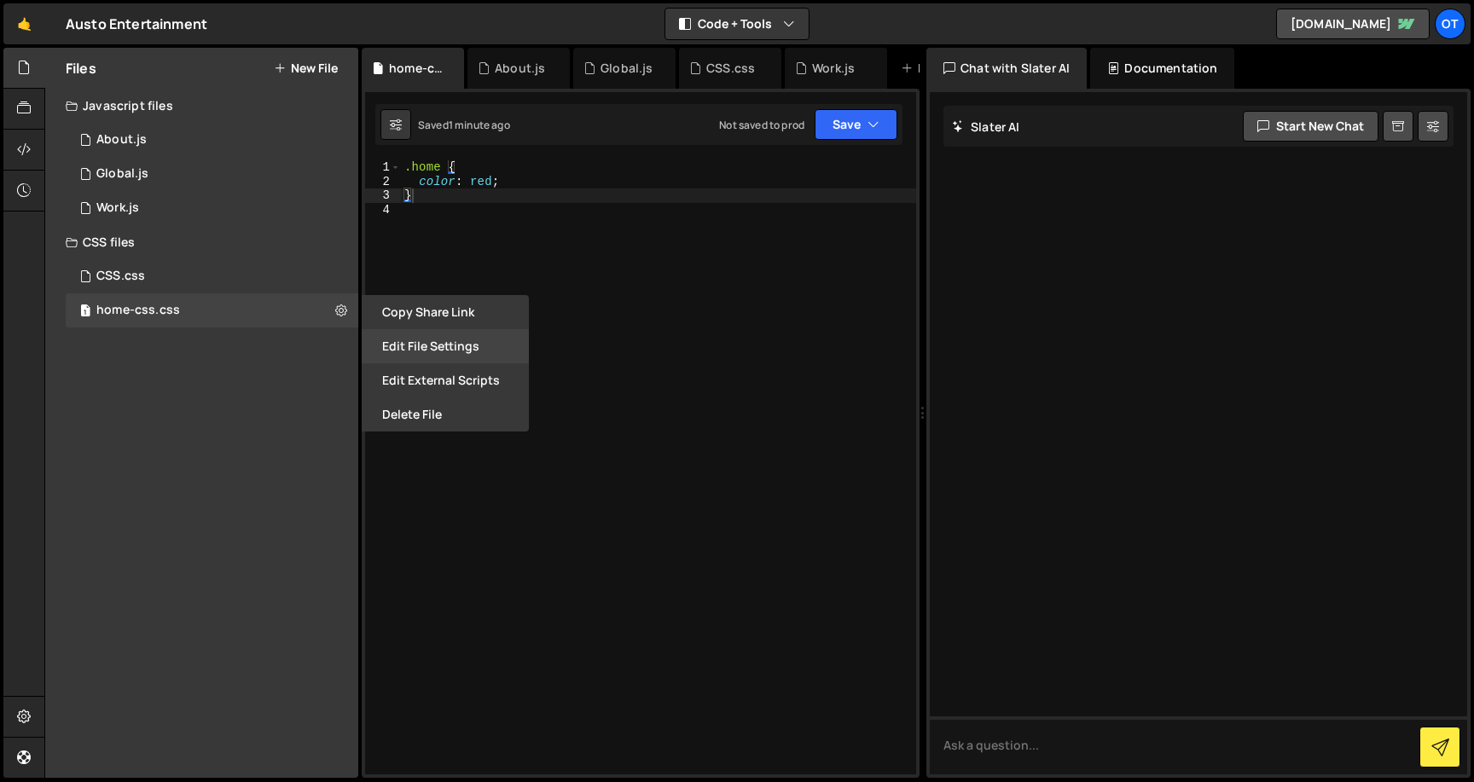
click at [432, 353] on button "Edit File Settings" at bounding box center [445, 346] width 167 height 34
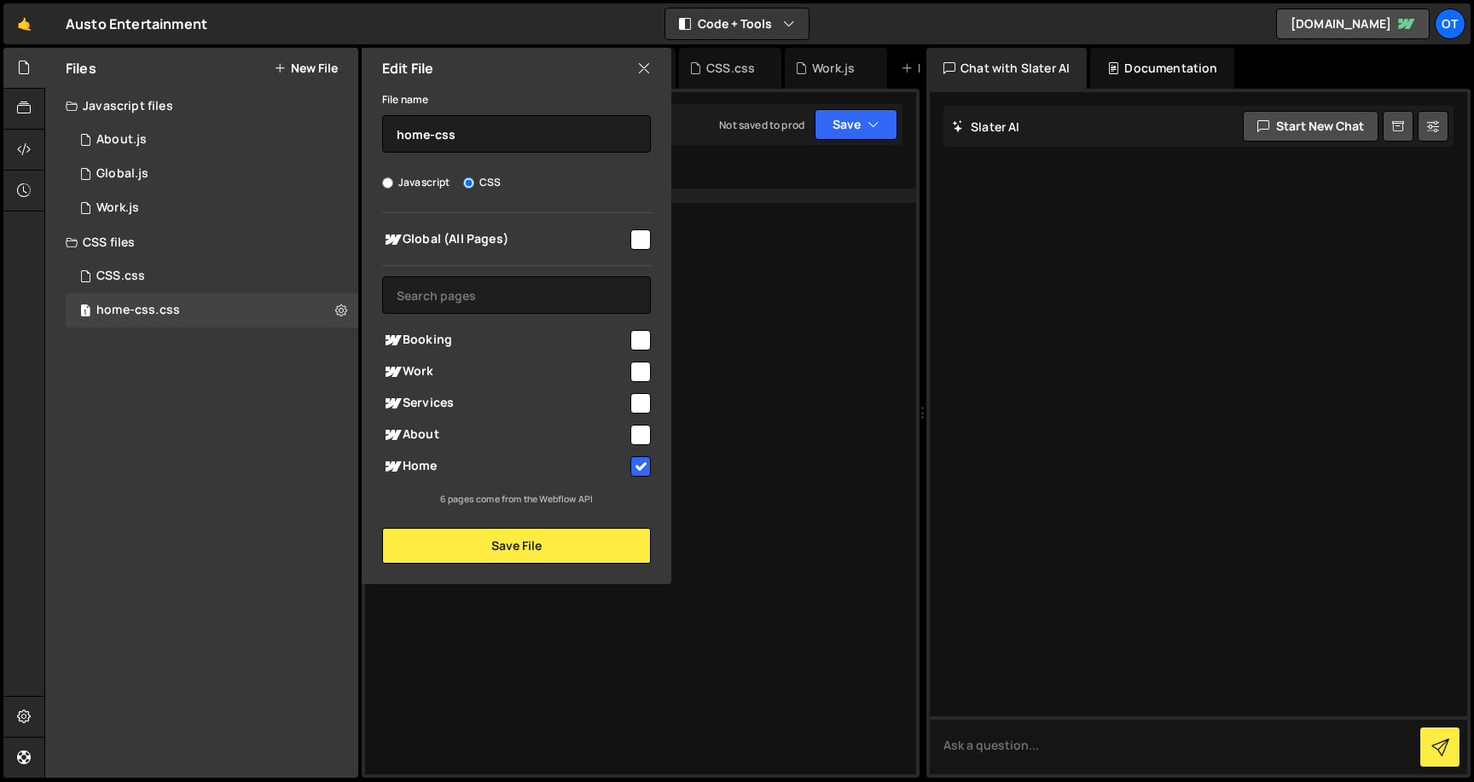
click at [641, 438] on input "checkbox" at bounding box center [640, 435] width 20 height 20
checkbox input "true"
click at [553, 547] on button "Save File" at bounding box center [516, 546] width 269 height 36
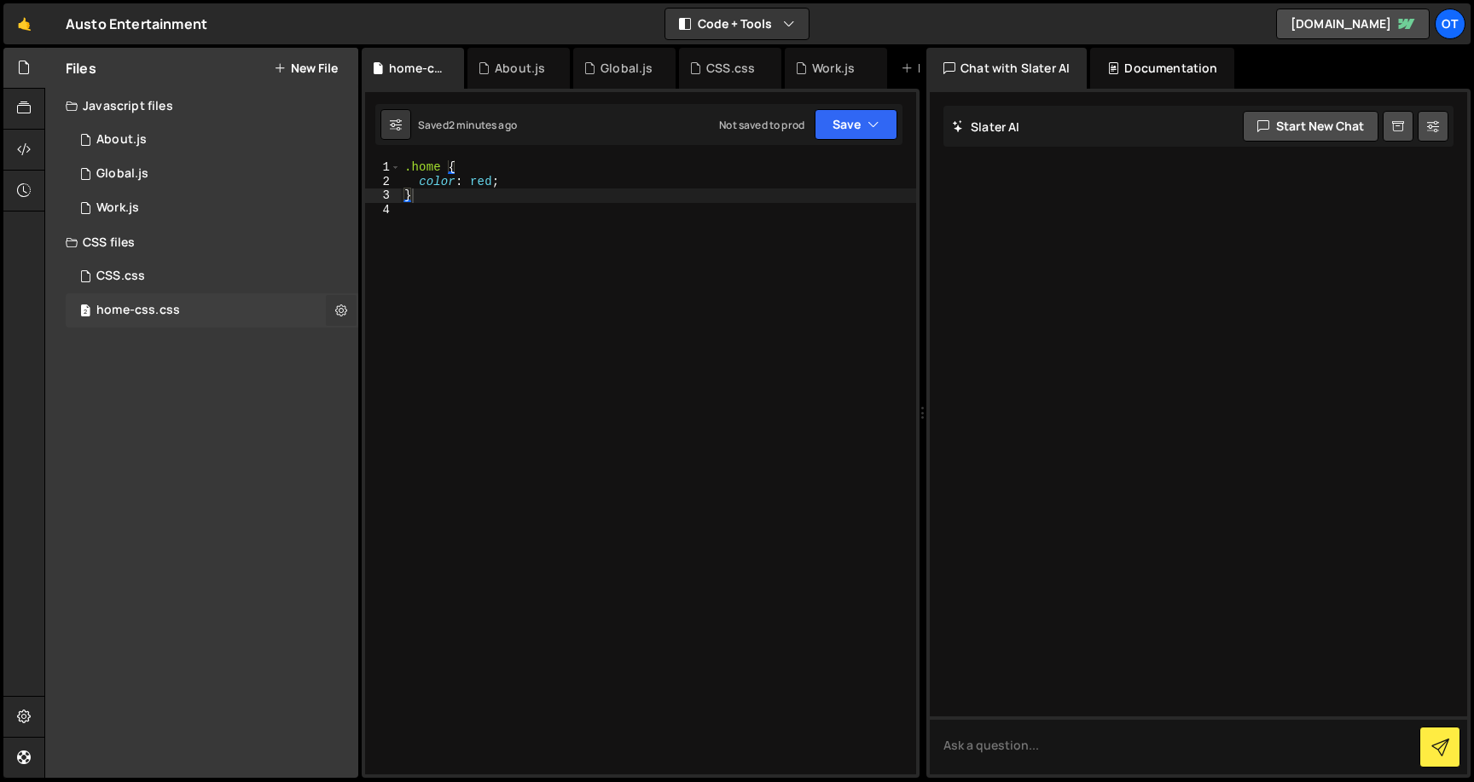
click at [340, 304] on icon at bounding box center [341, 310] width 12 height 16
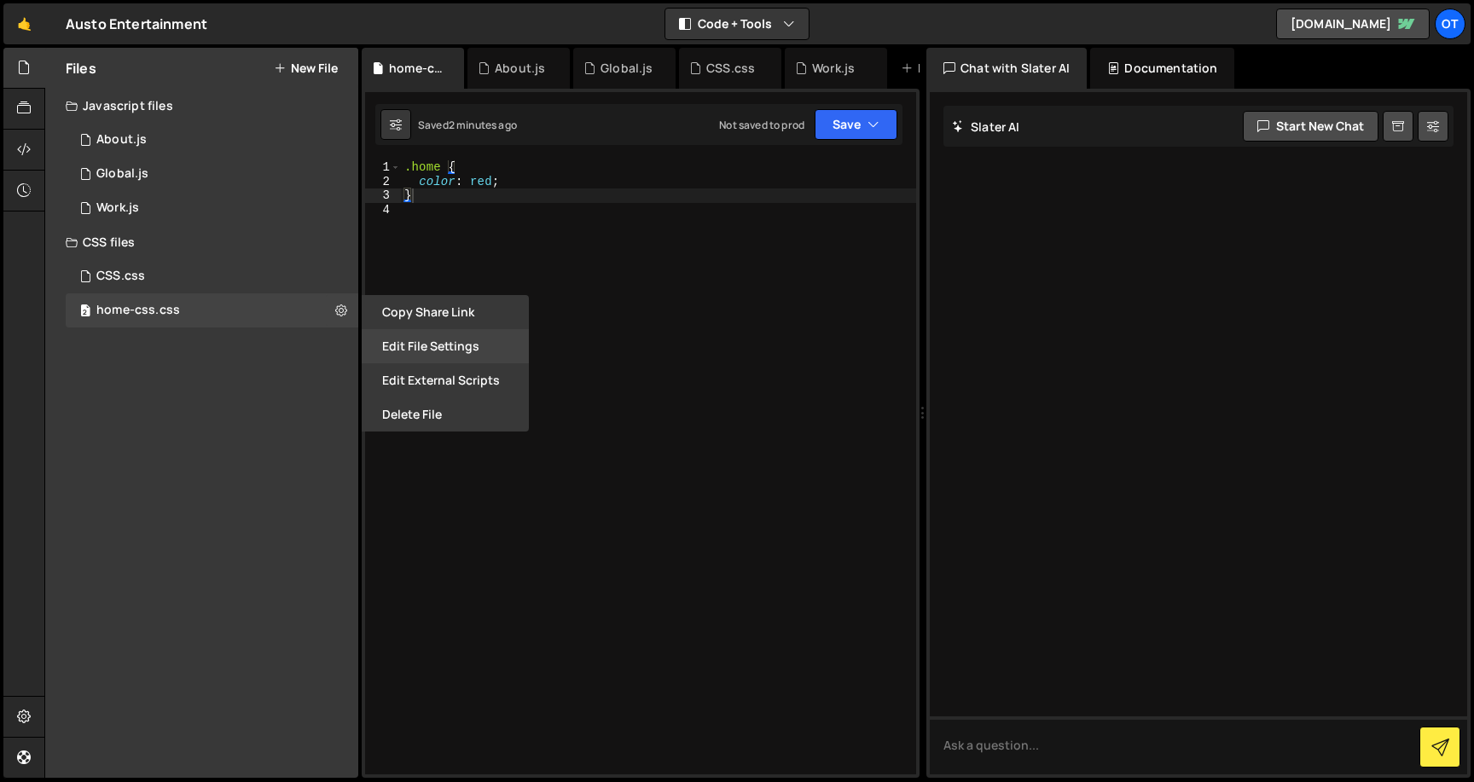
click at [426, 349] on button "Edit File Settings" at bounding box center [445, 346] width 167 height 34
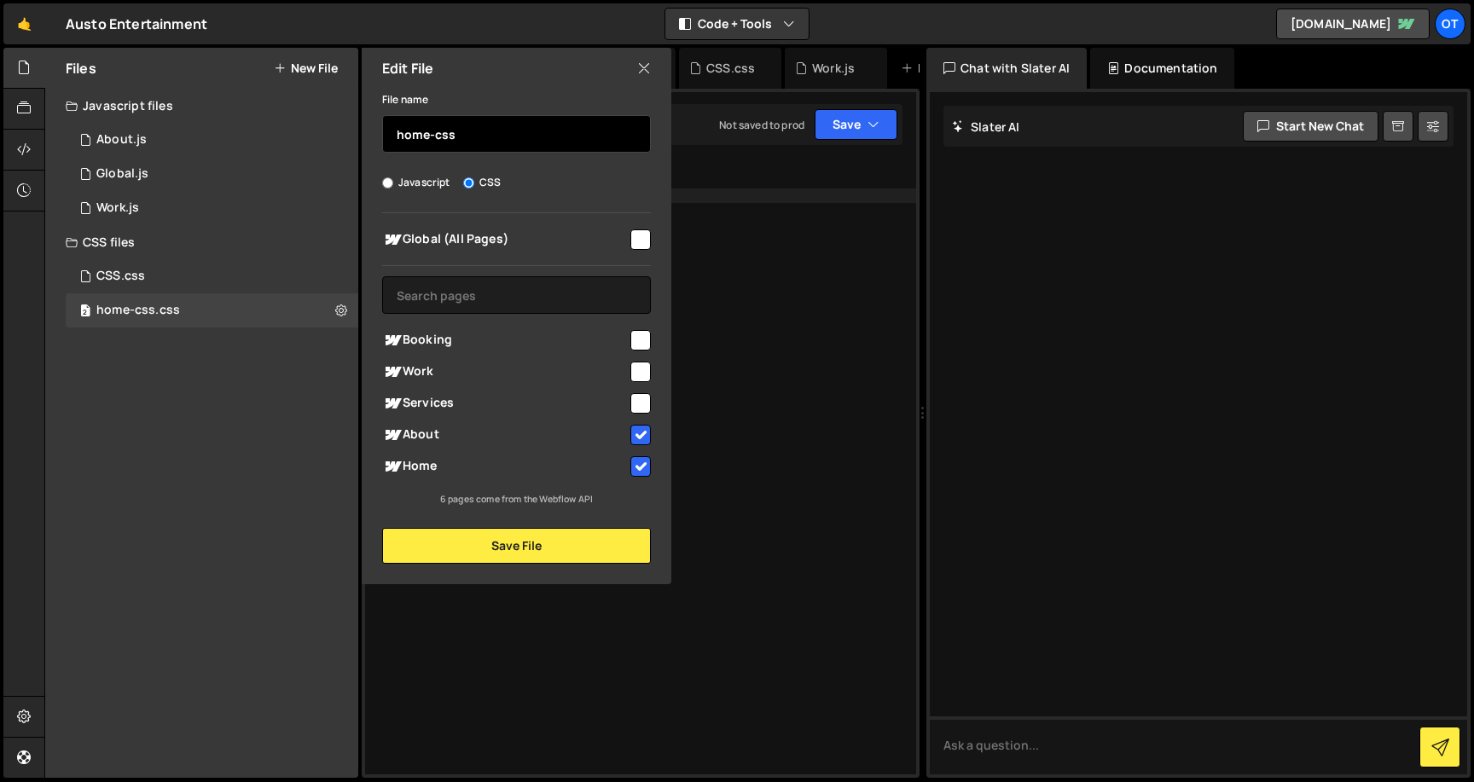
click at [395, 136] on input "home-css" at bounding box center [516, 134] width 269 height 38
type input "about-&-home-css"
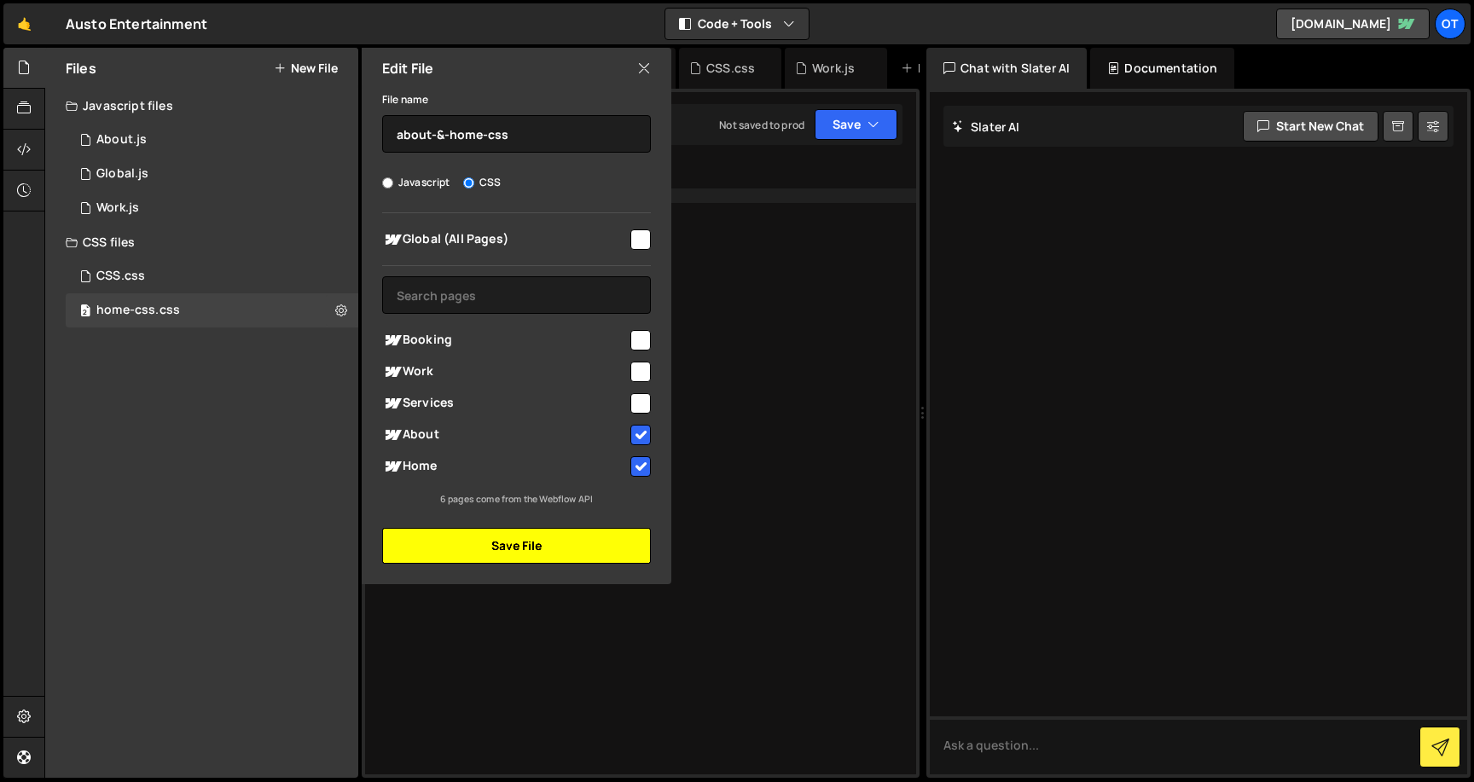
click at [487, 542] on button "Save File" at bounding box center [516, 546] width 269 height 36
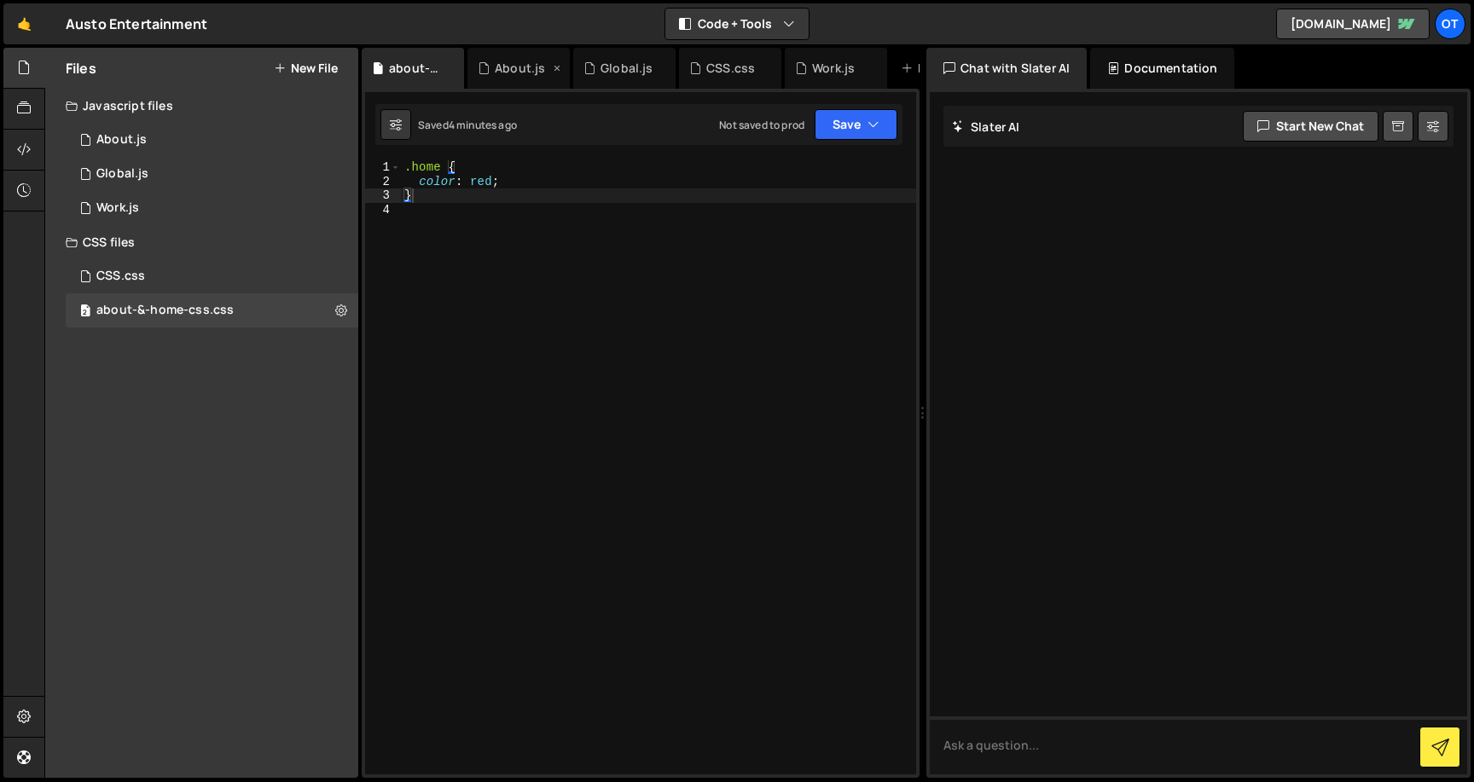
click at [514, 70] on div "About.js" at bounding box center [520, 68] width 50 height 17
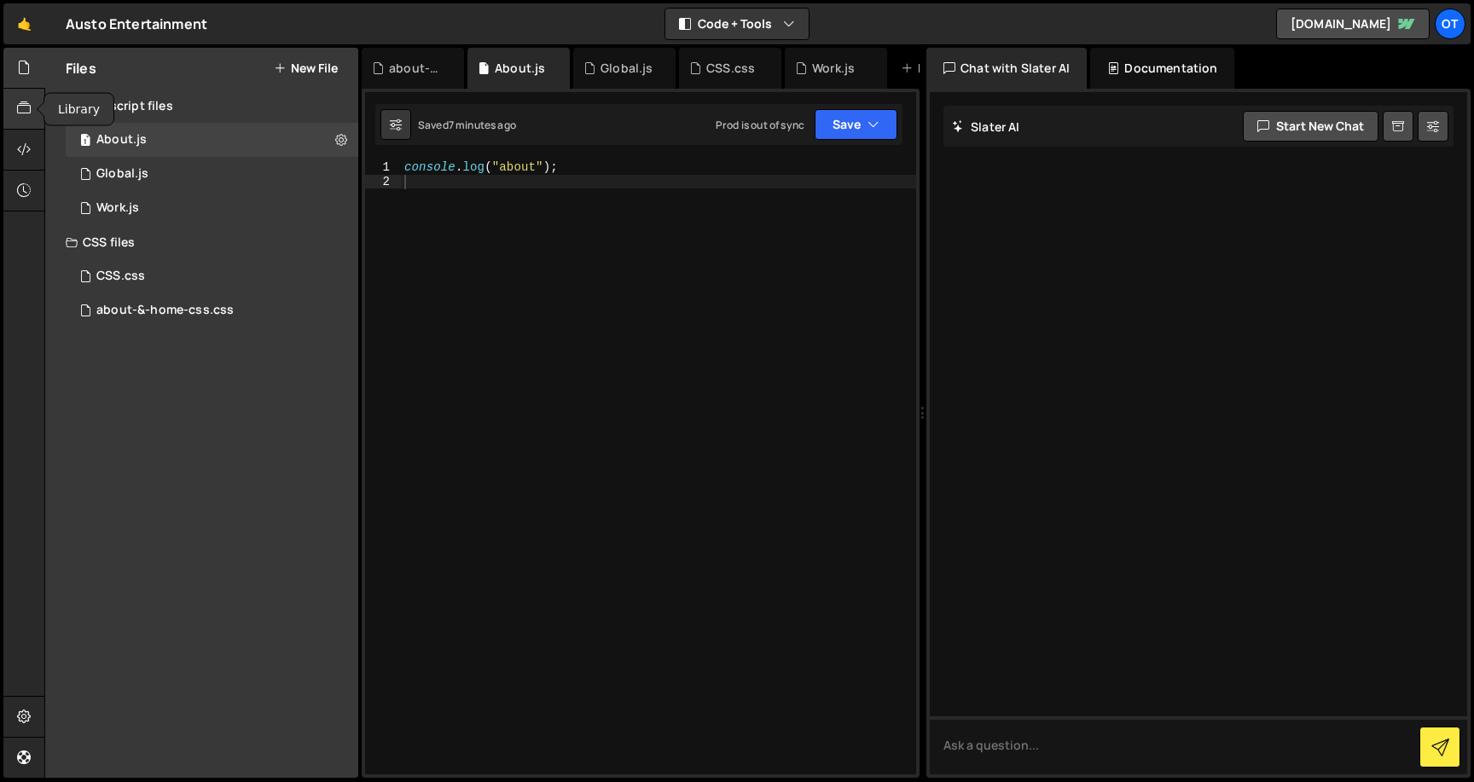
click at [23, 104] on icon at bounding box center [24, 108] width 14 height 19
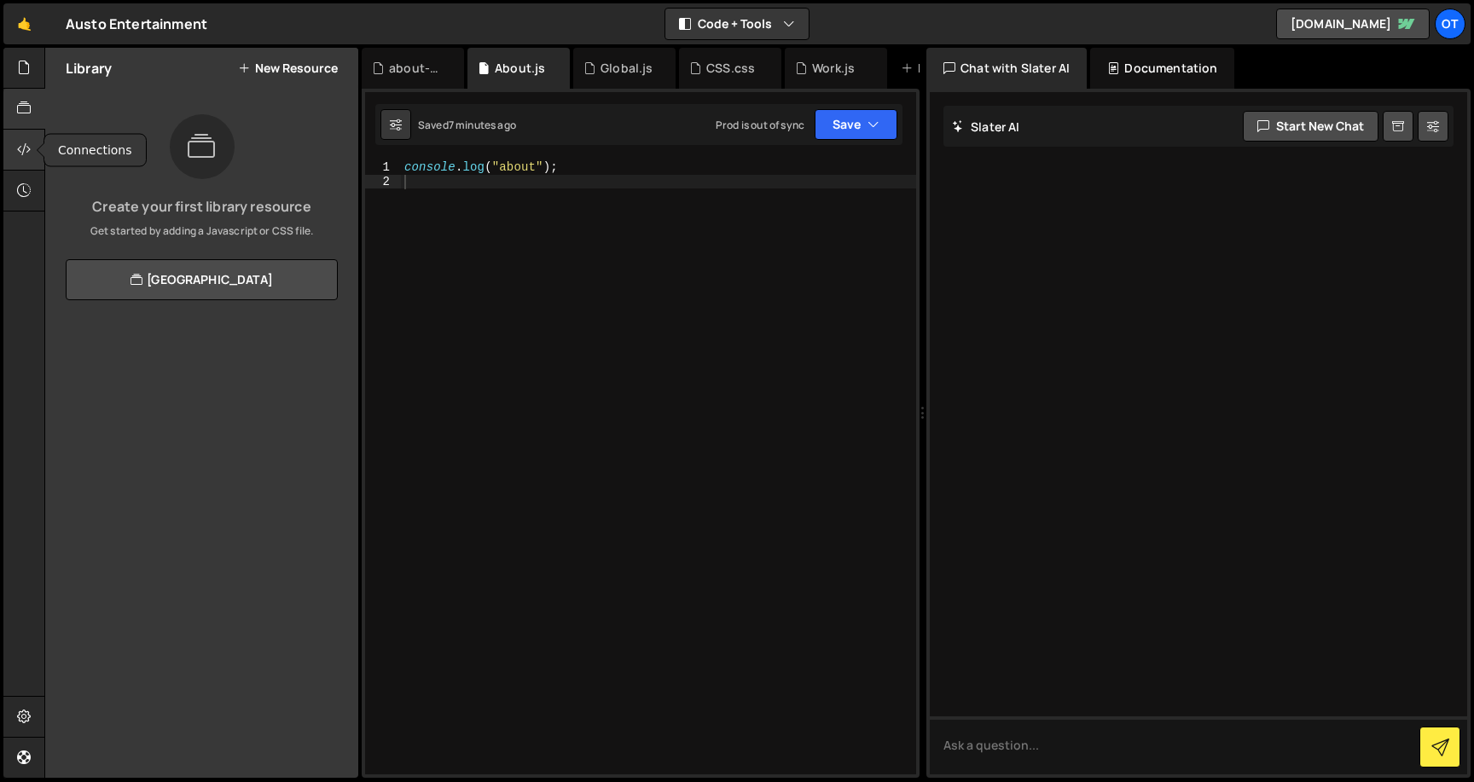
click at [20, 159] on icon at bounding box center [24, 149] width 14 height 19
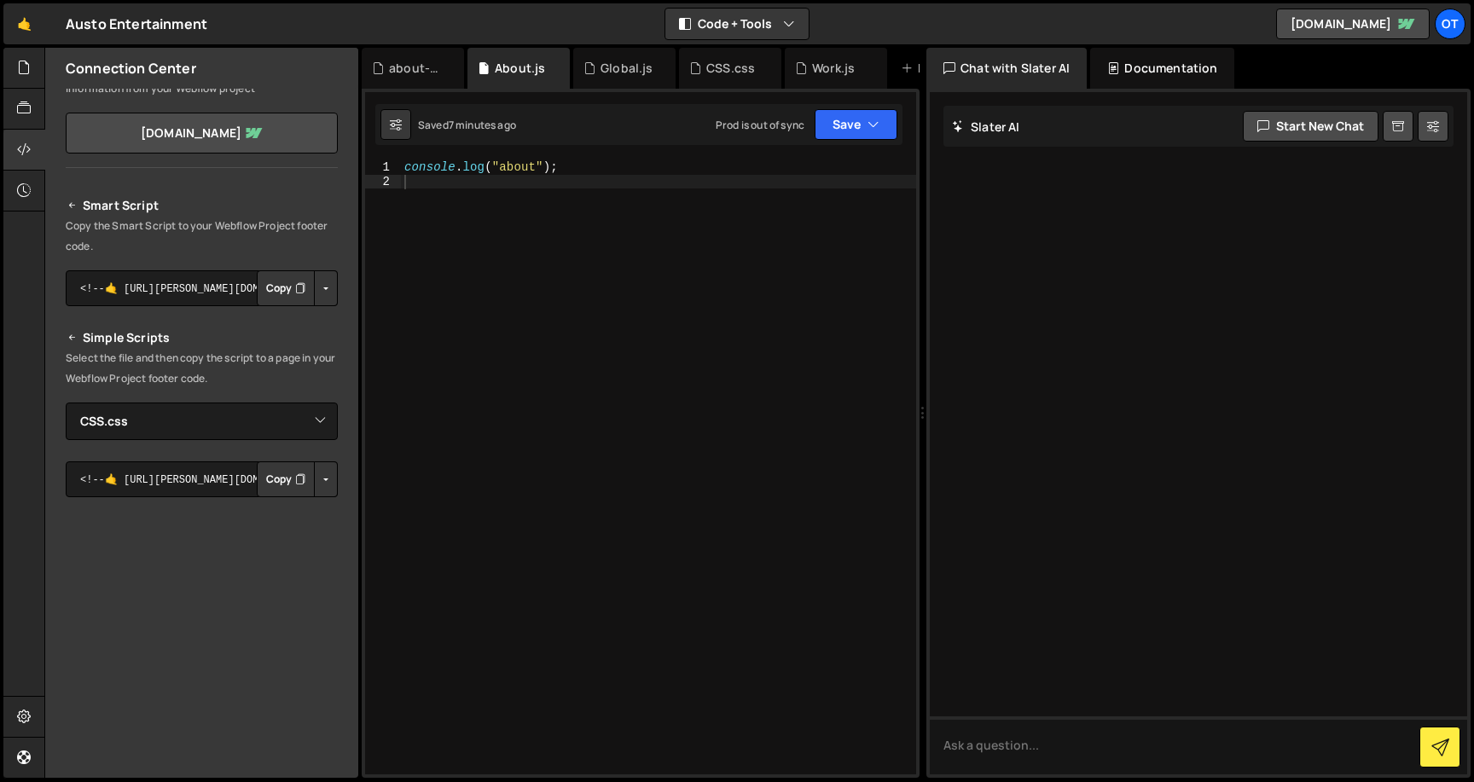
click at [315, 281] on button "Button group with nested dropdown" at bounding box center [326, 288] width 24 height 36
click at [278, 345] on link "Copy Production Script" at bounding box center [253, 345] width 167 height 24
click at [872, 121] on icon "button" at bounding box center [873, 124] width 12 height 17
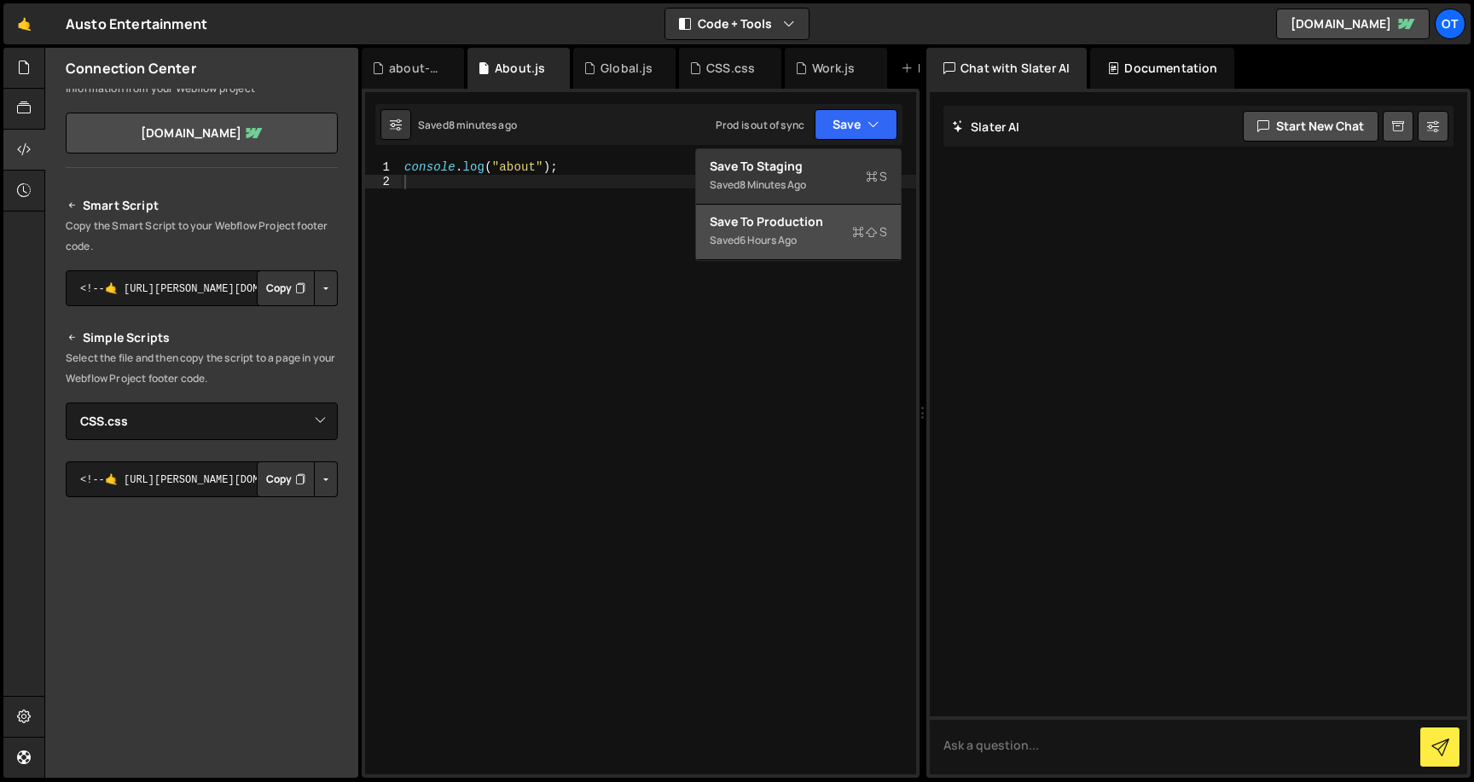
click at [813, 240] on div "Saved 6 hours ago" at bounding box center [798, 240] width 177 height 20
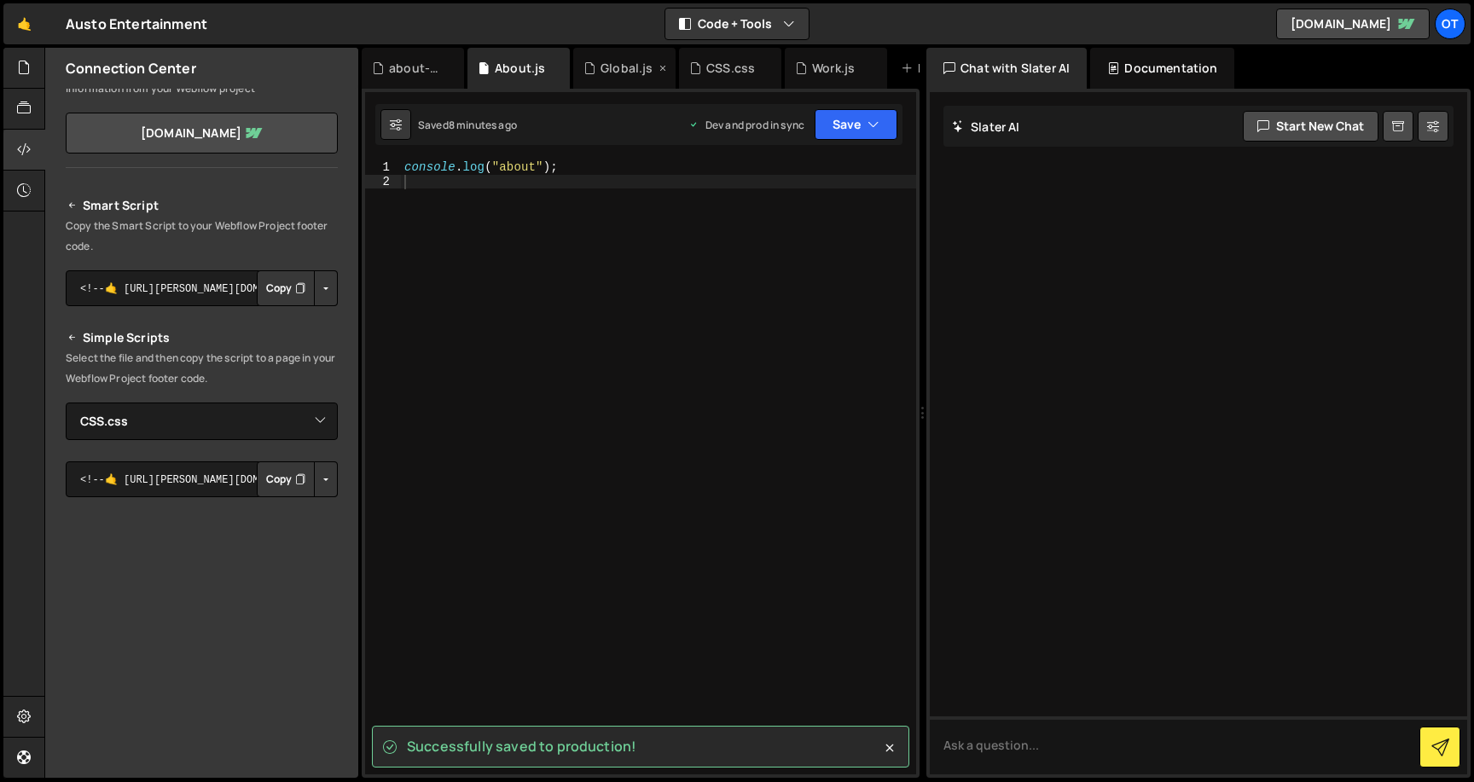
click at [633, 67] on div "Global.js" at bounding box center [626, 68] width 52 height 17
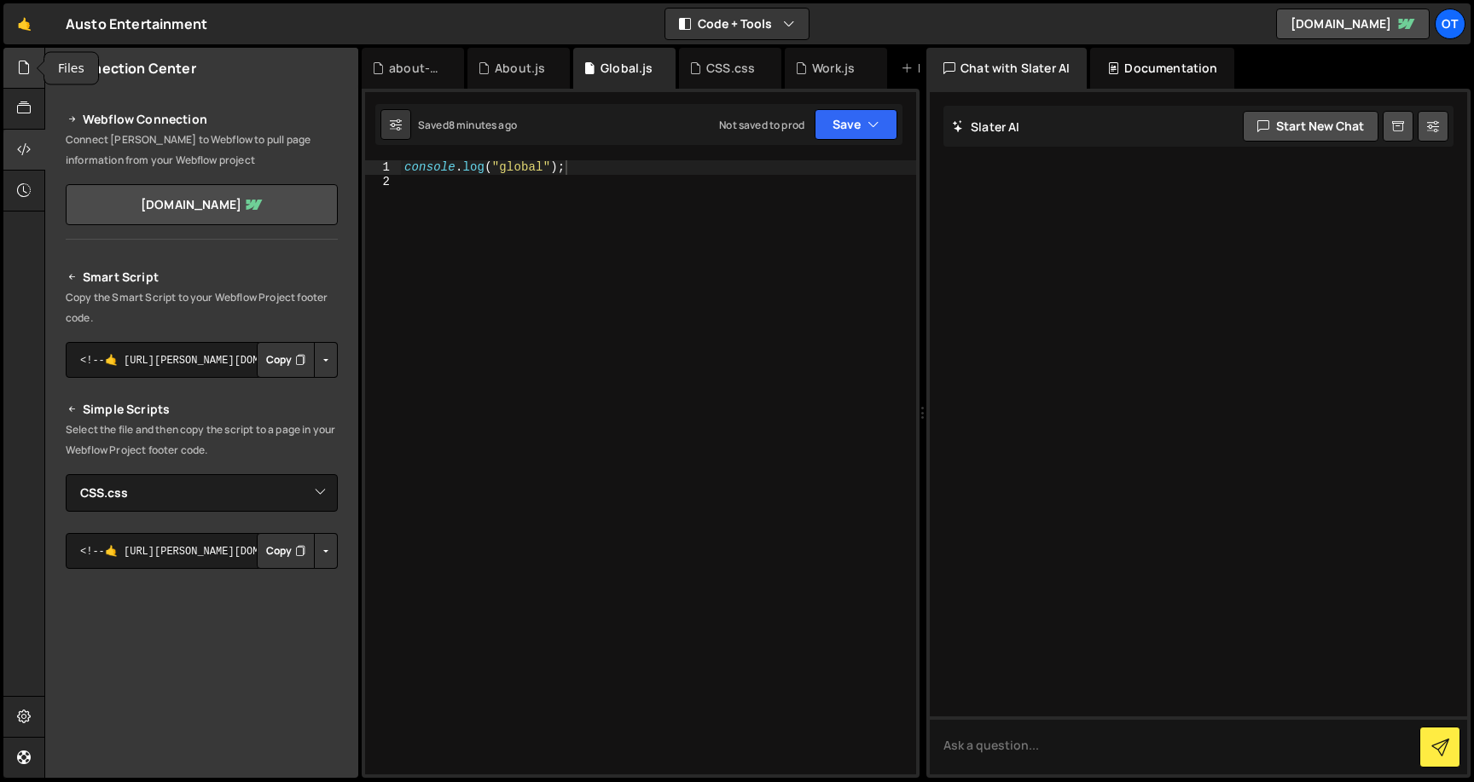
click at [27, 70] on icon at bounding box center [24, 67] width 14 height 19
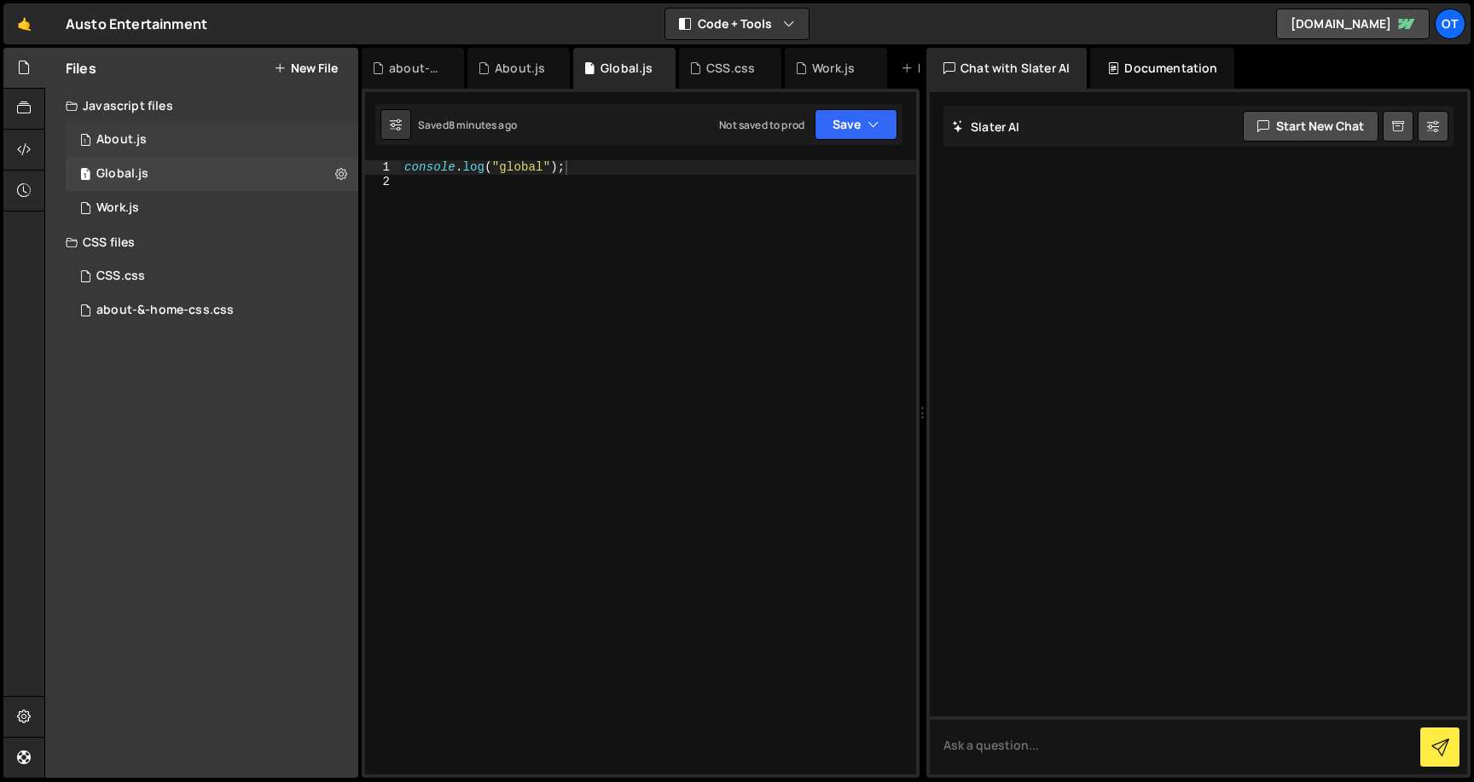
click at [342, 140] on div "1 About.js 0" at bounding box center [212, 140] width 293 height 34
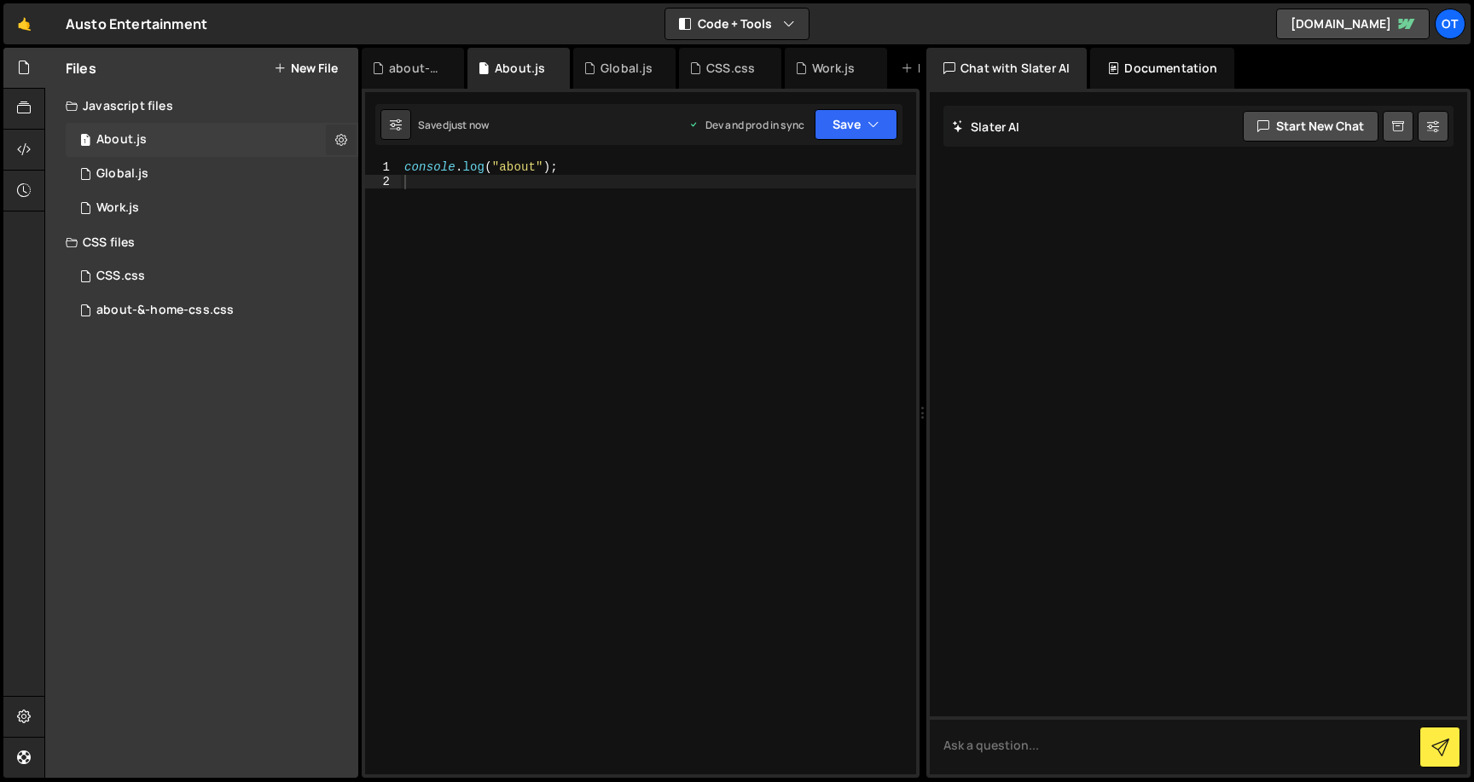
click at [341, 140] on icon at bounding box center [341, 139] width 12 height 16
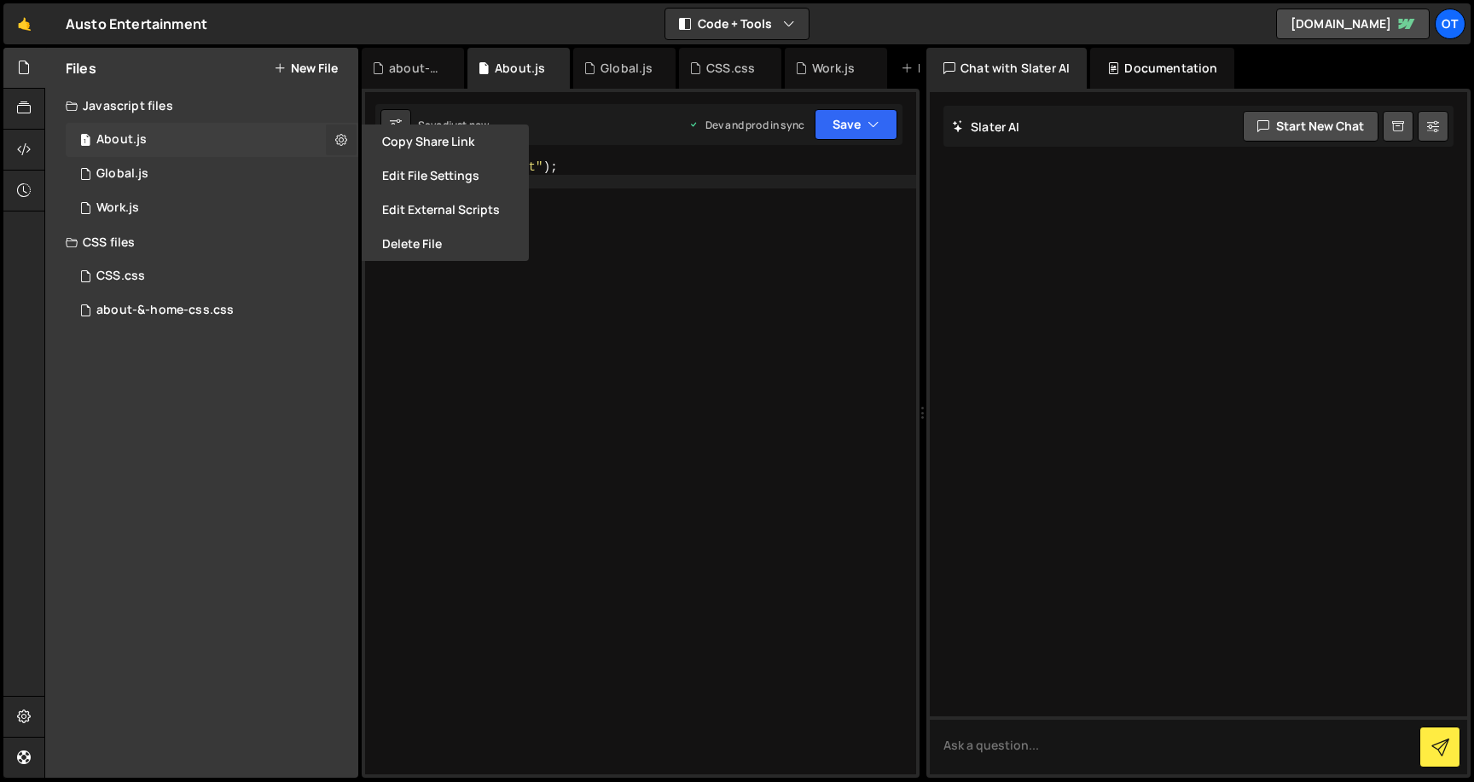
click at [341, 140] on icon at bounding box center [341, 139] width 12 height 16
click at [409, 56] on div "about-&-home-css.css" at bounding box center [413, 68] width 102 height 41
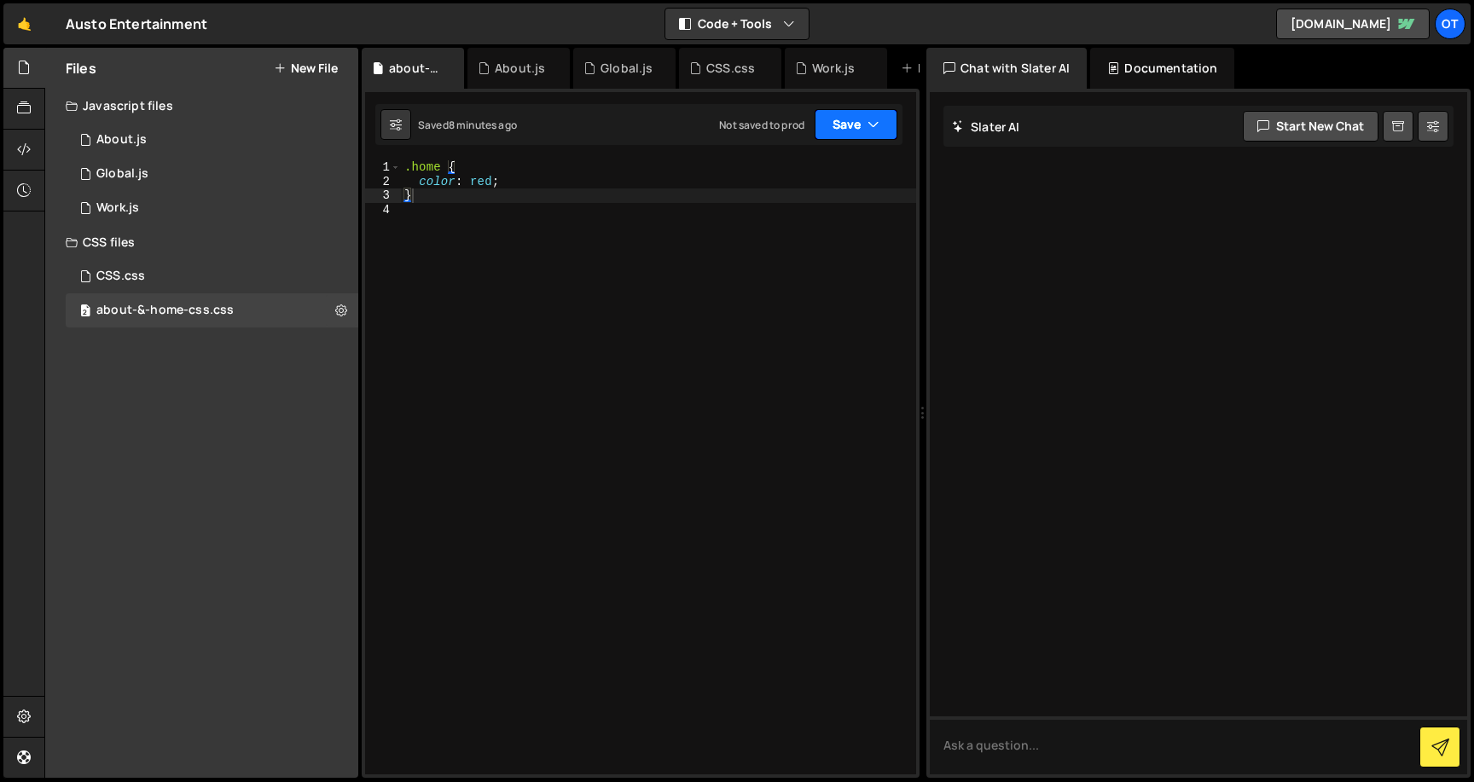
click at [884, 124] on button "Save" at bounding box center [856, 124] width 83 height 31
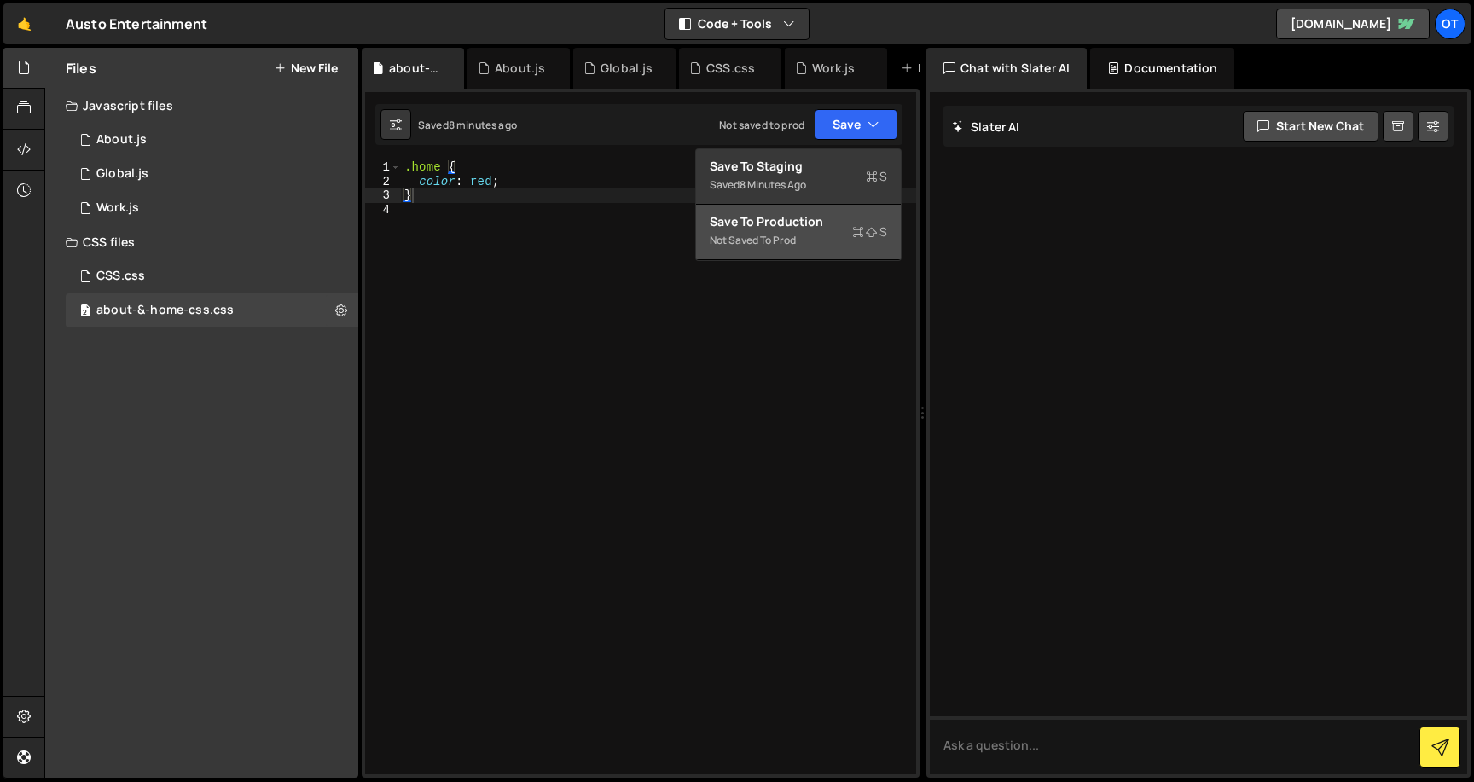
click at [827, 216] on div "Save to Production S" at bounding box center [798, 221] width 177 height 17
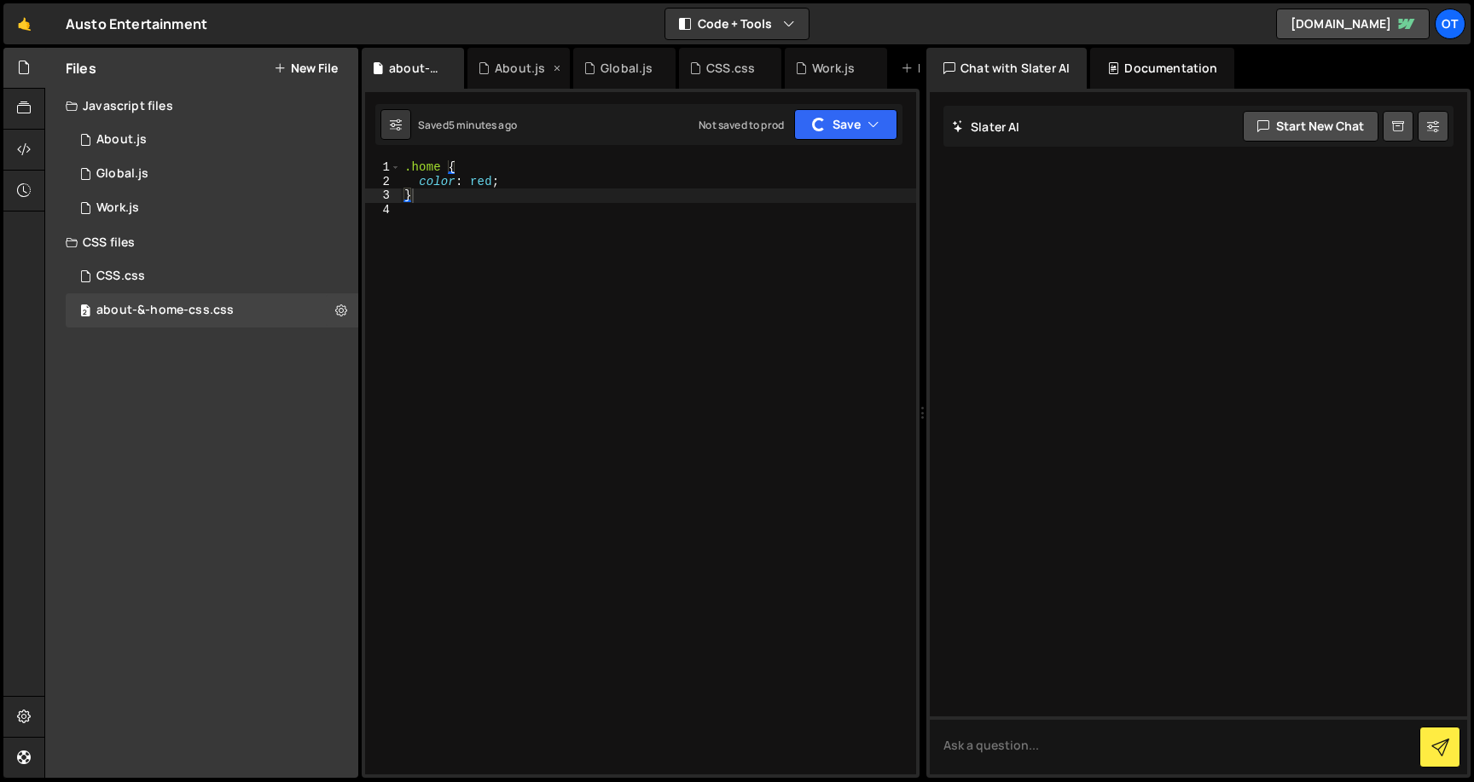
click at [486, 61] on icon at bounding box center [484, 68] width 12 height 17
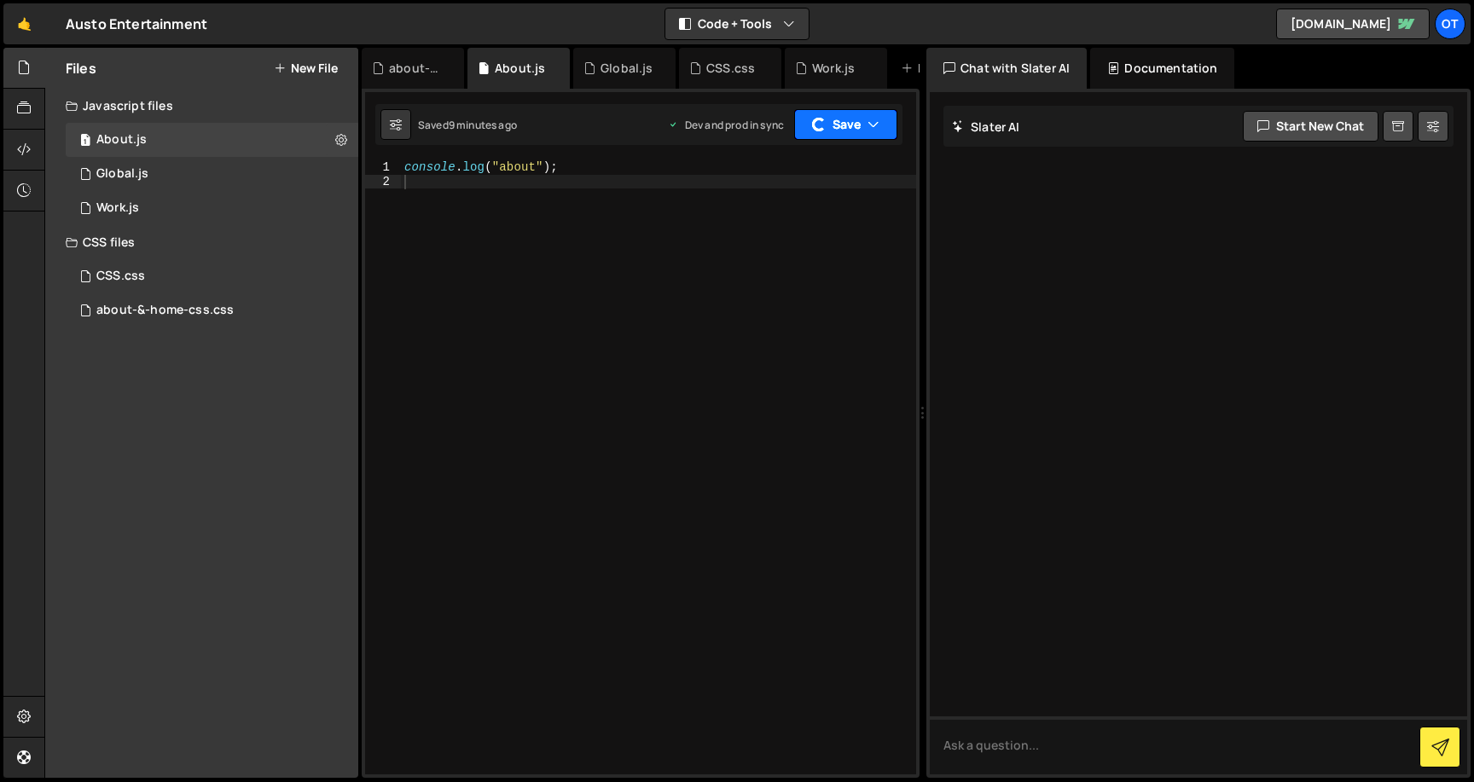
click at [879, 119] on icon "button" at bounding box center [873, 124] width 12 height 17
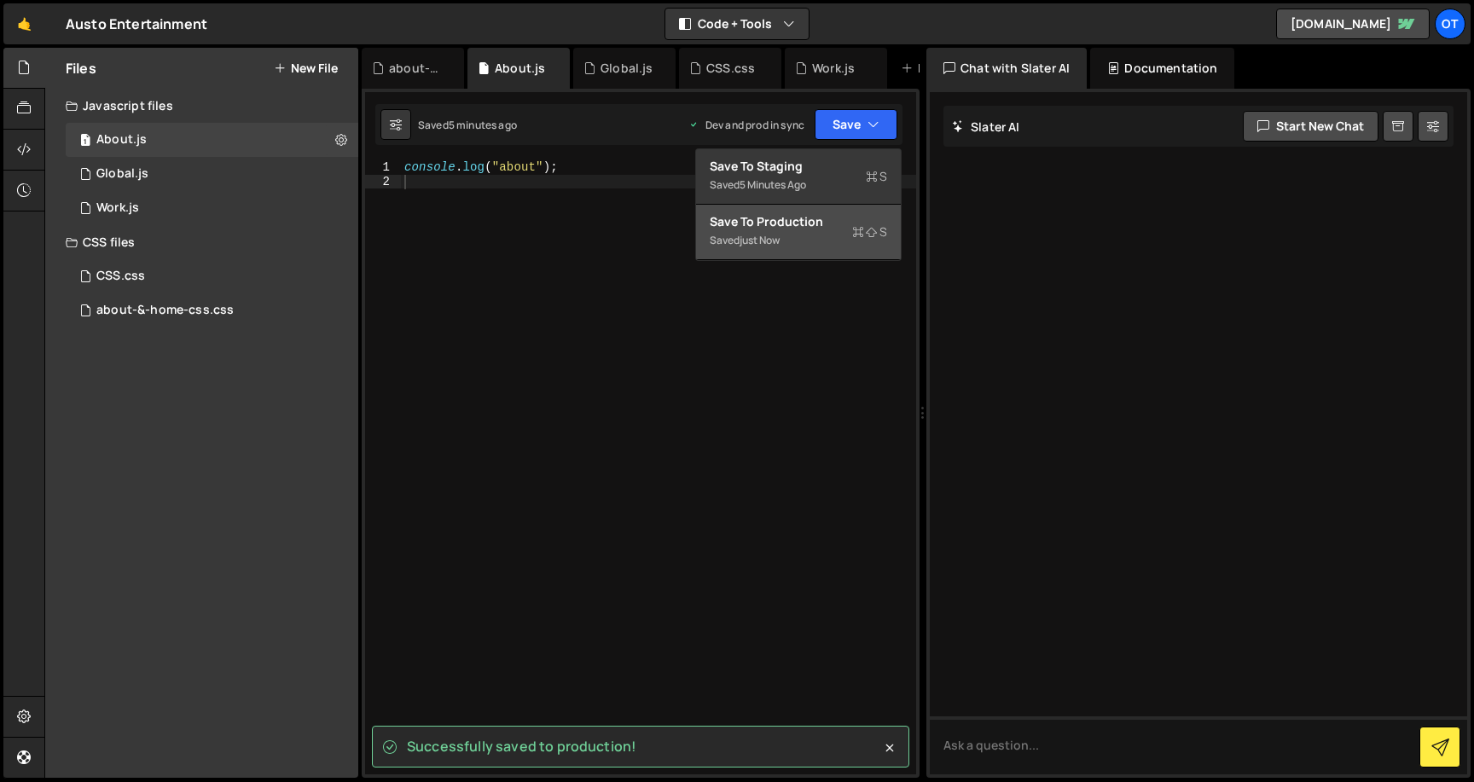
click at [820, 224] on div "Save to Production S" at bounding box center [798, 221] width 177 height 17
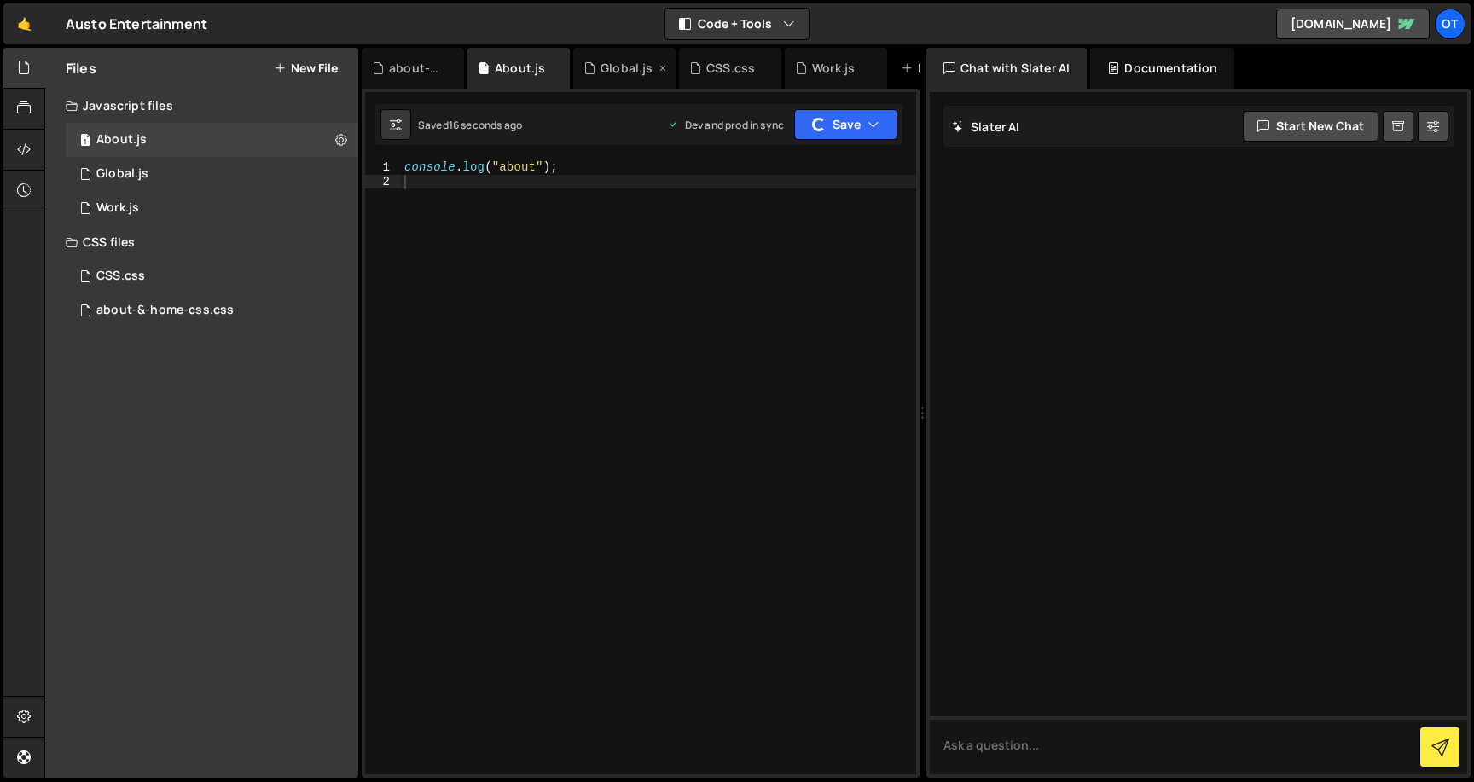
click at [591, 66] on icon at bounding box center [589, 68] width 12 height 17
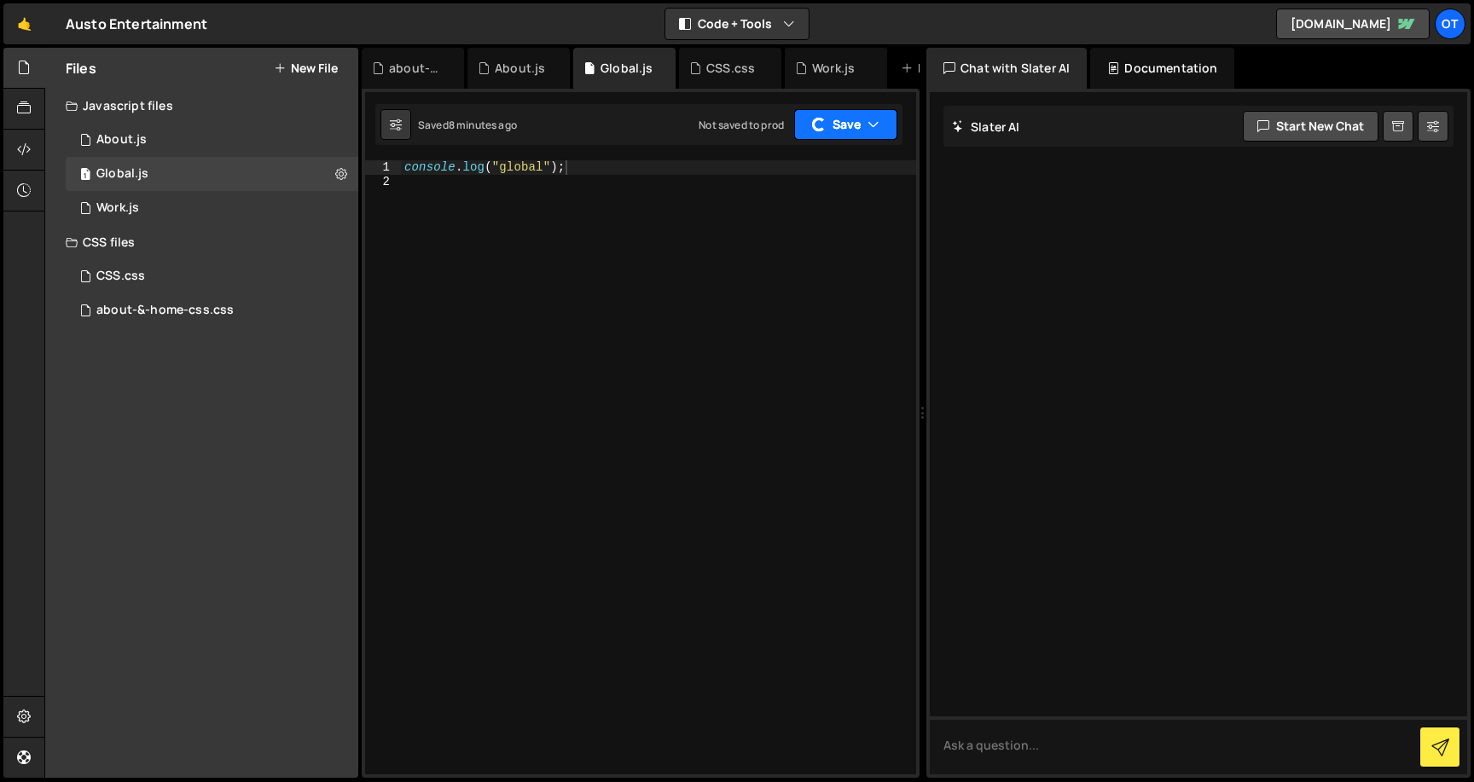
click at [867, 119] on button "Save" at bounding box center [845, 124] width 103 height 31
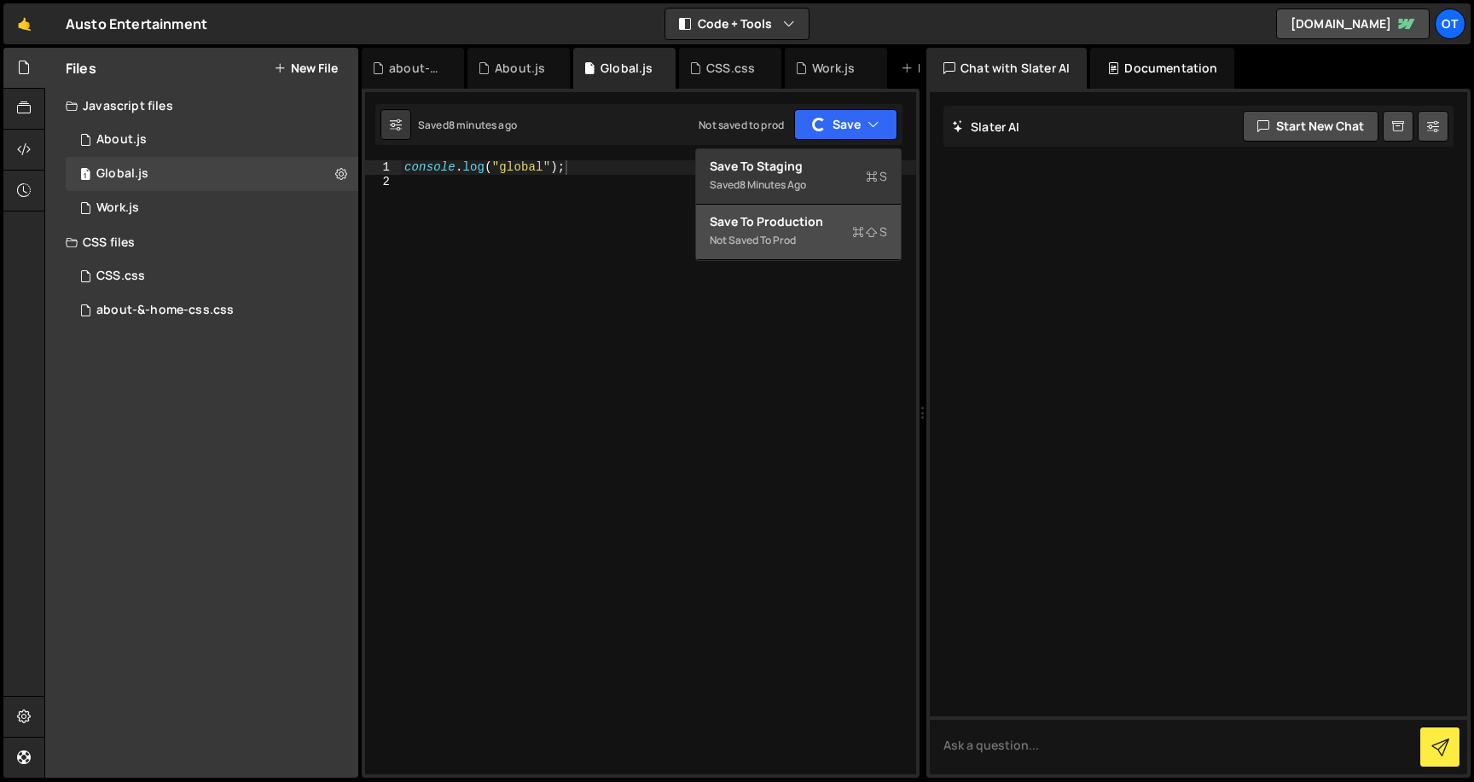
click at [807, 228] on div "Save to Production S" at bounding box center [798, 221] width 177 height 17
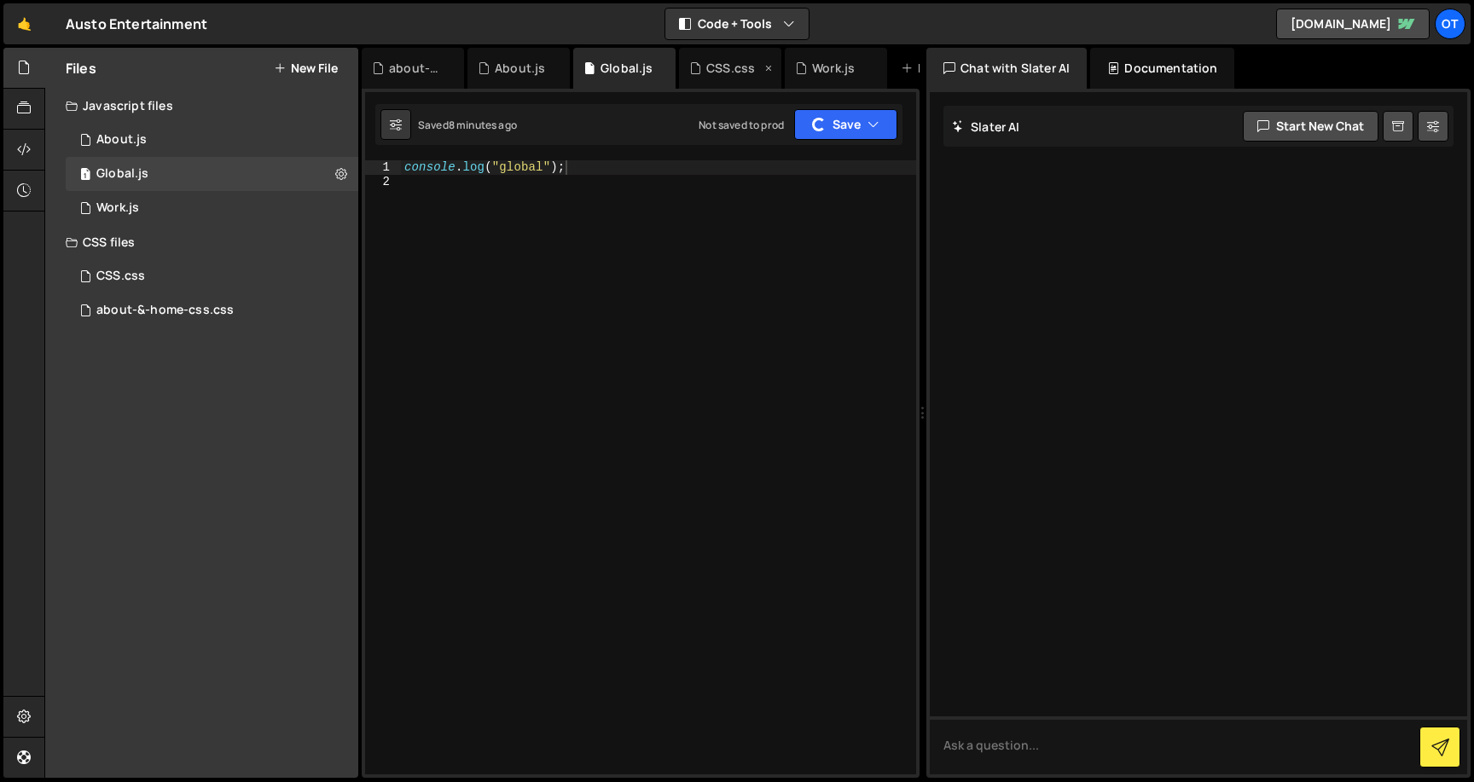
click at [696, 67] on icon at bounding box center [695, 68] width 12 height 17
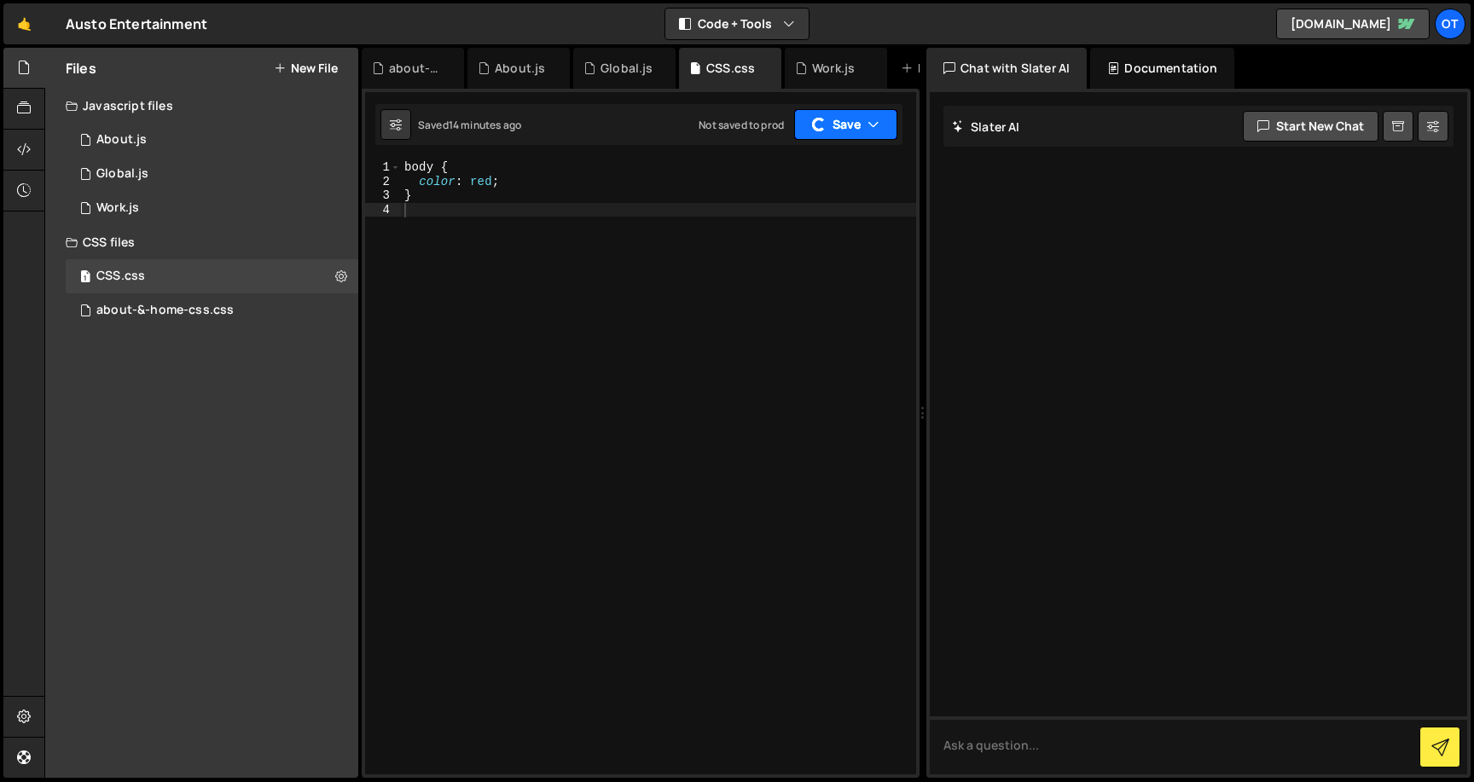
click at [871, 119] on icon "button" at bounding box center [873, 124] width 12 height 17
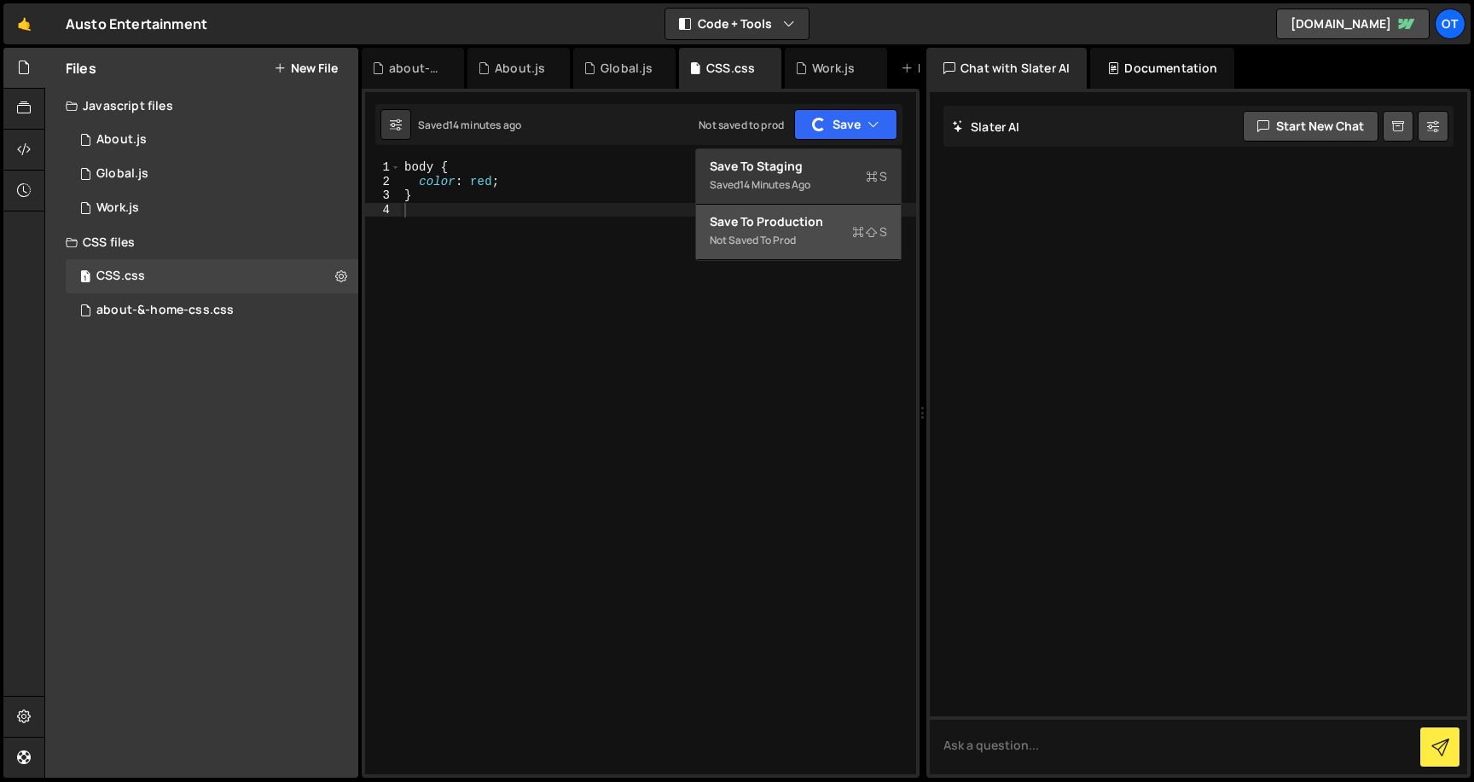
click at [835, 228] on div "Save to Production S" at bounding box center [798, 221] width 177 height 17
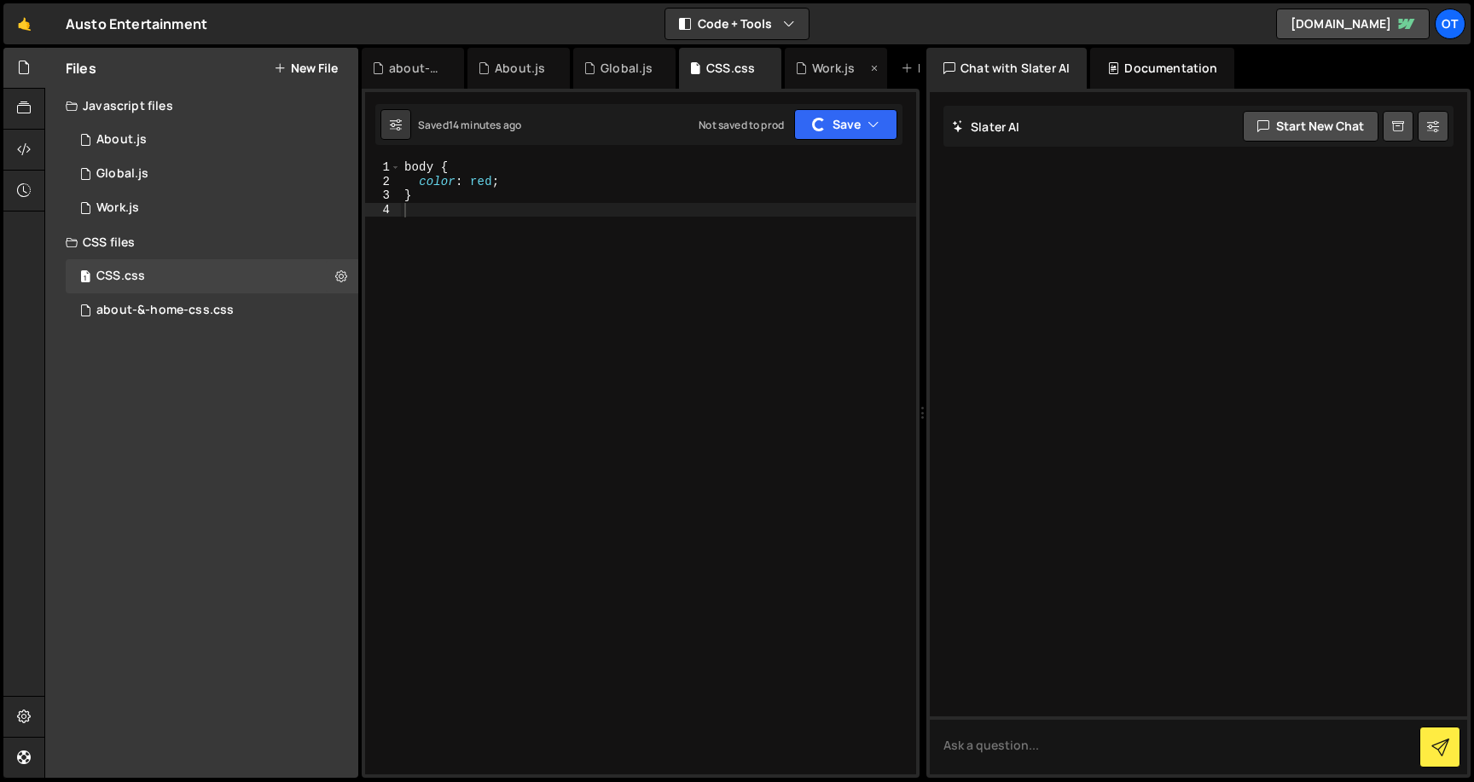
click at [804, 73] on icon at bounding box center [801, 68] width 12 height 17
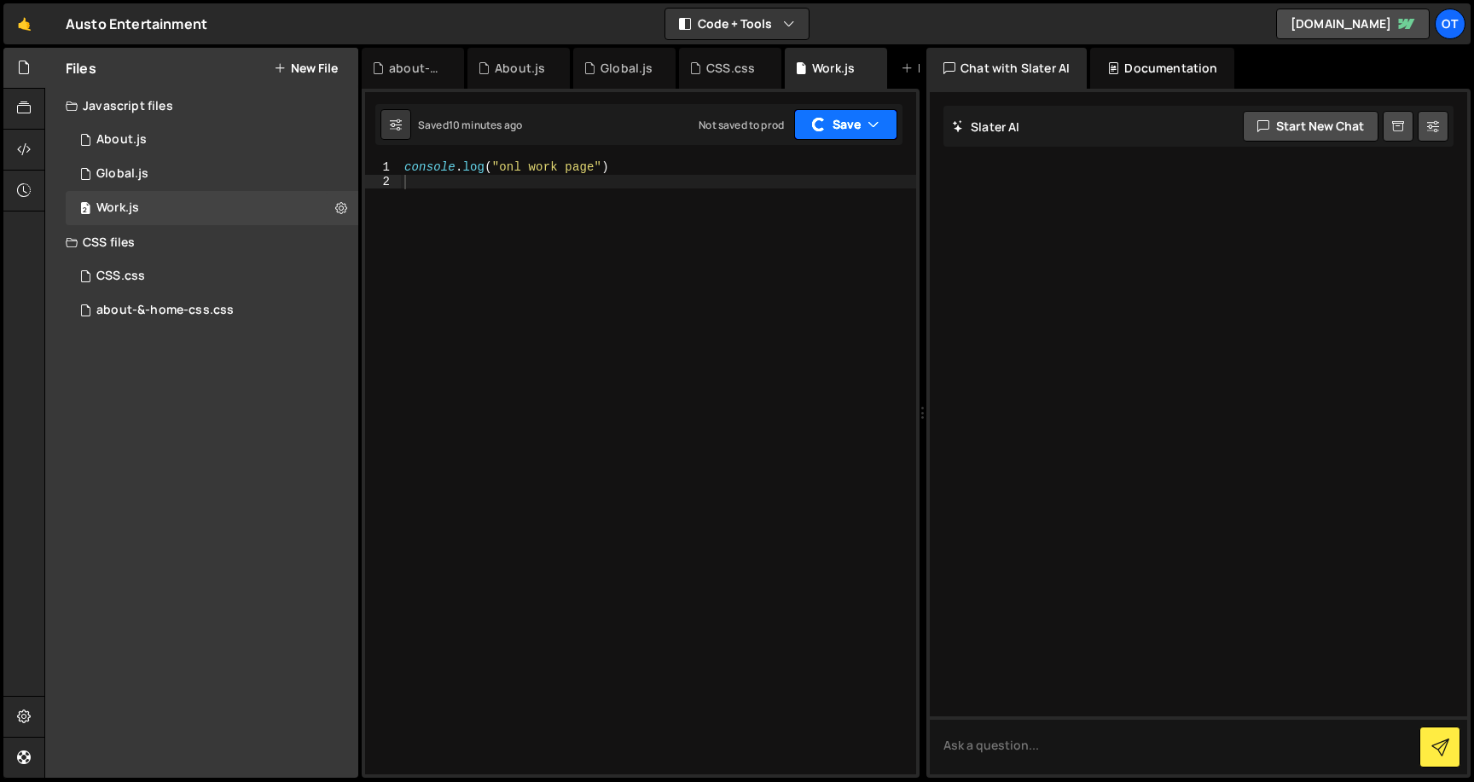
click at [876, 121] on icon "button" at bounding box center [873, 124] width 12 height 17
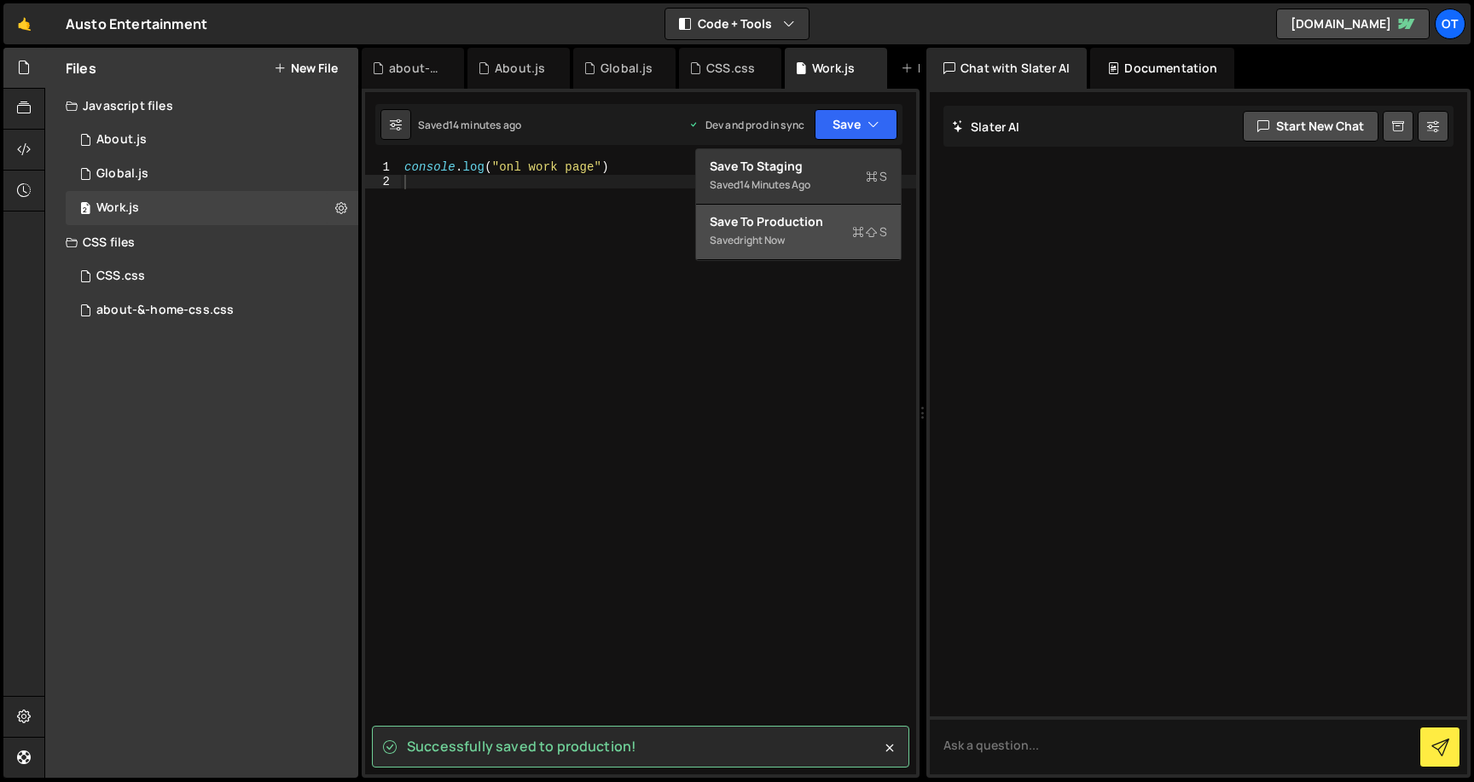
click at [849, 235] on div "Saved right now" at bounding box center [798, 240] width 177 height 20
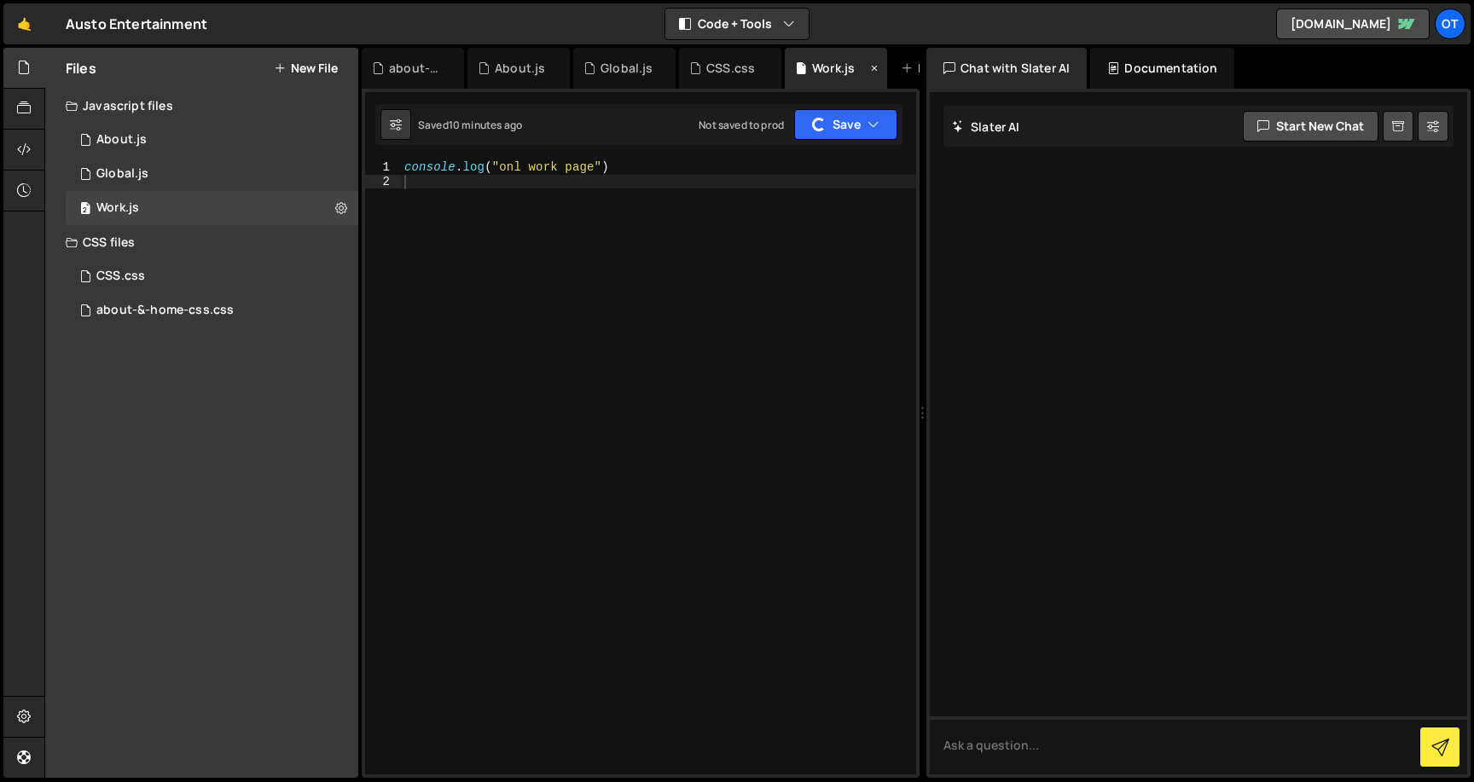
scroll to position [0, 77]
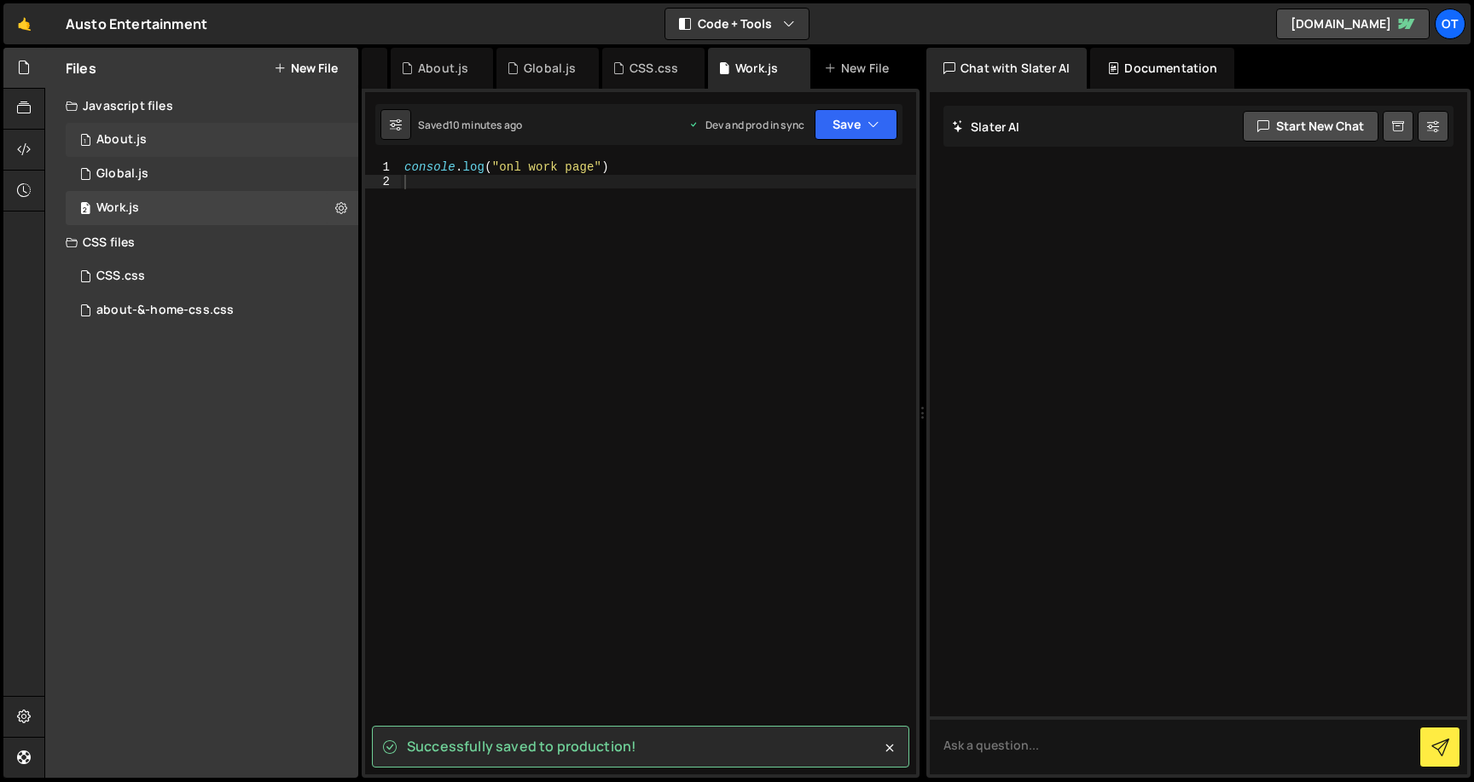
click at [182, 145] on div "1 About.js 0" at bounding box center [212, 140] width 293 height 34
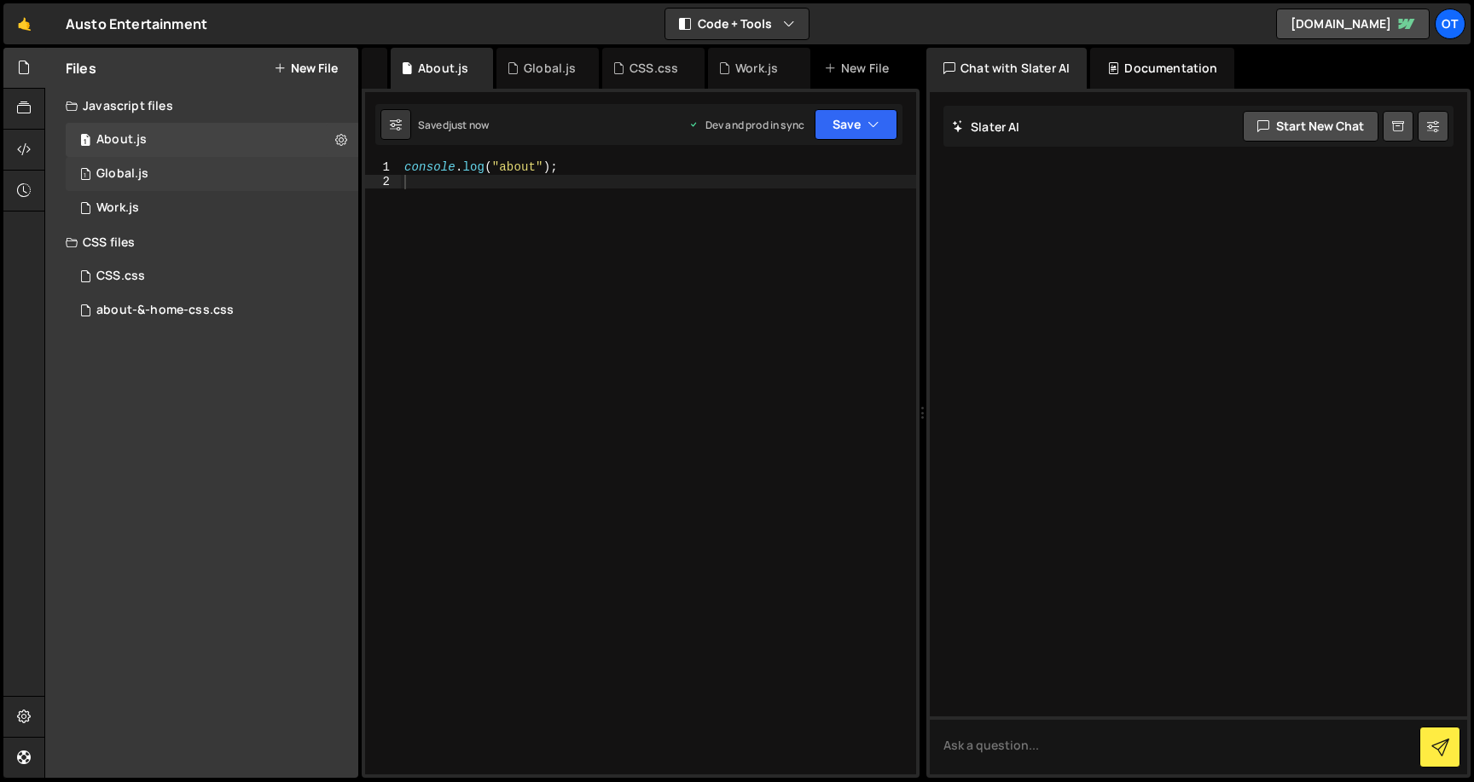
click at [174, 163] on div "1 Global.js 0" at bounding box center [212, 174] width 293 height 34
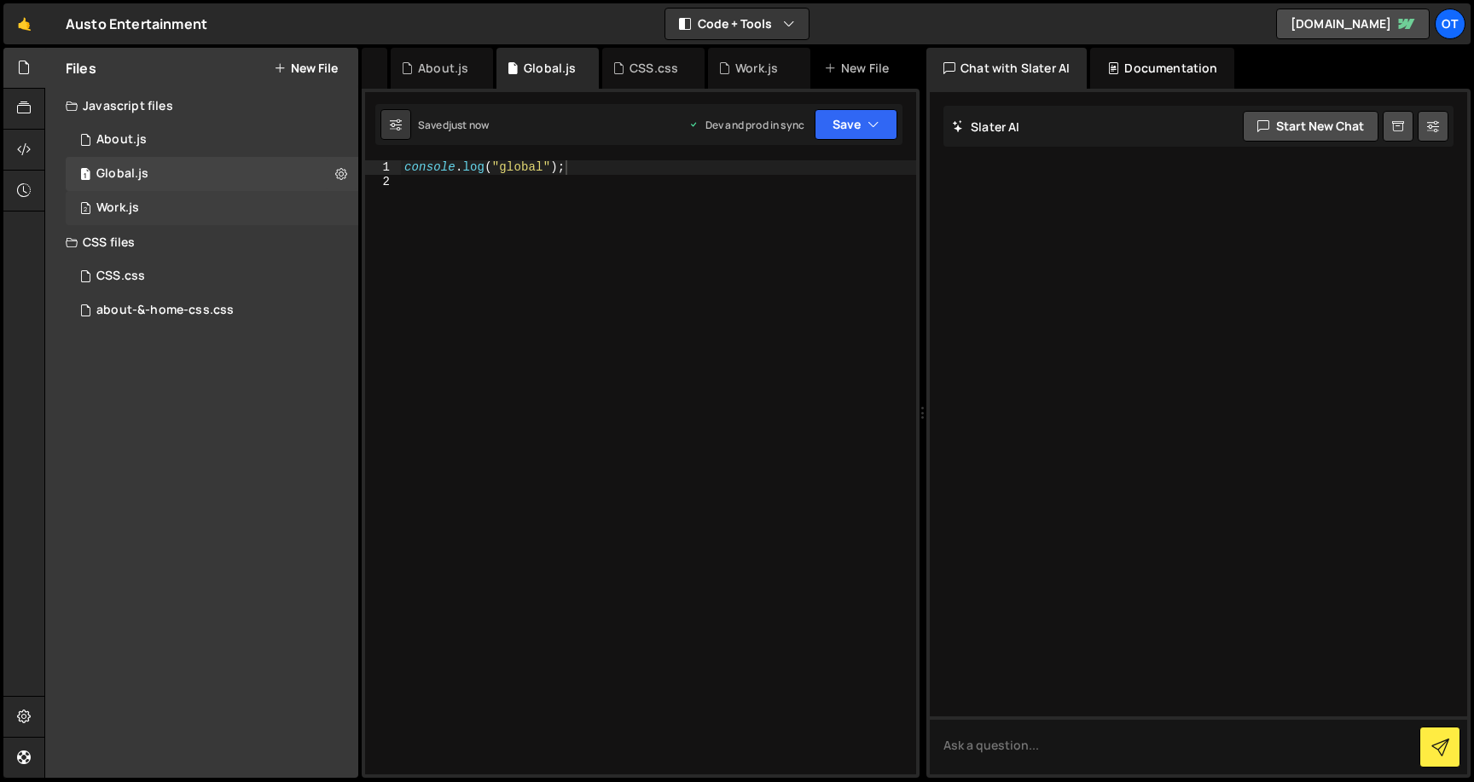
click at [171, 203] on div "2 Work.js 0" at bounding box center [212, 208] width 293 height 34
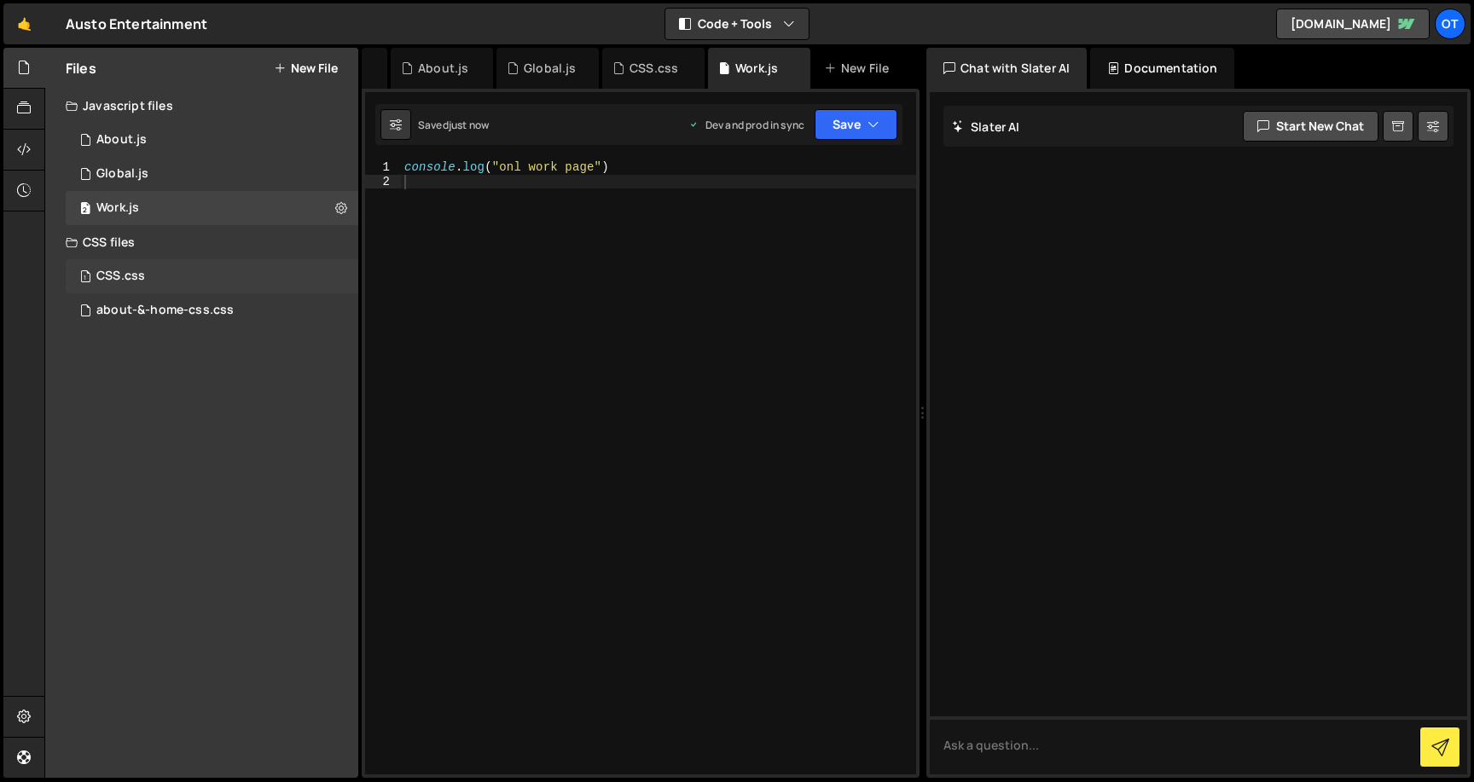
click at [165, 278] on div "1 CSS.css 0" at bounding box center [212, 276] width 293 height 34
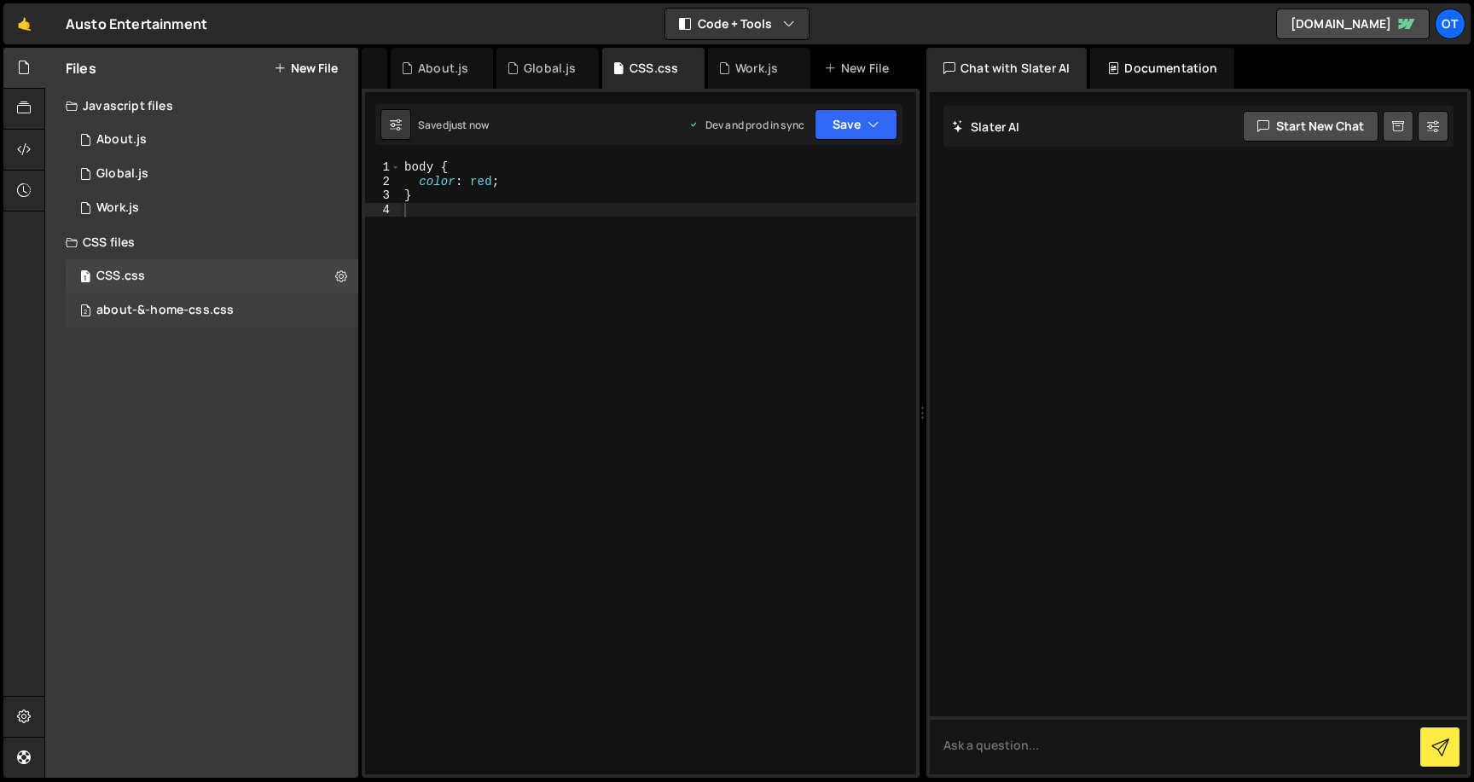
click at [165, 299] on div "2 about-&-home-css.css 0" at bounding box center [212, 310] width 293 height 34
